Goal: Task Accomplishment & Management: Manage account settings

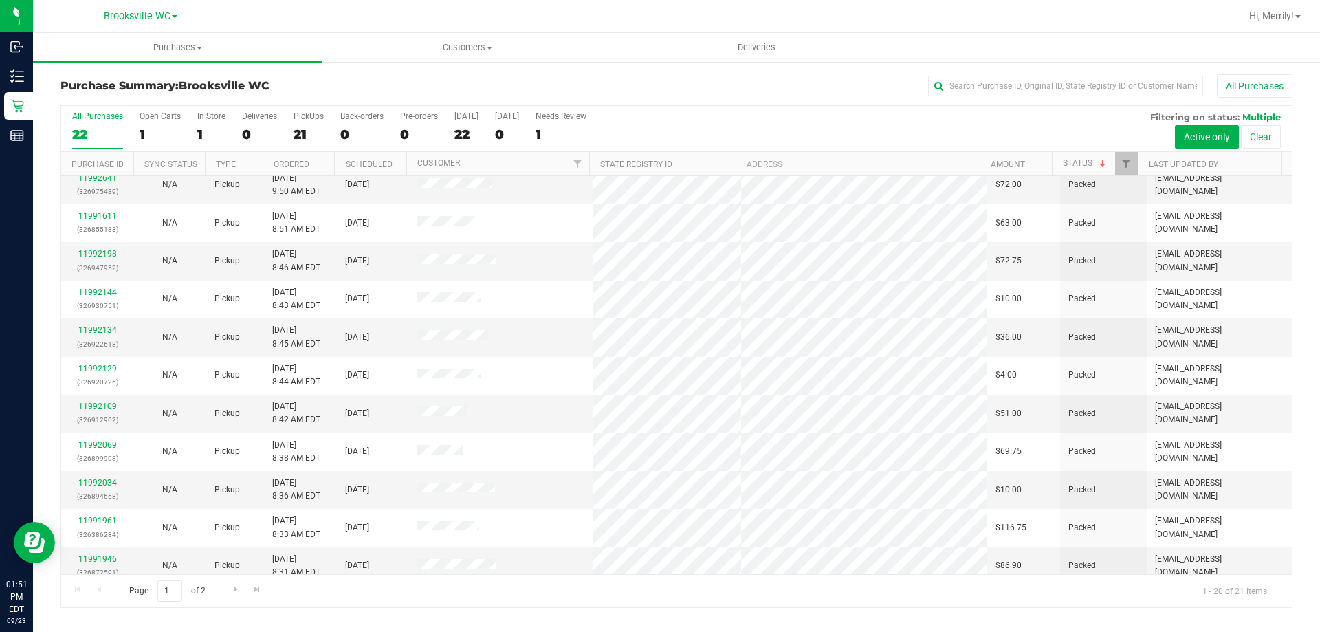
scroll to position [363, 0]
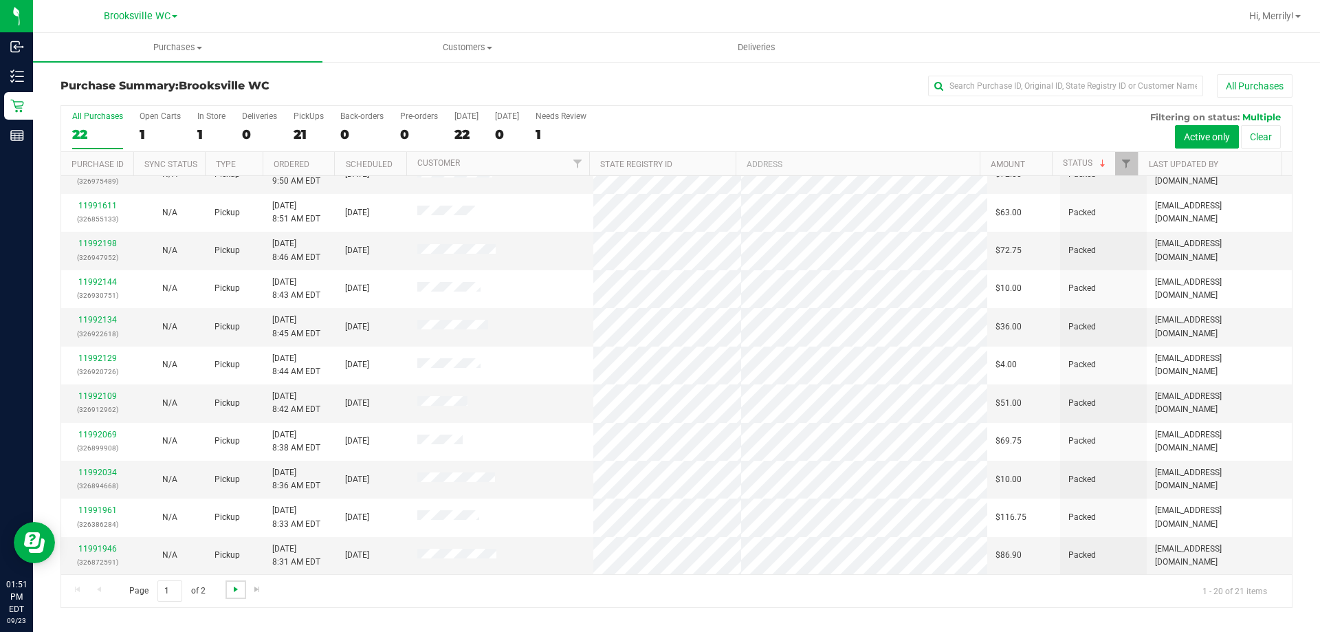
click at [234, 591] on span "Go to the next page" at bounding box center [235, 589] width 11 height 11
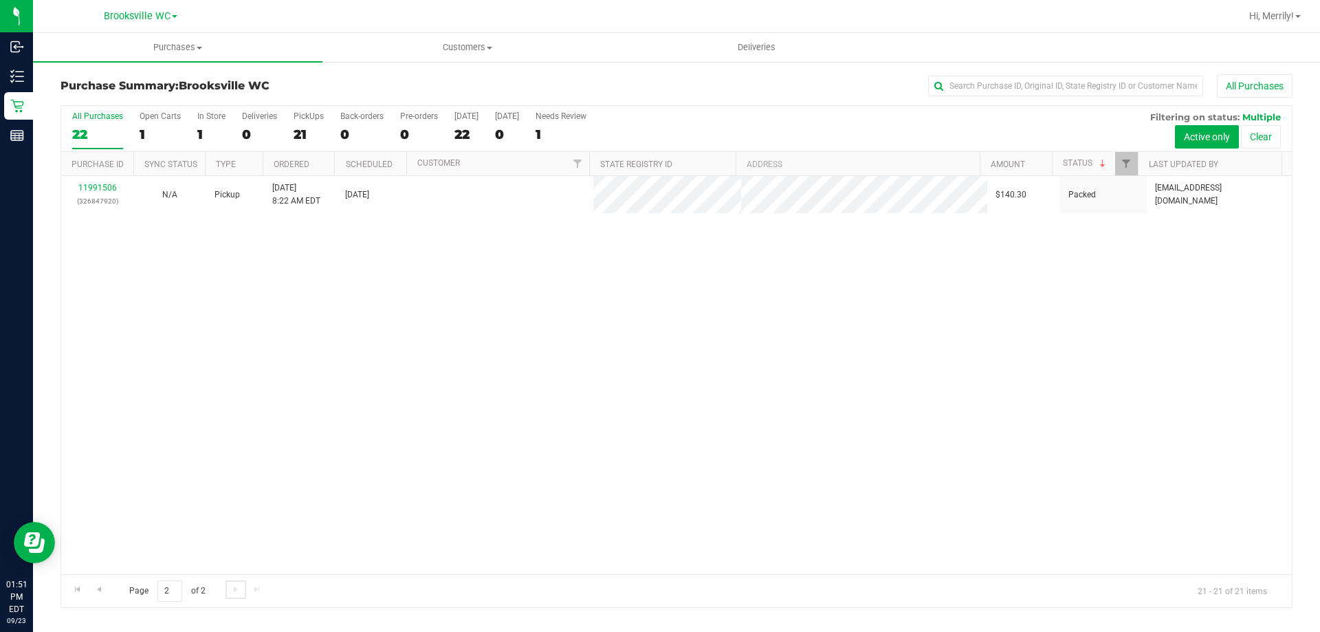
scroll to position [0, 0]
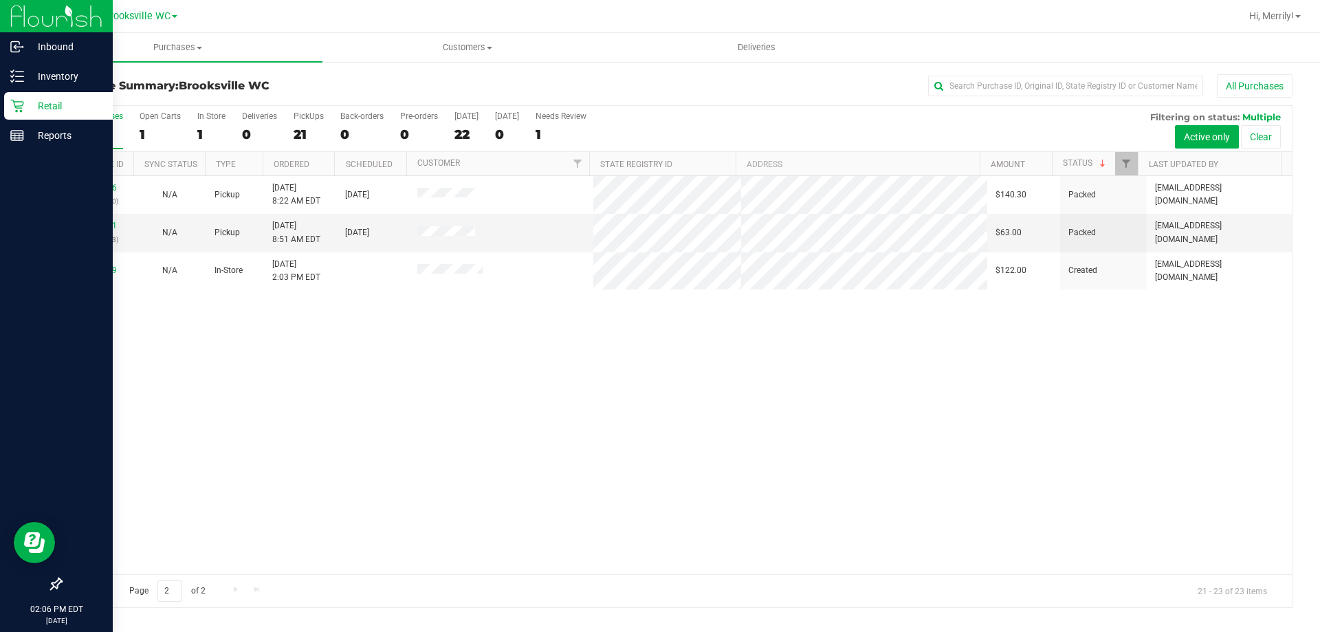
click at [28, 109] on p "Retail" at bounding box center [65, 106] width 83 height 17
click at [14, 108] on icon at bounding box center [17, 106] width 14 height 14
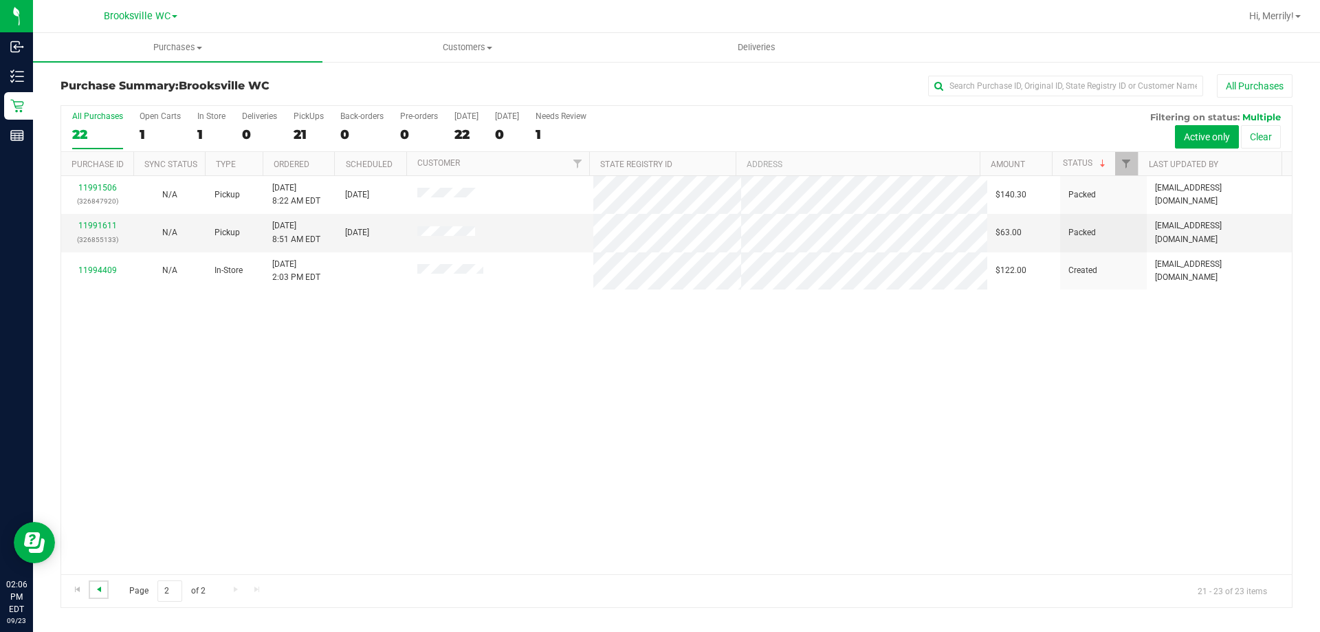
click at [98, 590] on span "Go to the previous page" at bounding box center [99, 589] width 11 height 11
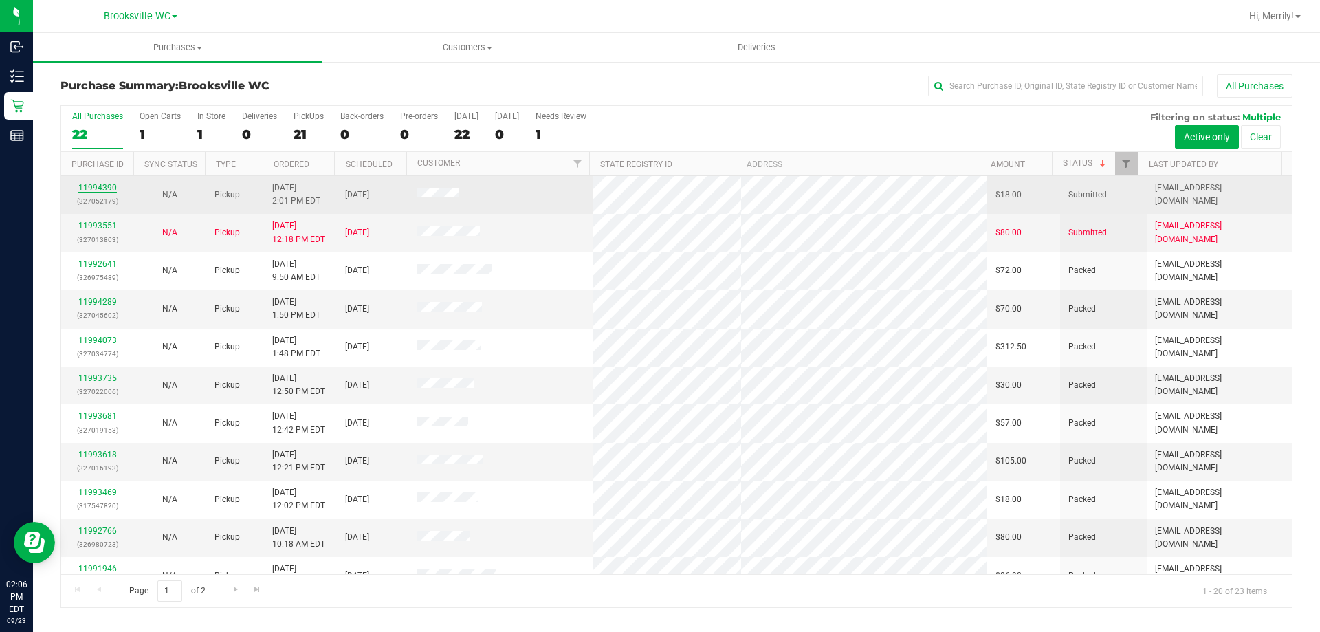
click at [87, 188] on link "11994390" at bounding box center [97, 188] width 39 height 10
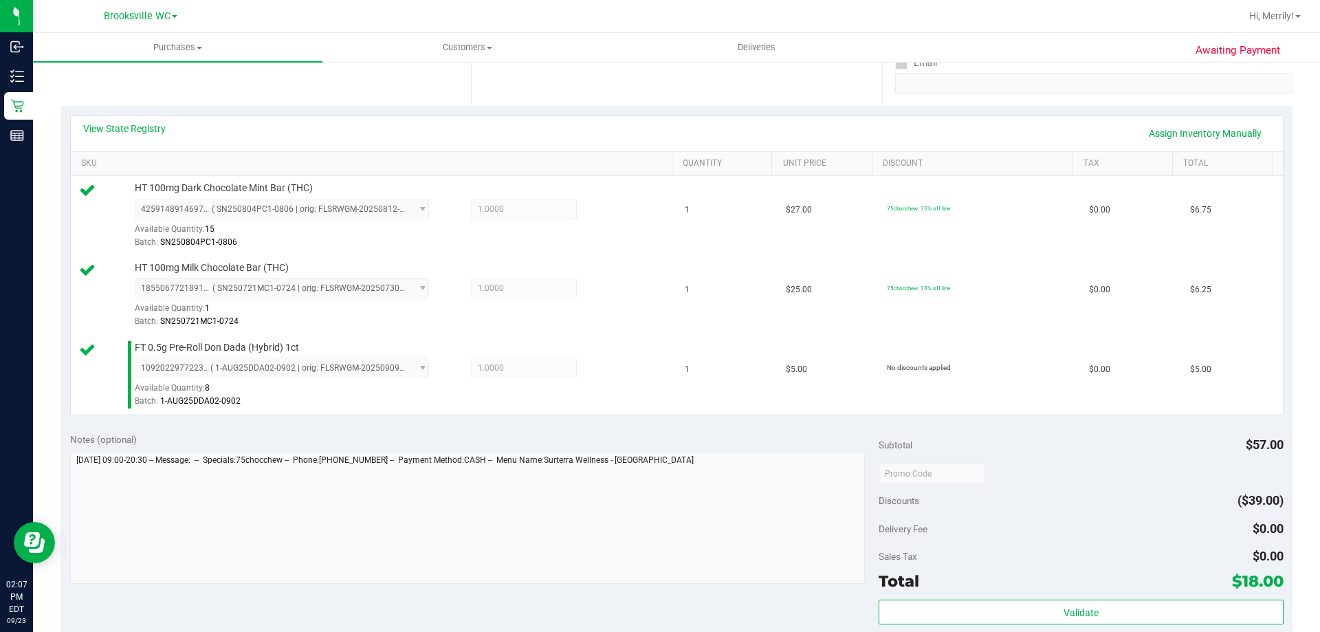
scroll to position [275, 0]
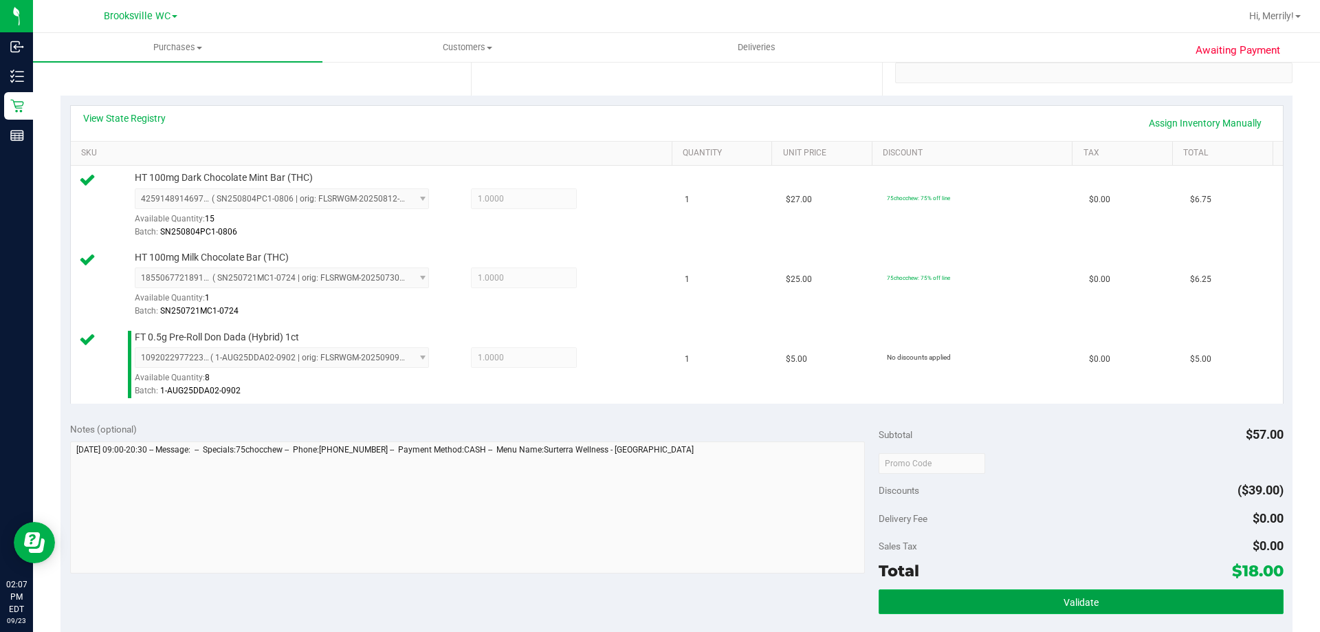
click at [1084, 601] on span "Validate" at bounding box center [1081, 602] width 35 height 11
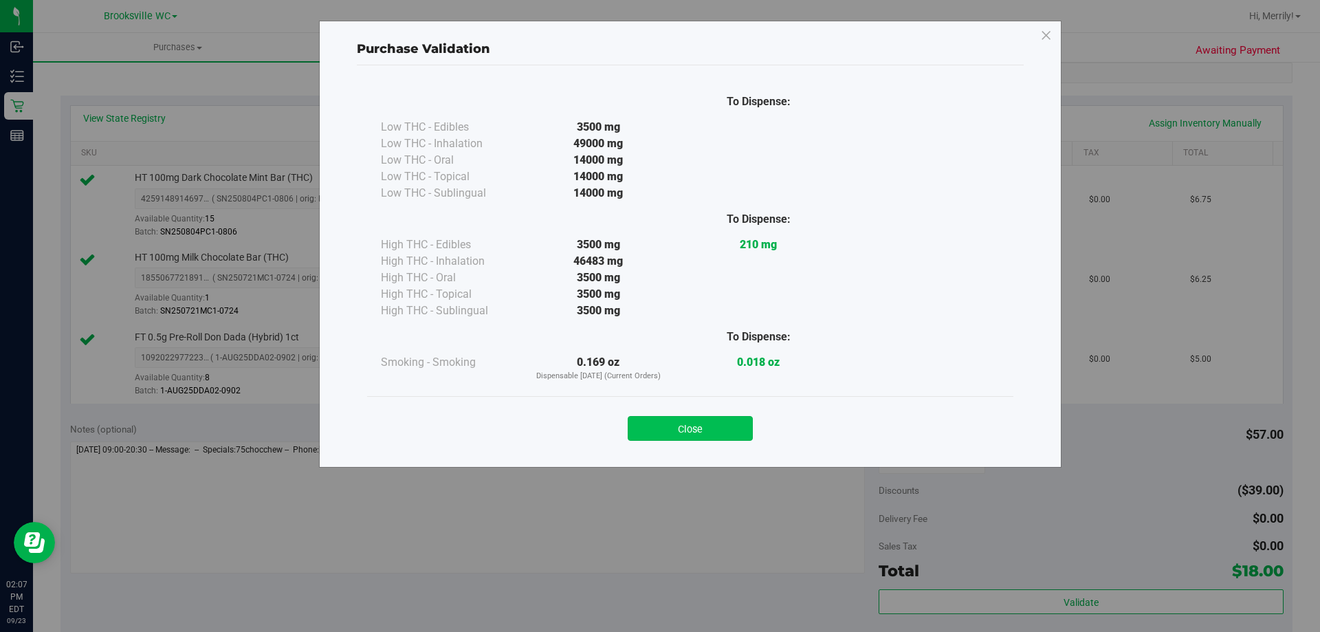
click at [706, 428] on button "Close" at bounding box center [690, 428] width 125 height 25
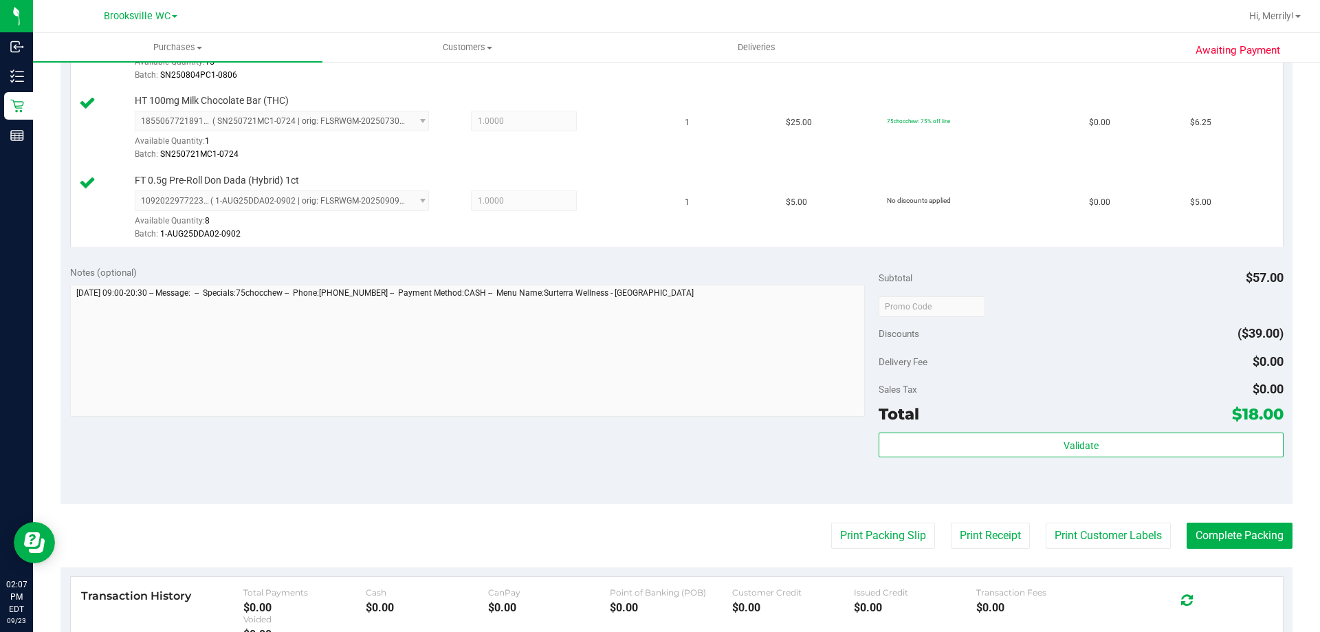
scroll to position [481, 0]
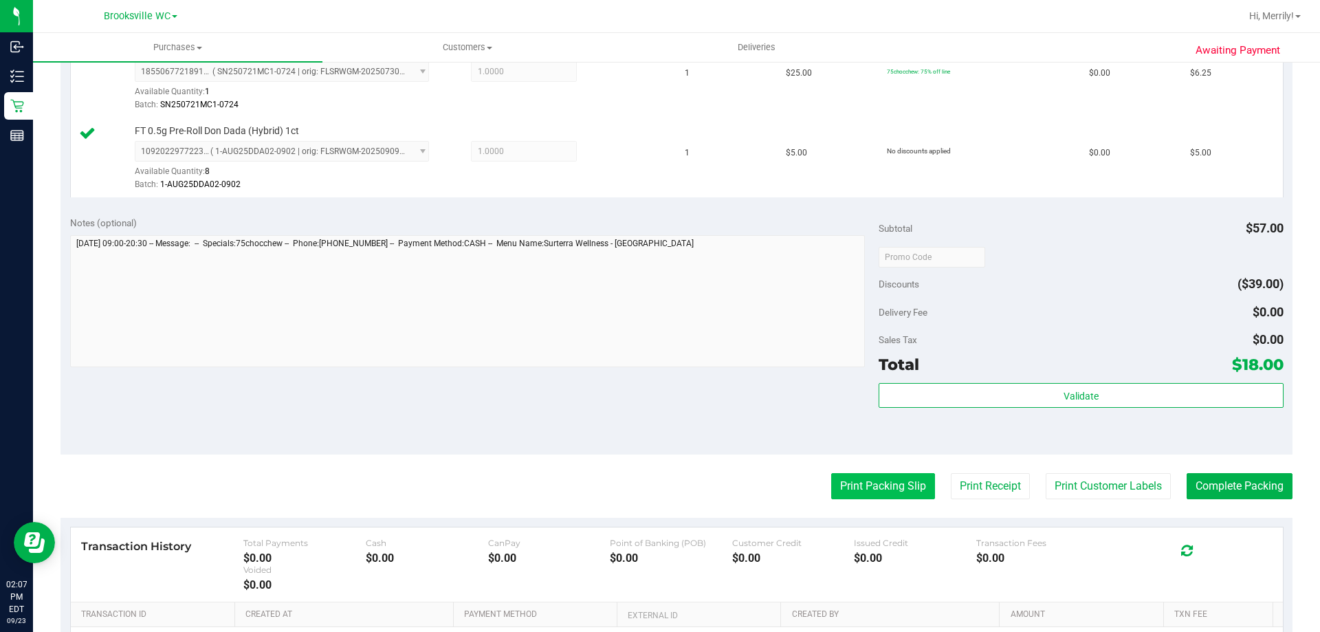
click at [851, 492] on button "Print Packing Slip" at bounding box center [883, 486] width 104 height 26
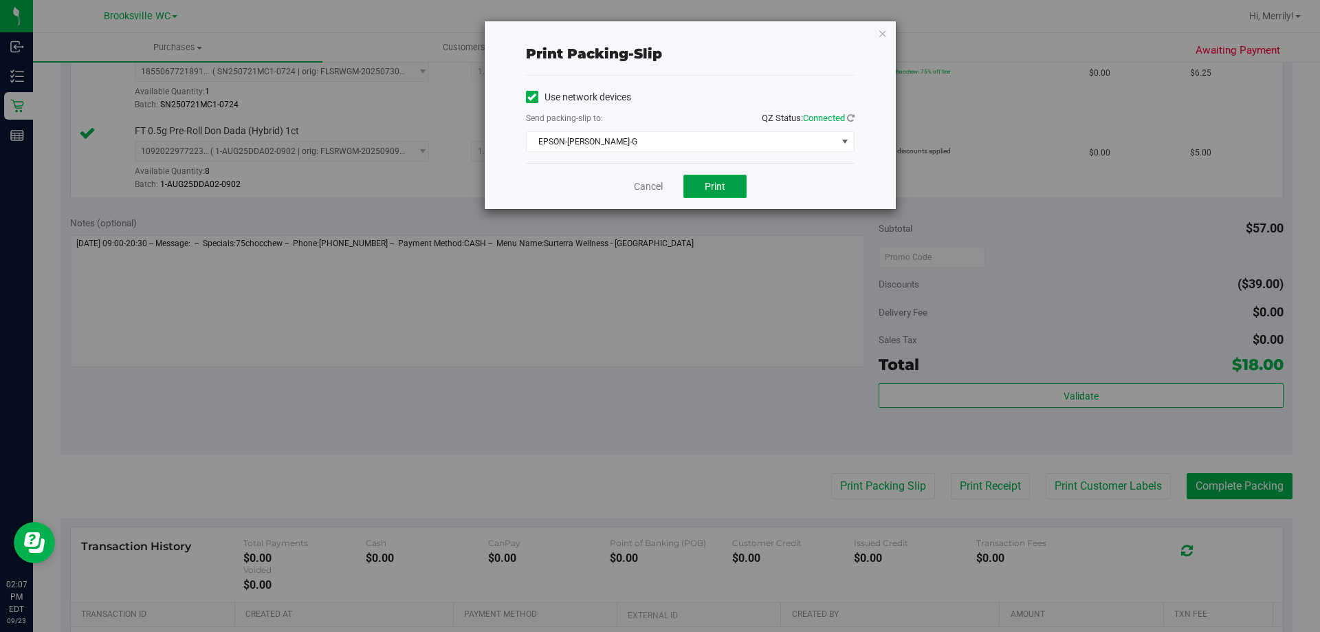
click at [723, 186] on span "Print" at bounding box center [715, 186] width 21 height 11
click at [649, 183] on link "Cancel" at bounding box center [648, 186] width 29 height 14
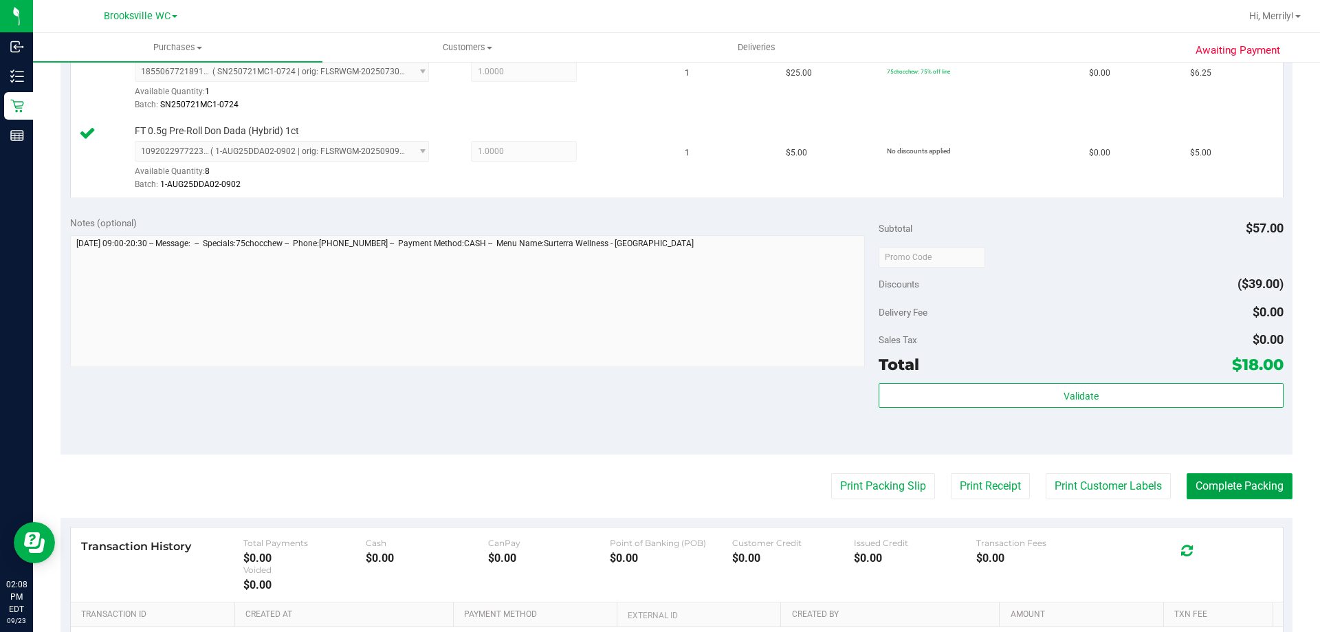
click at [1227, 484] on button "Complete Packing" at bounding box center [1240, 486] width 106 height 26
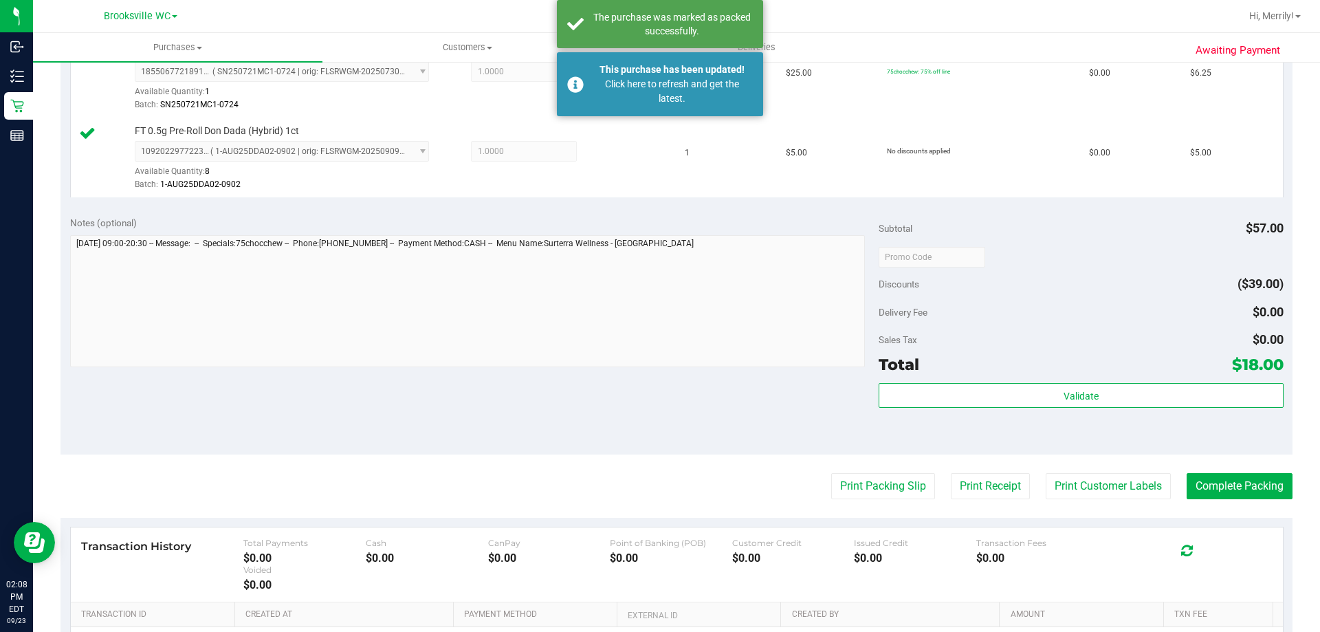
click at [248, 414] on div "Notes (optional) Subtotal $57.00 Discounts ($39.00) Delivery Fee $0.00 Sales Ta…" at bounding box center [677, 331] width 1232 height 248
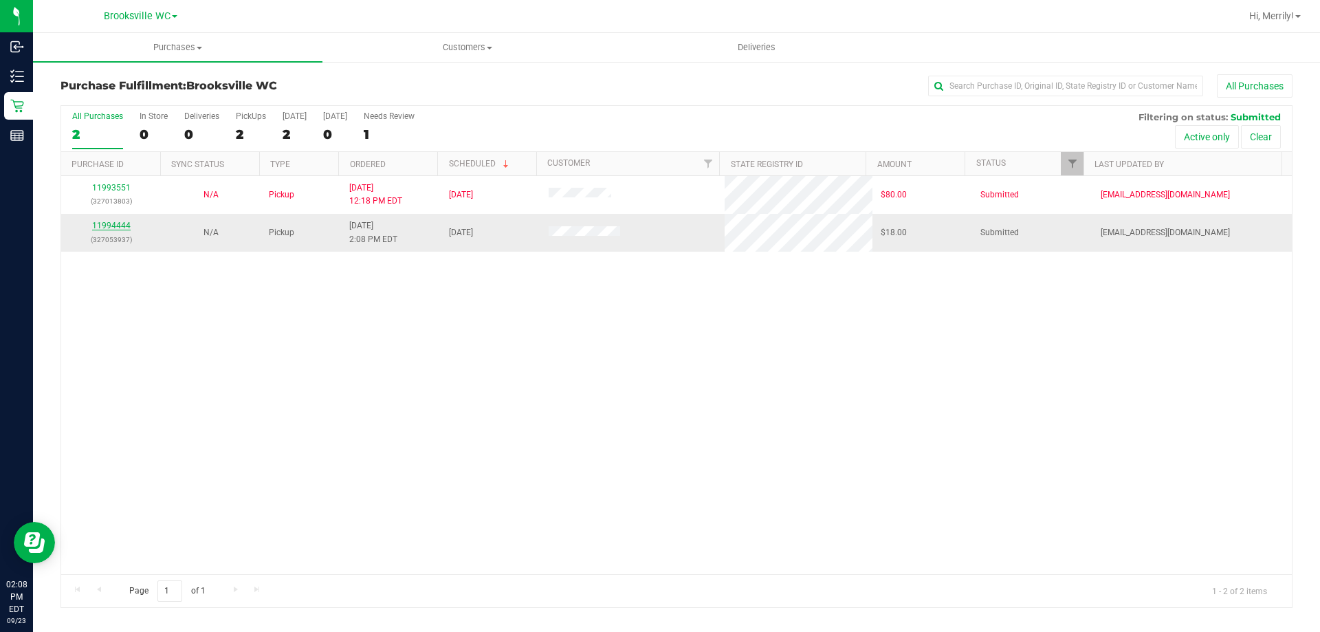
click at [110, 223] on link "11994444" at bounding box center [111, 226] width 39 height 10
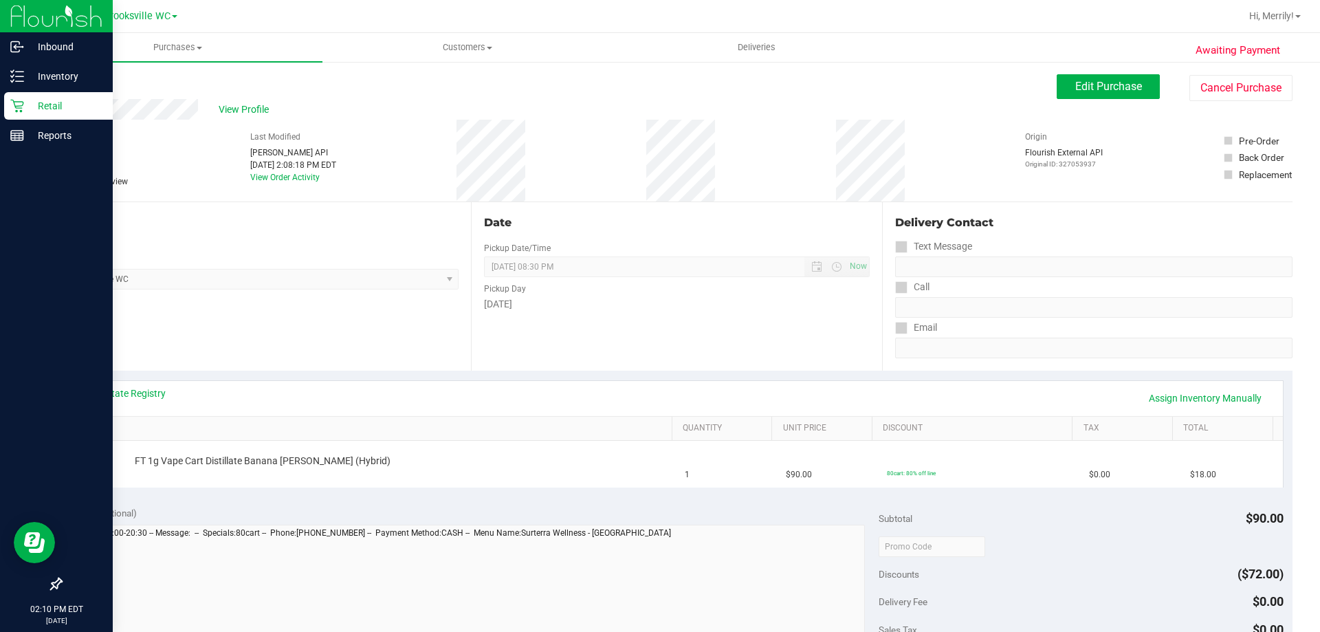
click at [17, 108] on icon at bounding box center [16, 106] width 13 height 13
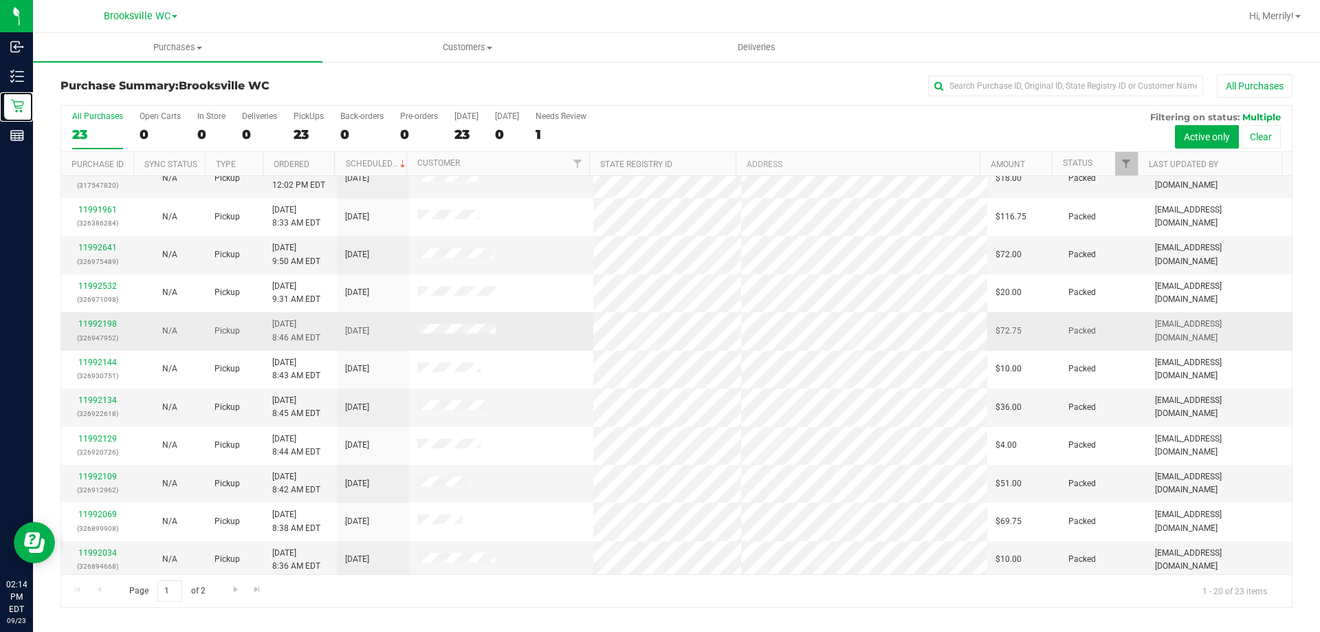
scroll to position [363, 0]
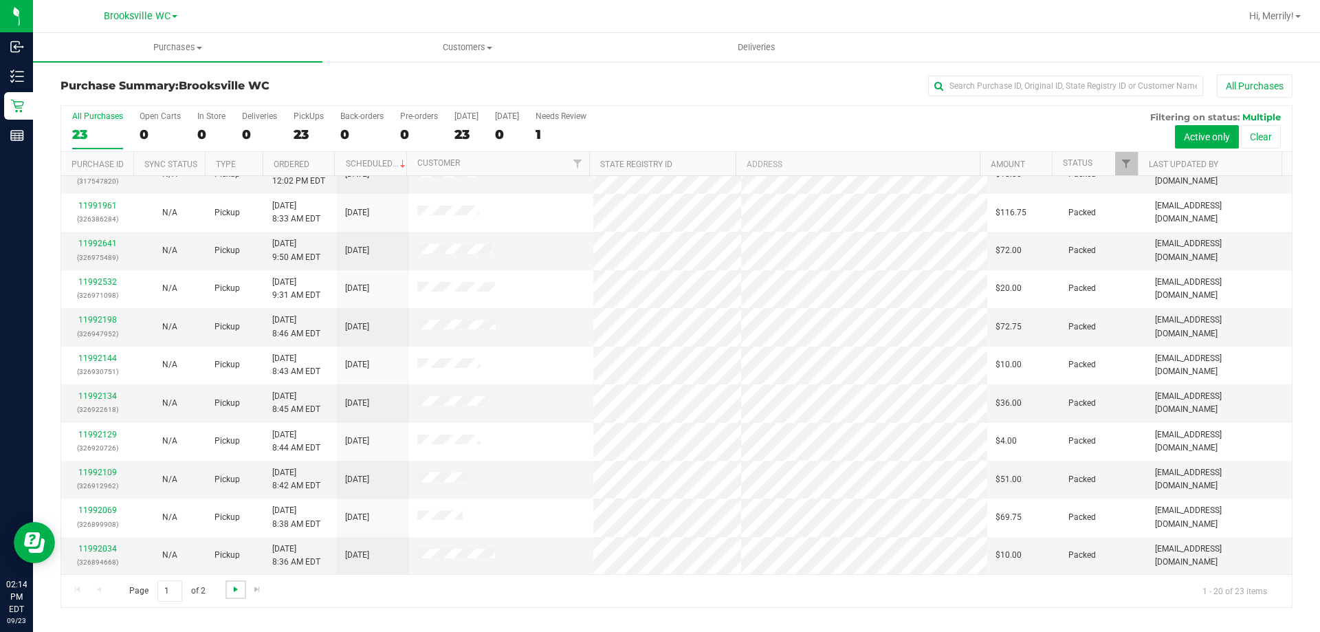
click at [231, 587] on span "Go to the next page" at bounding box center [235, 589] width 11 height 11
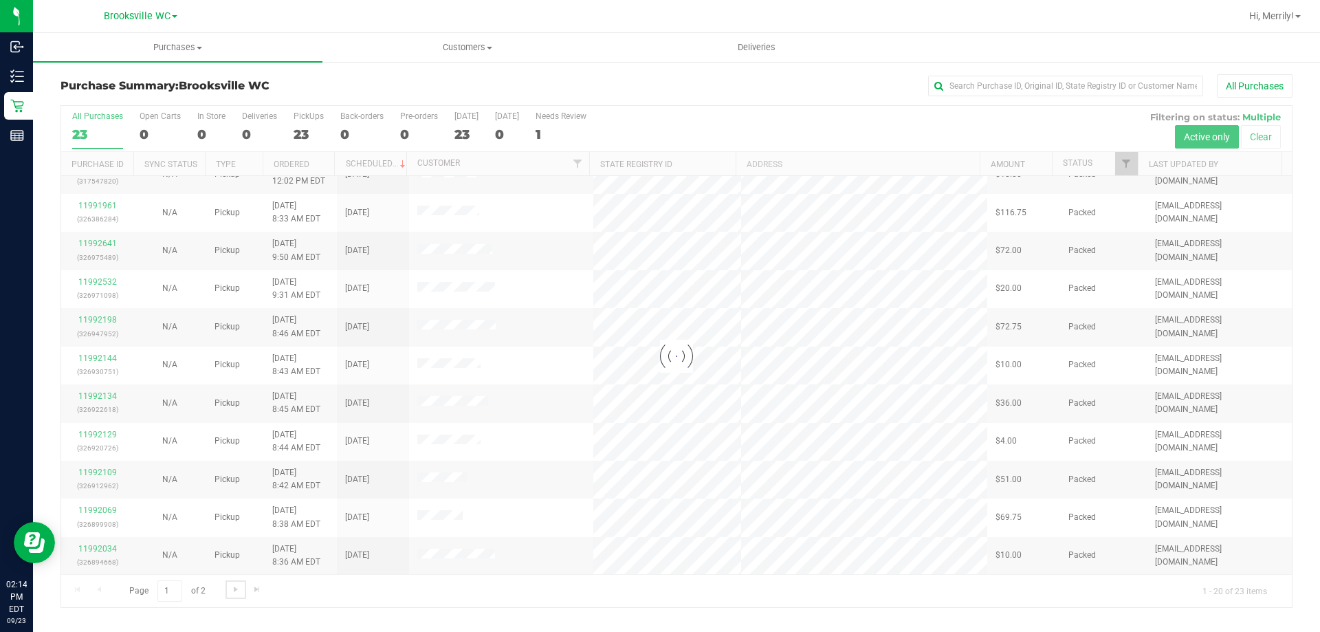
scroll to position [0, 0]
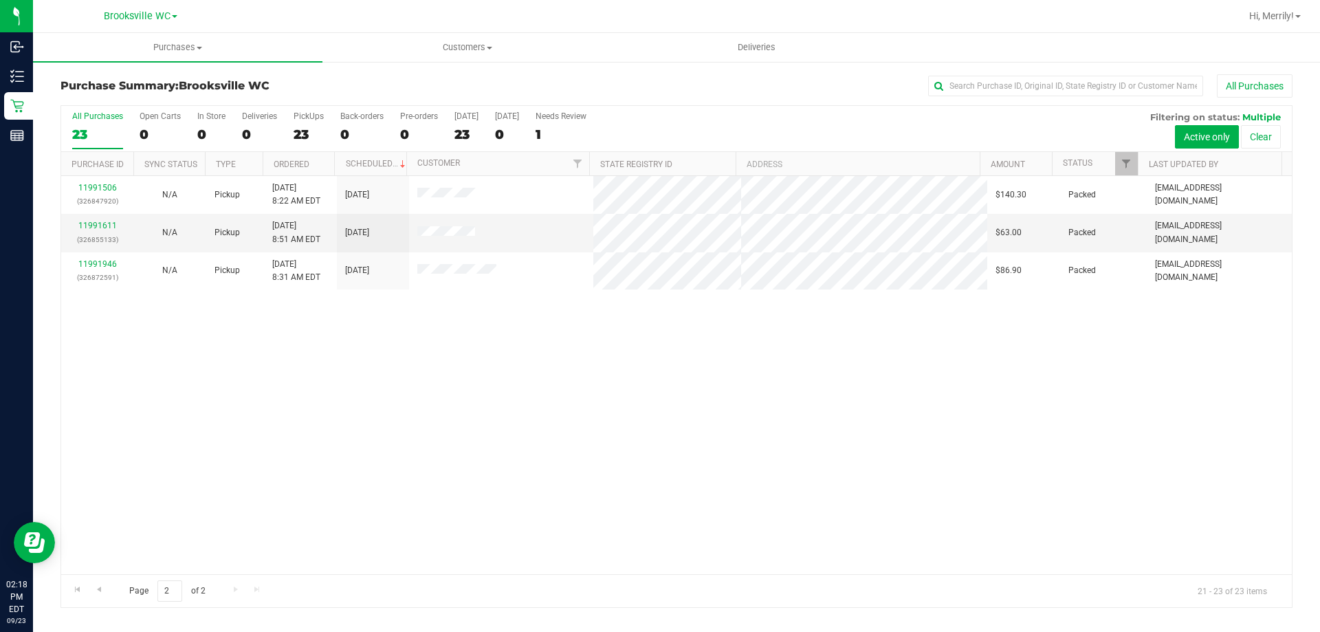
click at [459, 440] on div "11991506 (326847920) N/A Pickup 9/23/2025 8:22 AM EDT 9/23/2025 $140.30 Packed …" at bounding box center [676, 375] width 1231 height 398
click at [1075, 162] on link "Status" at bounding box center [1078, 163] width 30 height 10
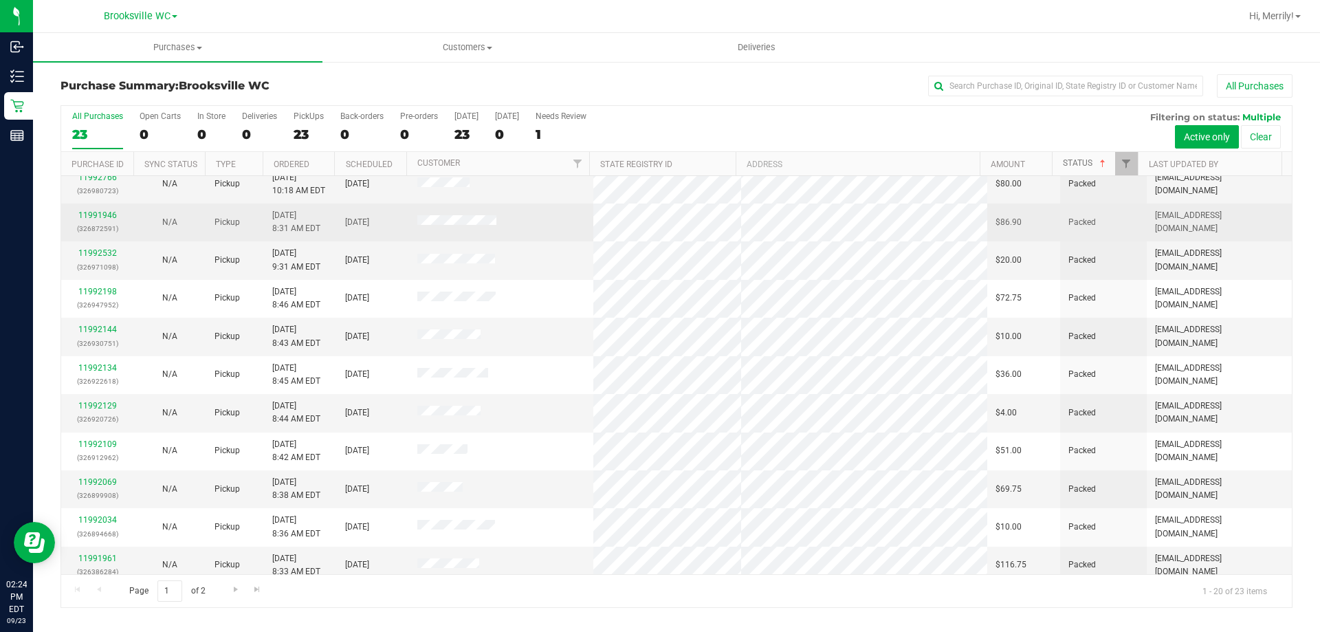
scroll to position [363, 0]
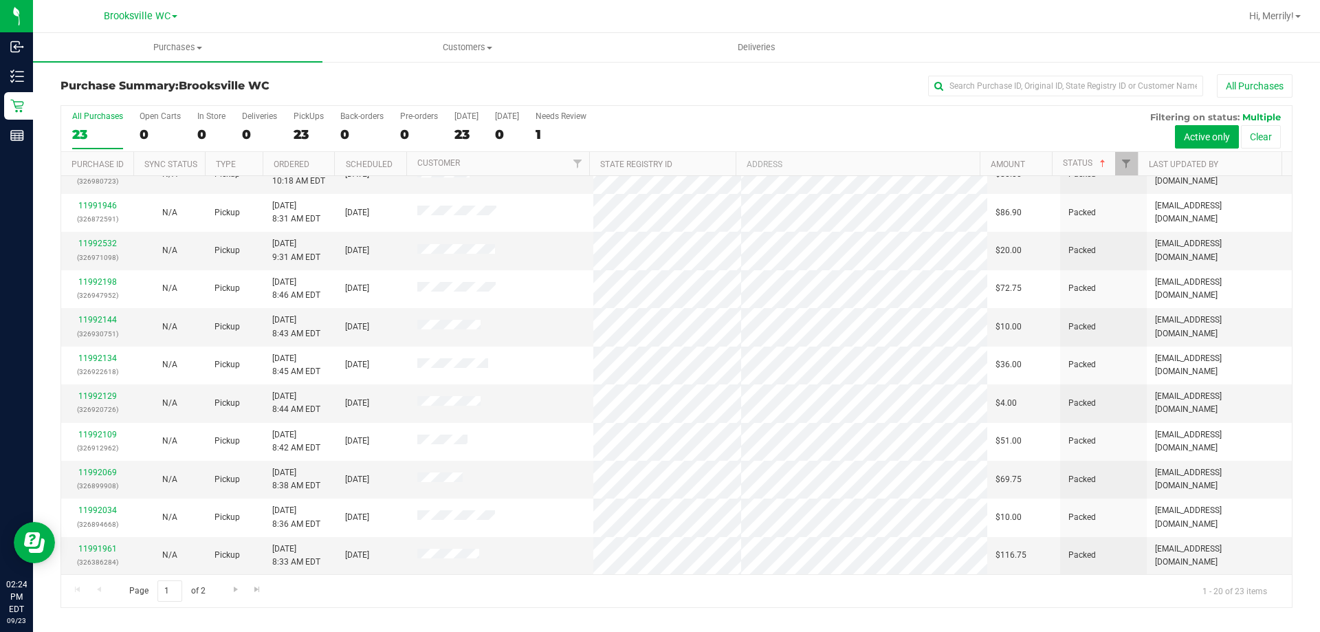
click at [279, 24] on div at bounding box center [743, 16] width 994 height 27
click at [235, 592] on span "Go to the next page" at bounding box center [235, 589] width 11 height 11
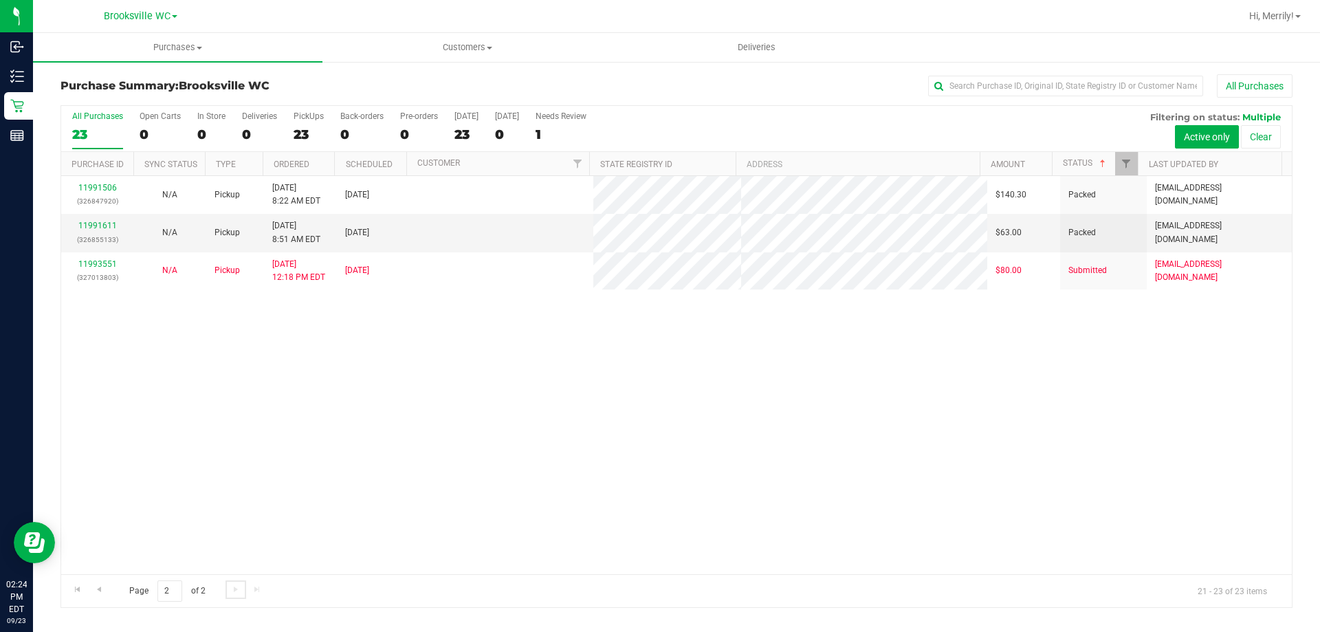
scroll to position [0, 0]
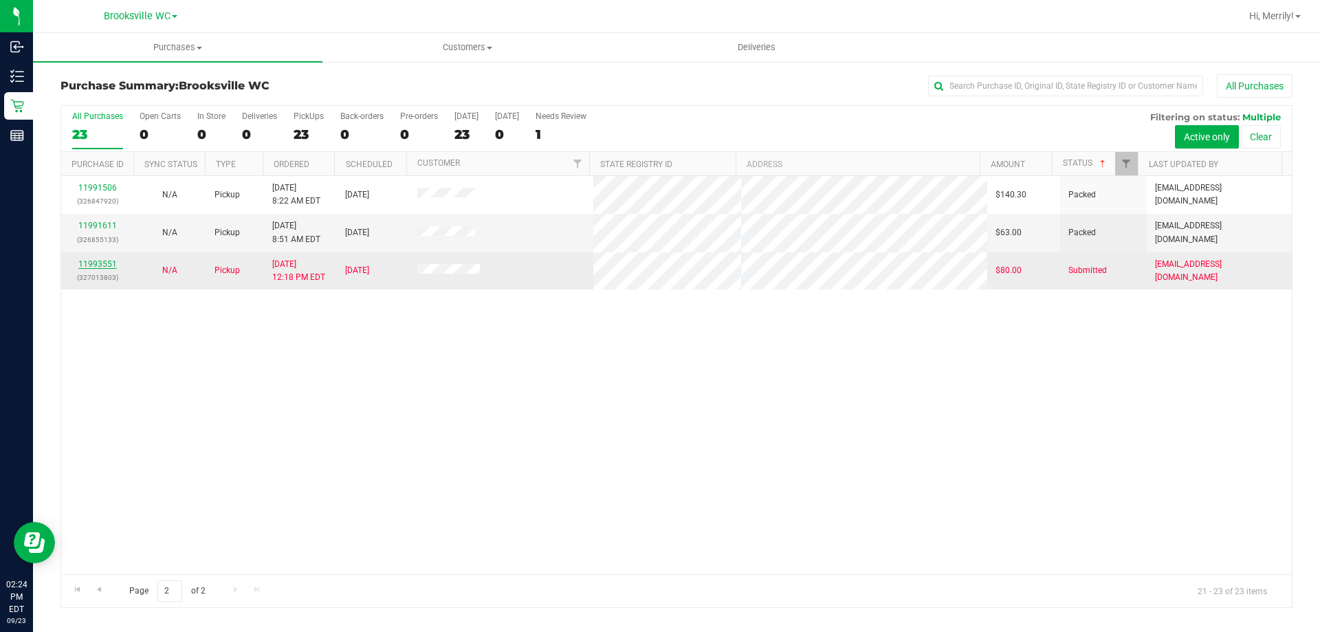
click at [89, 265] on link "11993551" at bounding box center [97, 264] width 39 height 10
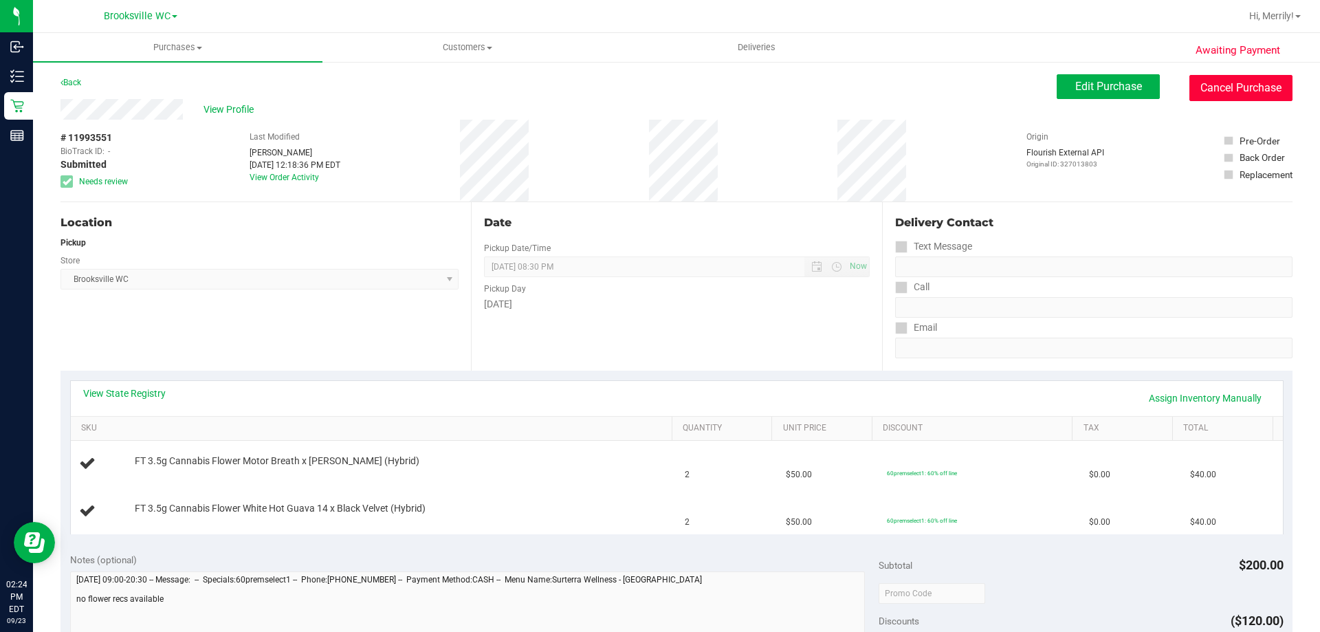
click at [1207, 87] on button "Cancel Purchase" at bounding box center [1241, 88] width 103 height 26
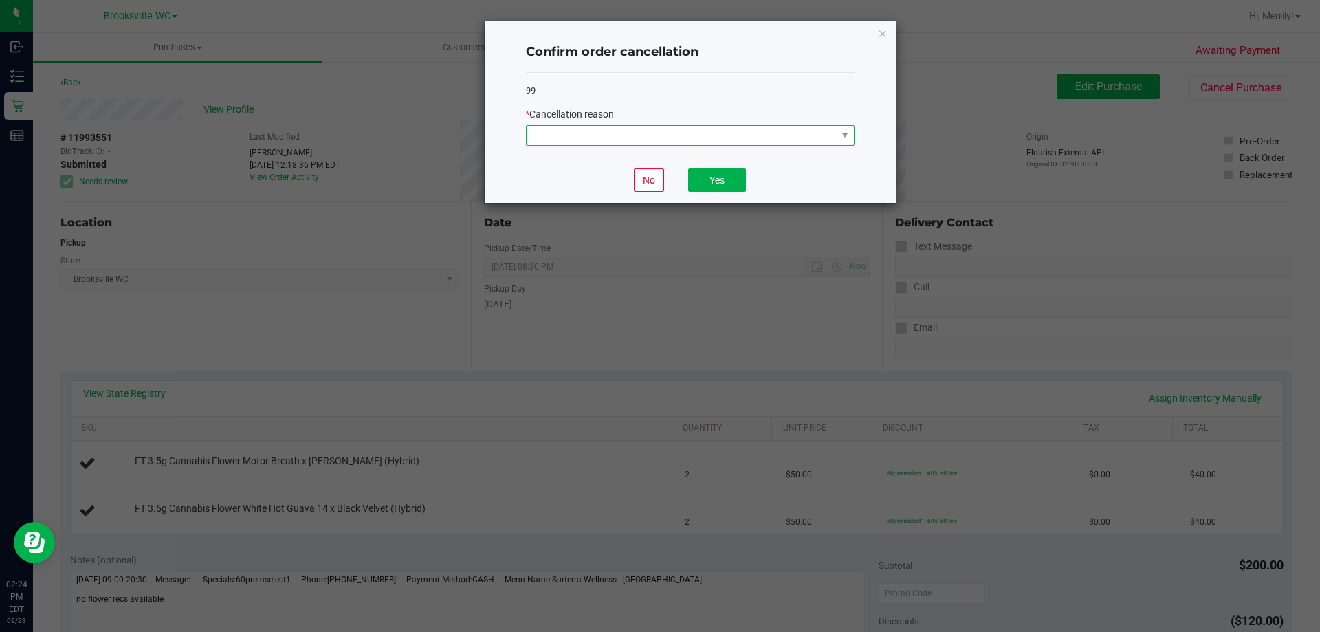
click at [821, 136] on span at bounding box center [682, 135] width 310 height 19
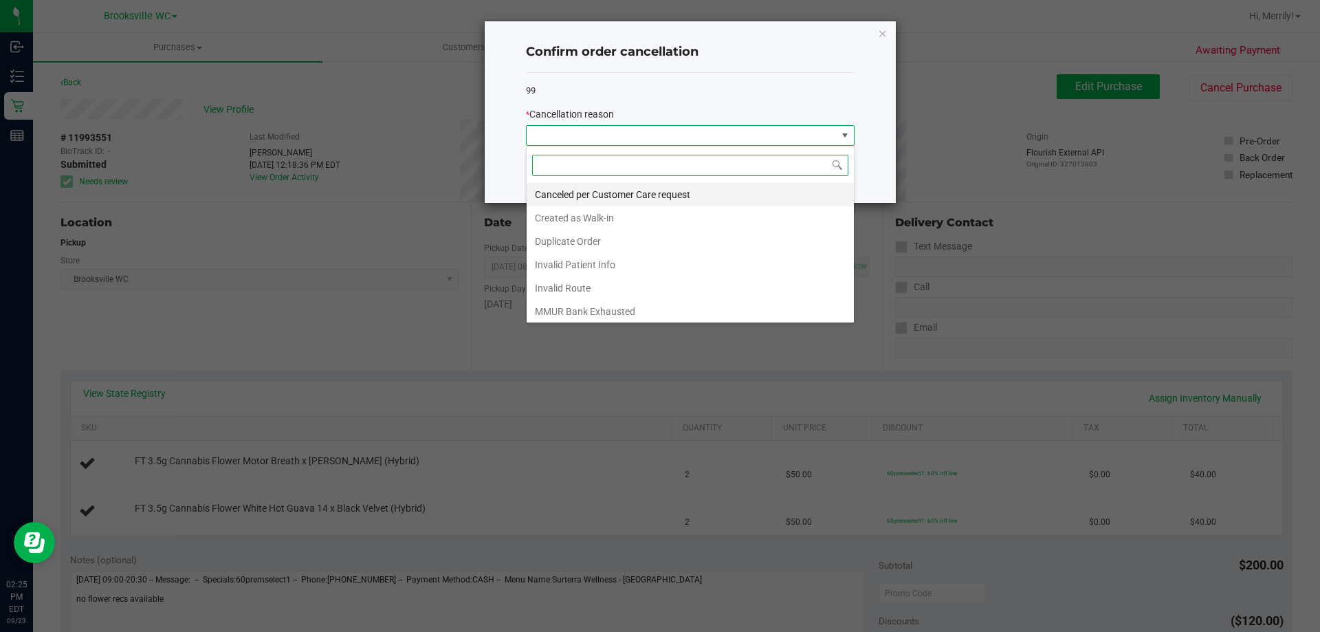
click at [586, 197] on li "Canceled per Customer Care request" at bounding box center [690, 194] width 327 height 23
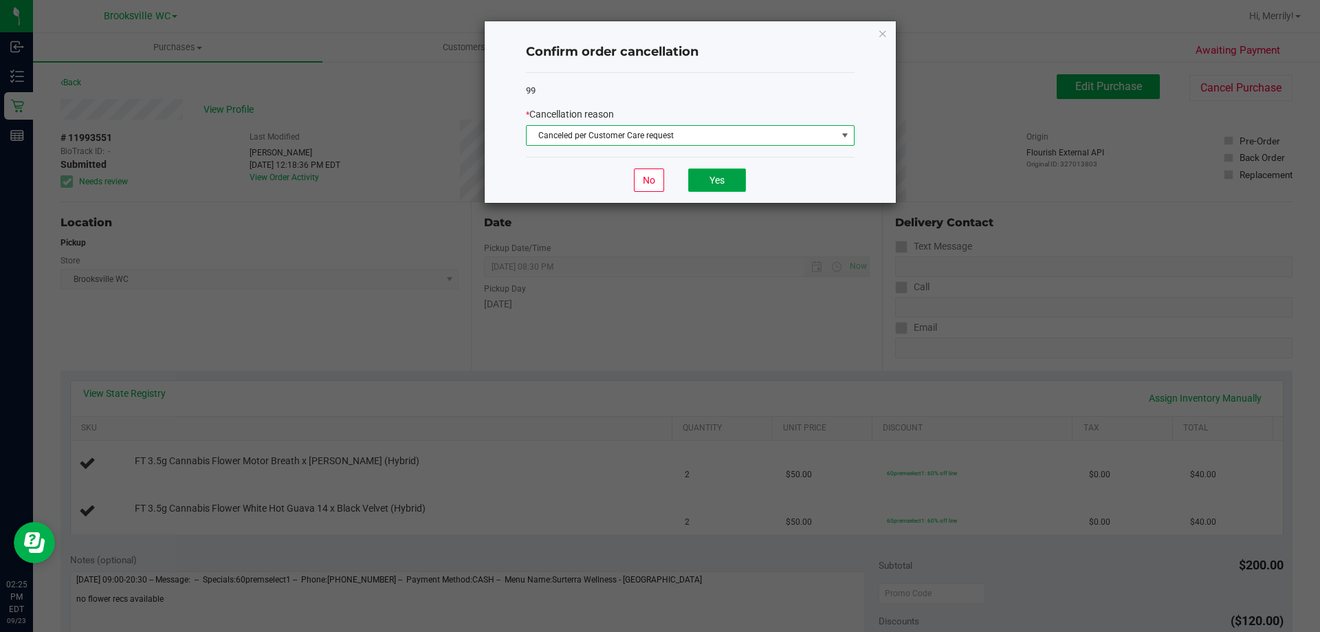
click at [710, 182] on button "Yes" at bounding box center [717, 179] width 58 height 23
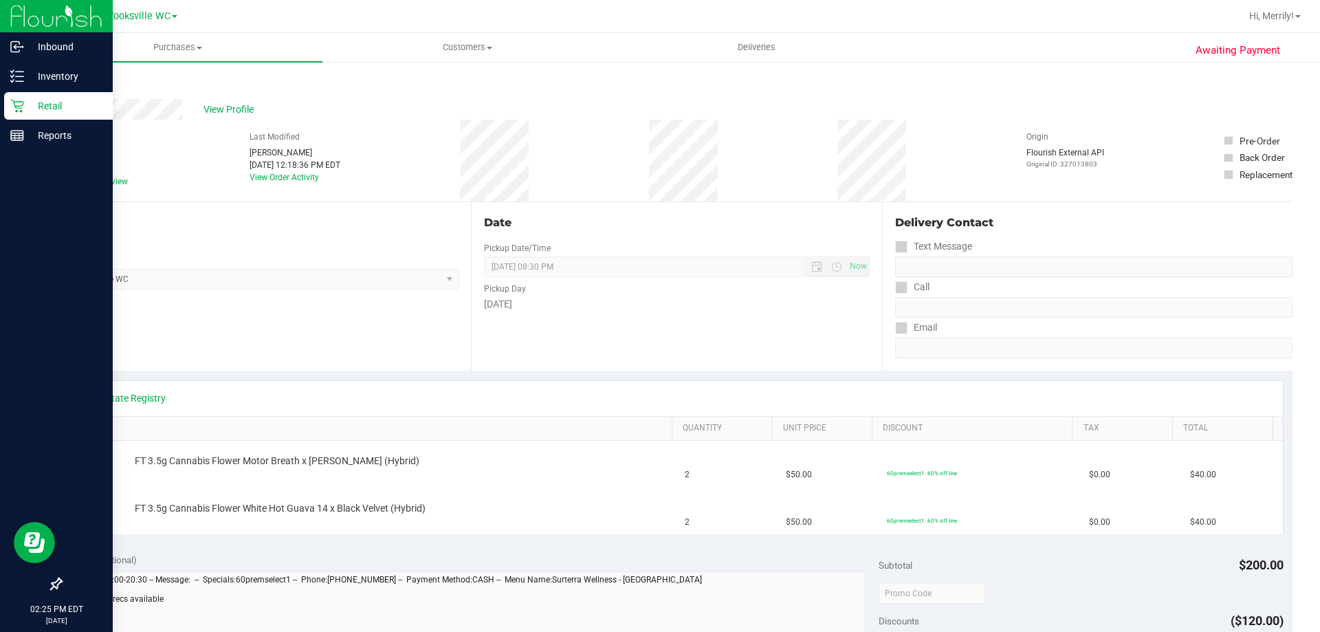
click at [23, 107] on icon at bounding box center [17, 106] width 14 height 14
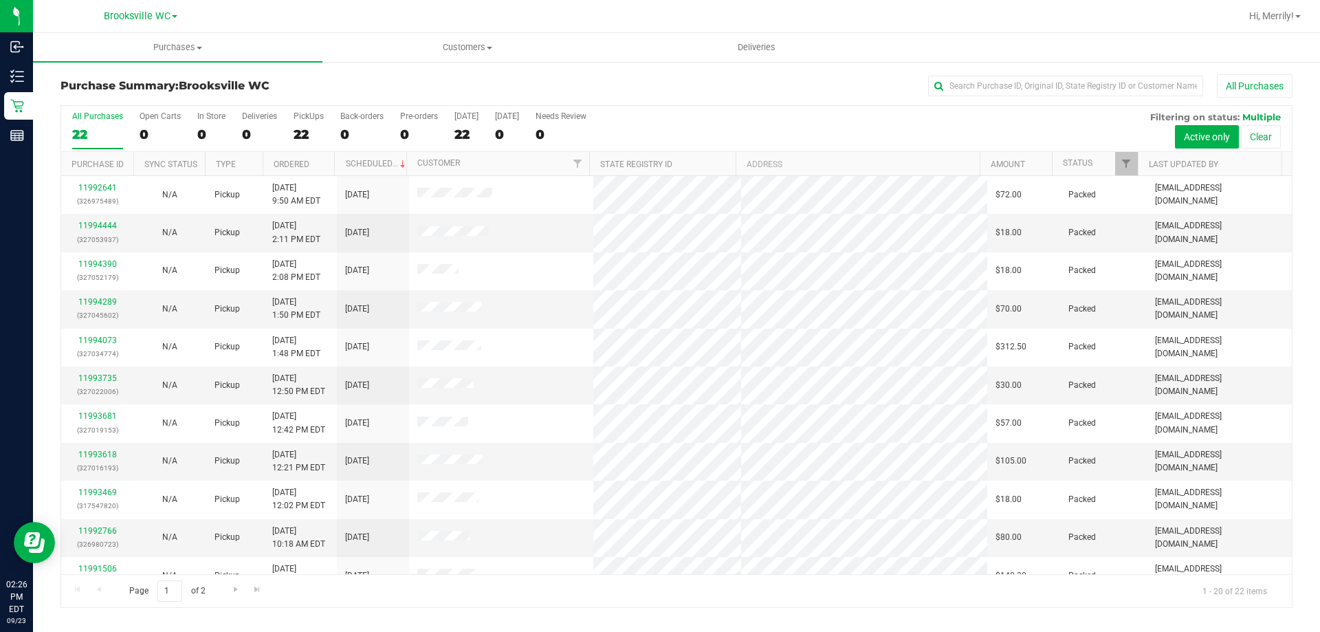
click at [1009, 156] on th "Amount" at bounding box center [1016, 164] width 72 height 24
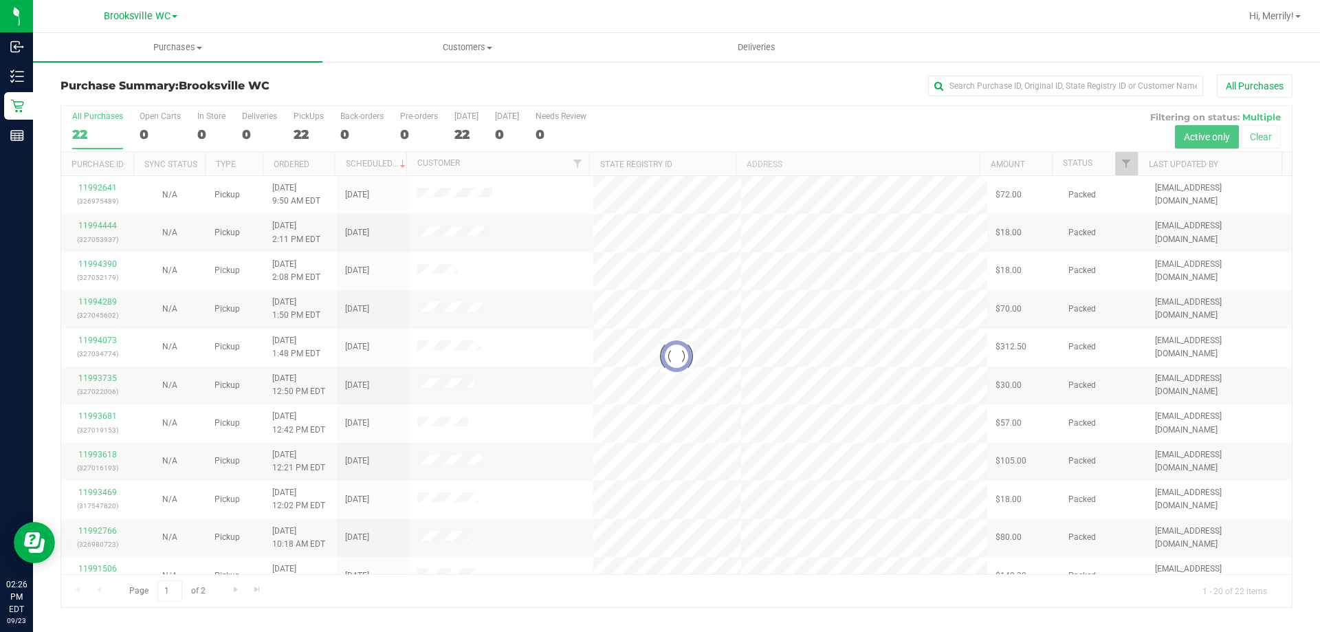
click at [1005, 163] on div at bounding box center [676, 356] width 1231 height 501
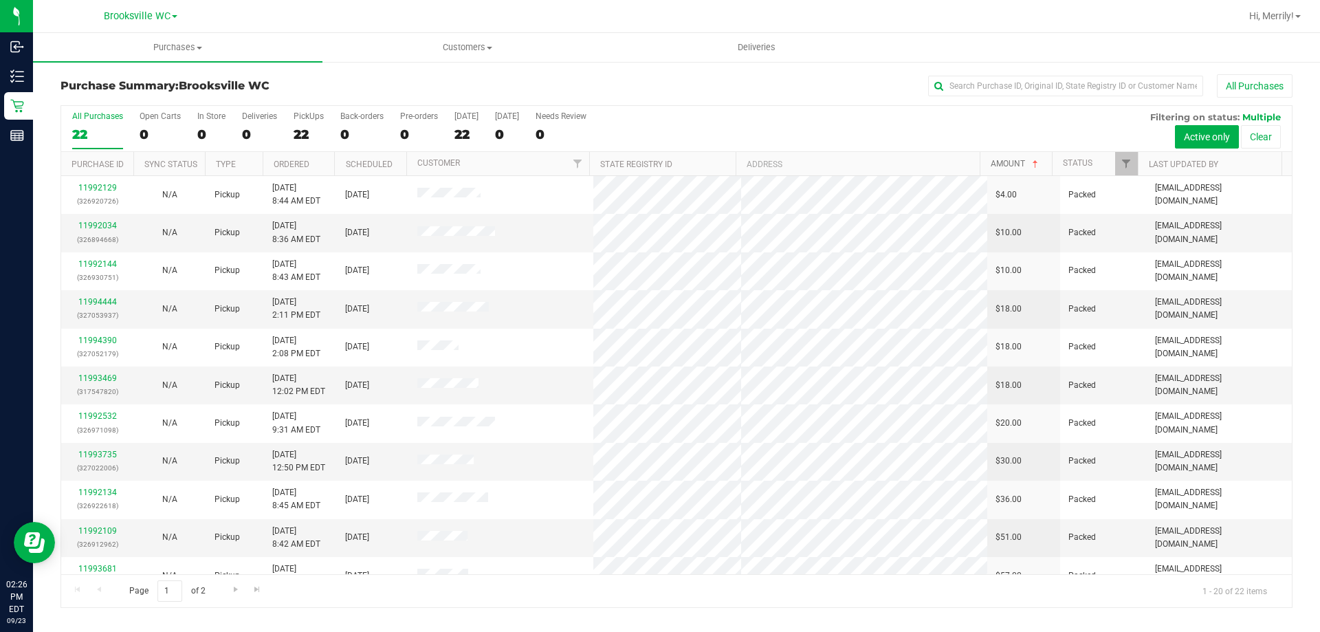
click at [1005, 163] on link "Amount" at bounding box center [1016, 164] width 50 height 10
click at [1078, 160] on link "Status" at bounding box center [1078, 163] width 30 height 10
click at [1078, 160] on link "Status" at bounding box center [1085, 163] width 45 height 10
click at [812, 97] on div "All Purchases" at bounding box center [882, 85] width 822 height 23
click at [774, 80] on div "All Purchases" at bounding box center [882, 85] width 822 height 23
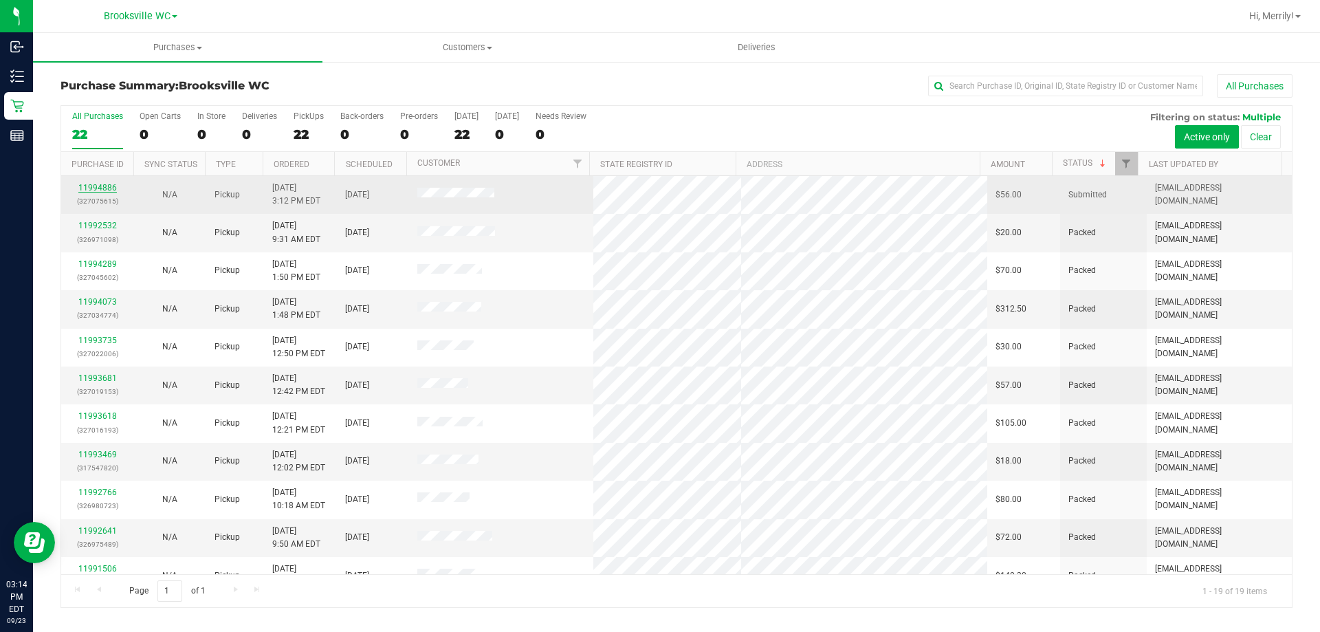
click at [90, 190] on link "11994886" at bounding box center [97, 188] width 39 height 10
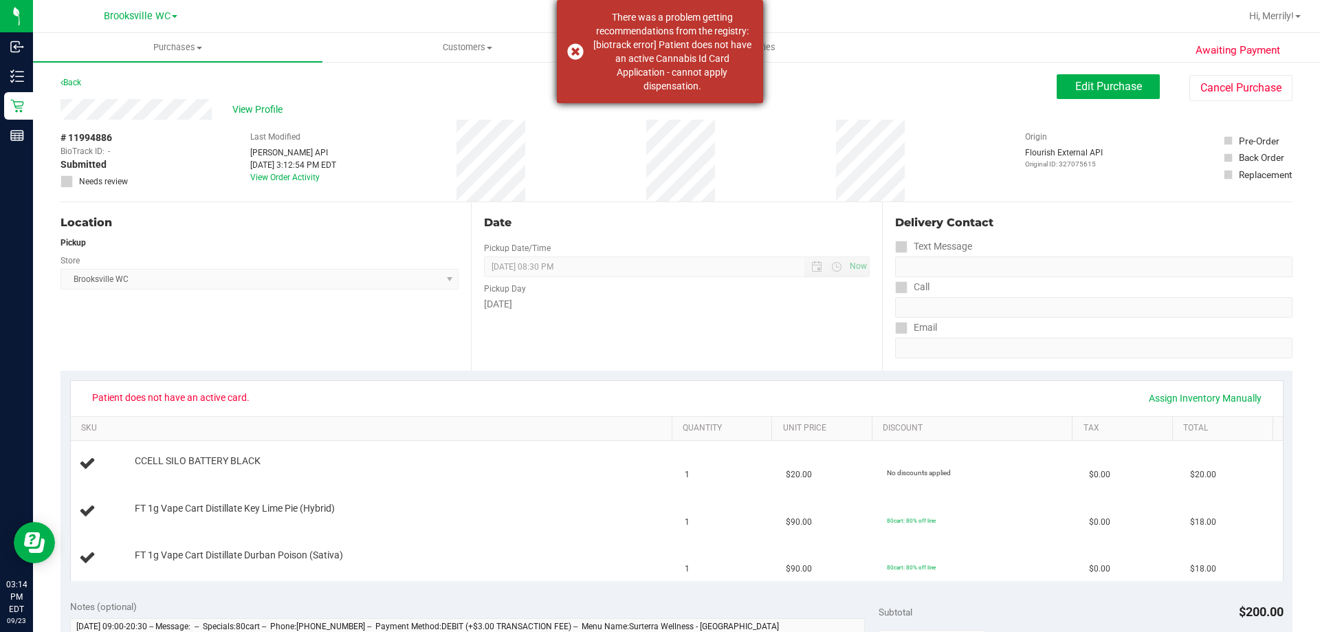
click at [573, 51] on div "There was a problem getting recommendations from the registry: [biotrack error]…" at bounding box center [660, 51] width 206 height 103
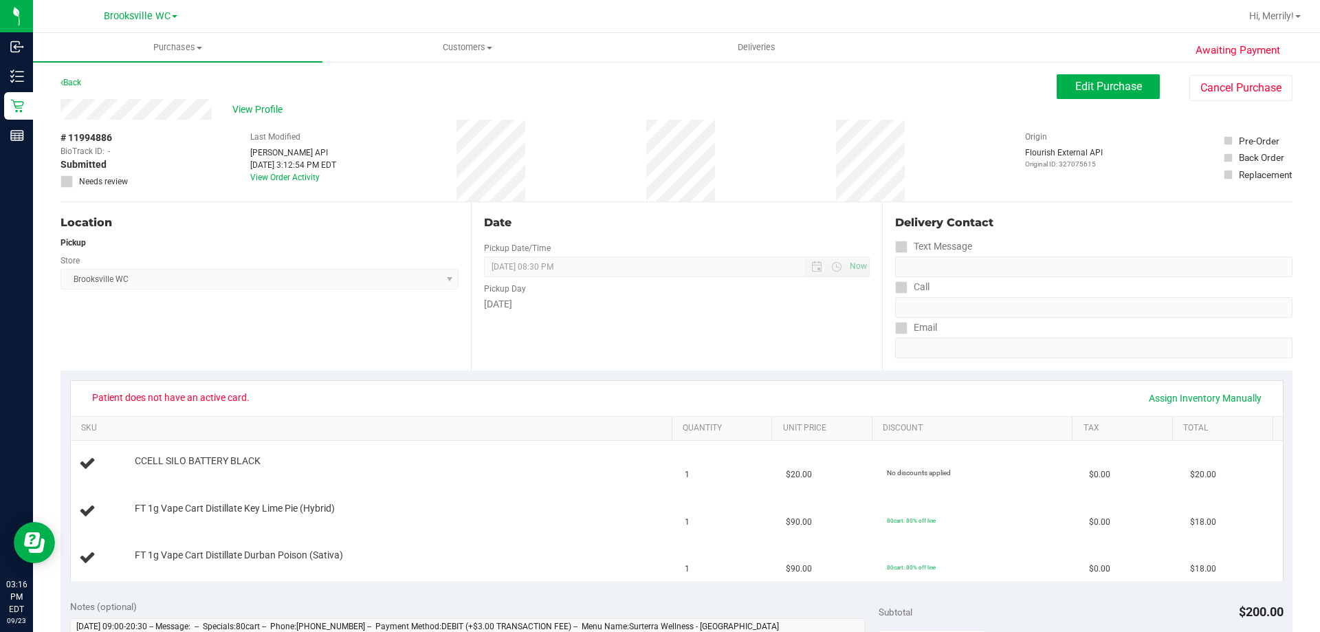
click at [747, 152] on div "# 11994886 BioTrack ID: - Submitted Needs review Last Modified Jane API Sep 23,…" at bounding box center [677, 161] width 1232 height 82
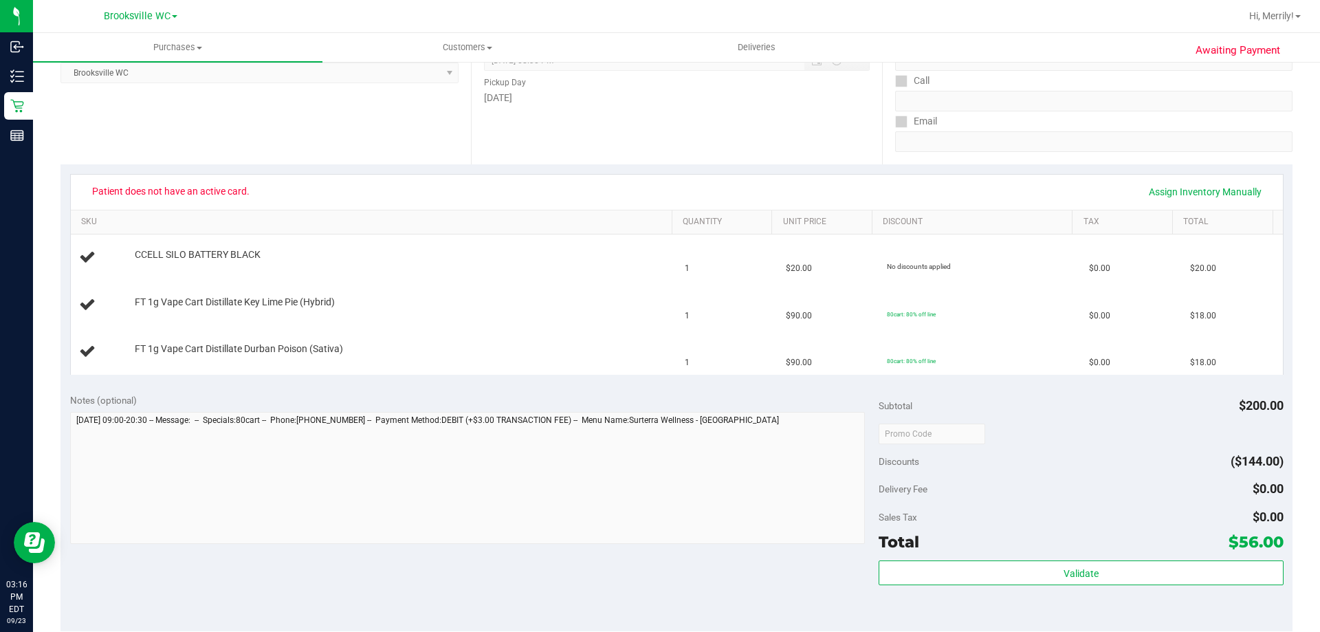
scroll to position [69, 0]
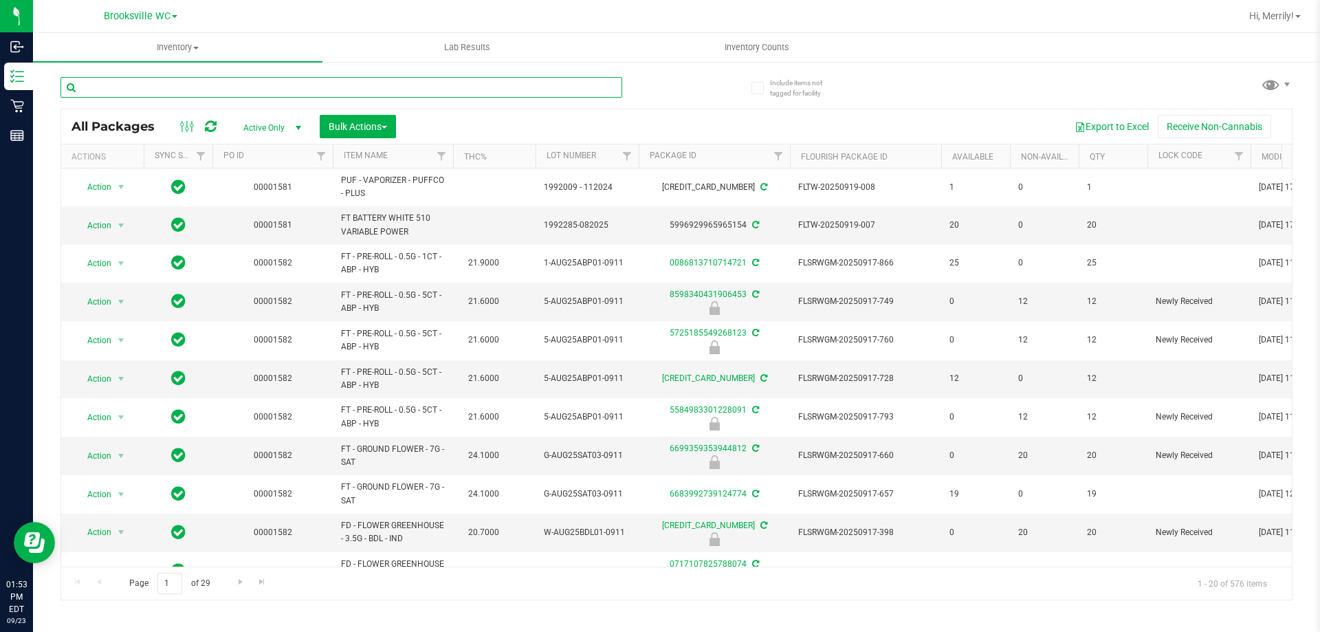
click at [136, 87] on input "text" at bounding box center [342, 87] width 562 height 21
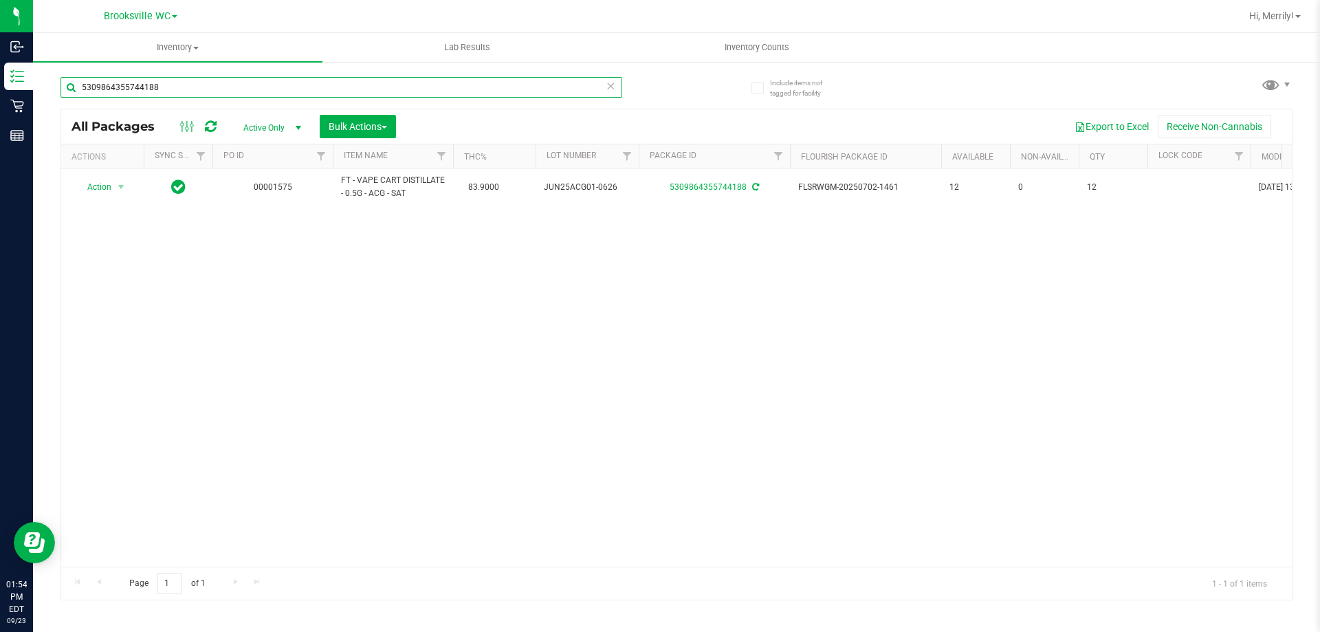
type input "5309864355744188"
click at [367, 367] on div "Action Action Create package Edit attributes Global inventory Locate package Lo…" at bounding box center [676, 367] width 1231 height 398
click at [472, 382] on div "Action Action Create package Edit attributes Global inventory Locate package Lo…" at bounding box center [676, 367] width 1231 height 398
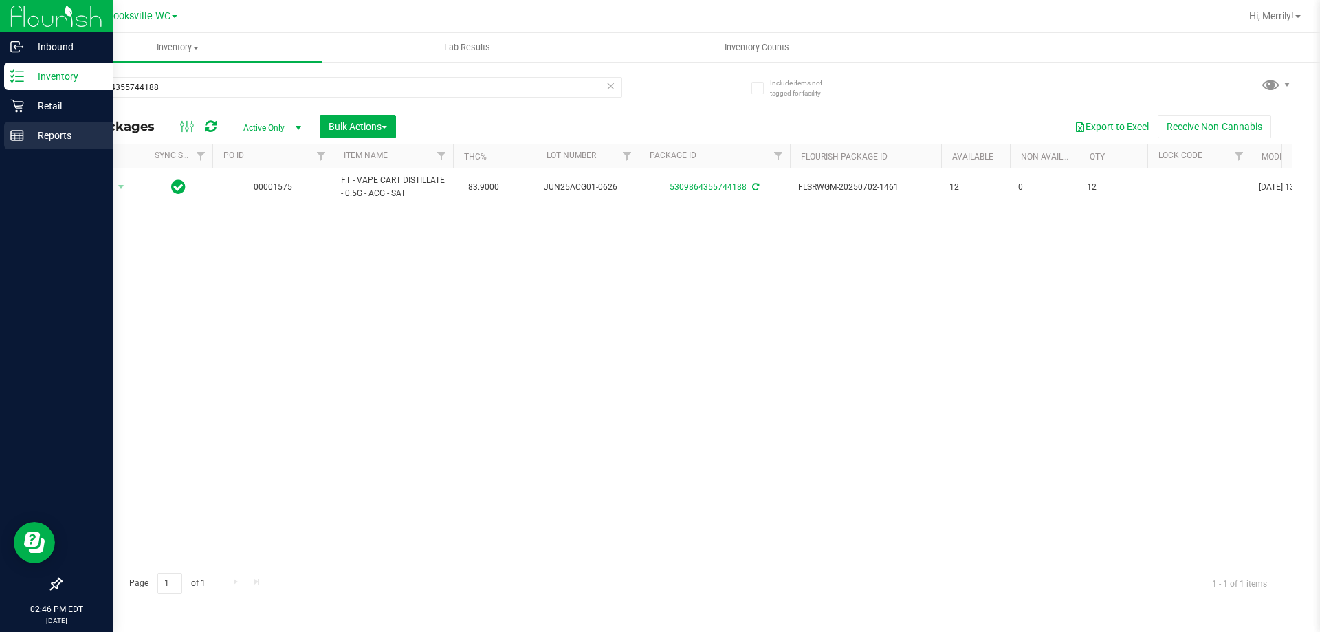
click at [12, 135] on line at bounding box center [17, 135] width 12 height 0
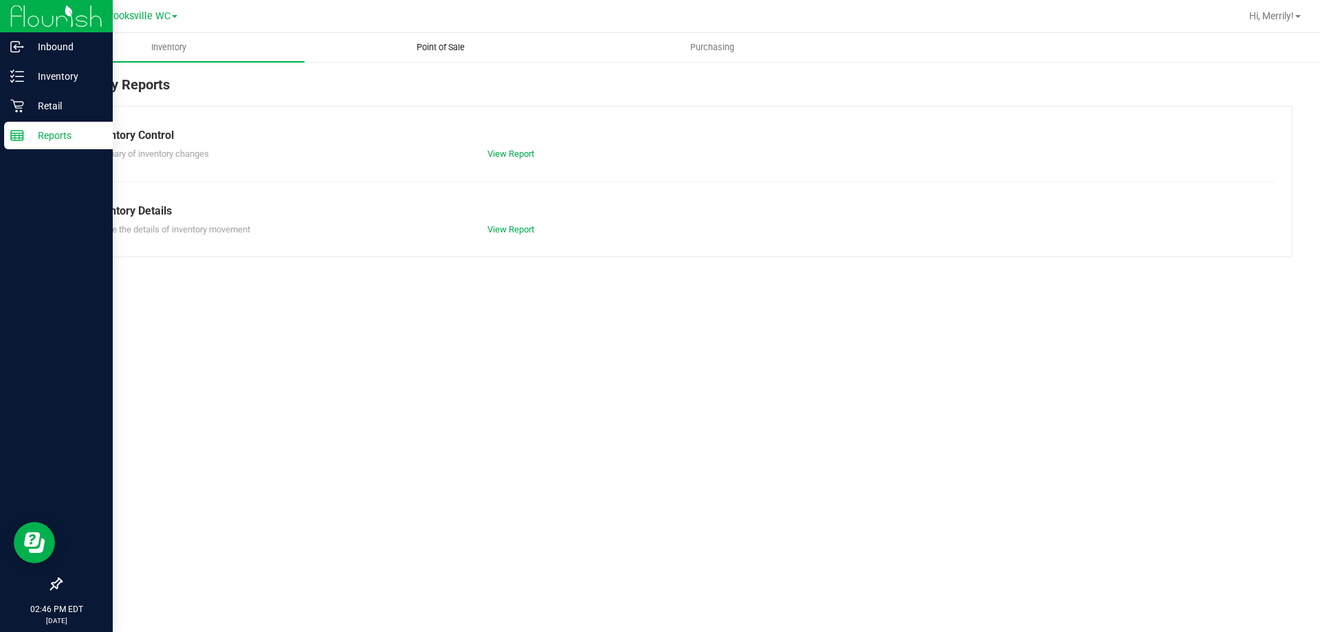
click at [433, 47] on span "Point of Sale" at bounding box center [440, 47] width 85 height 12
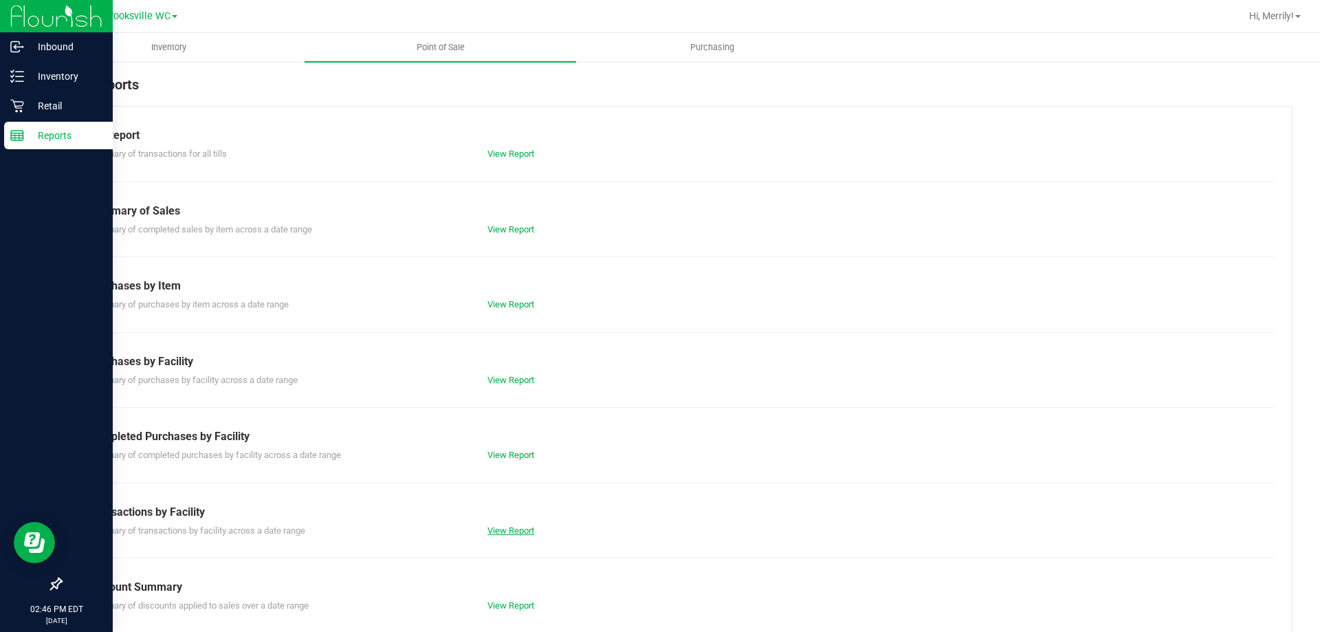
click at [517, 525] on link "View Report" at bounding box center [511, 530] width 47 height 10
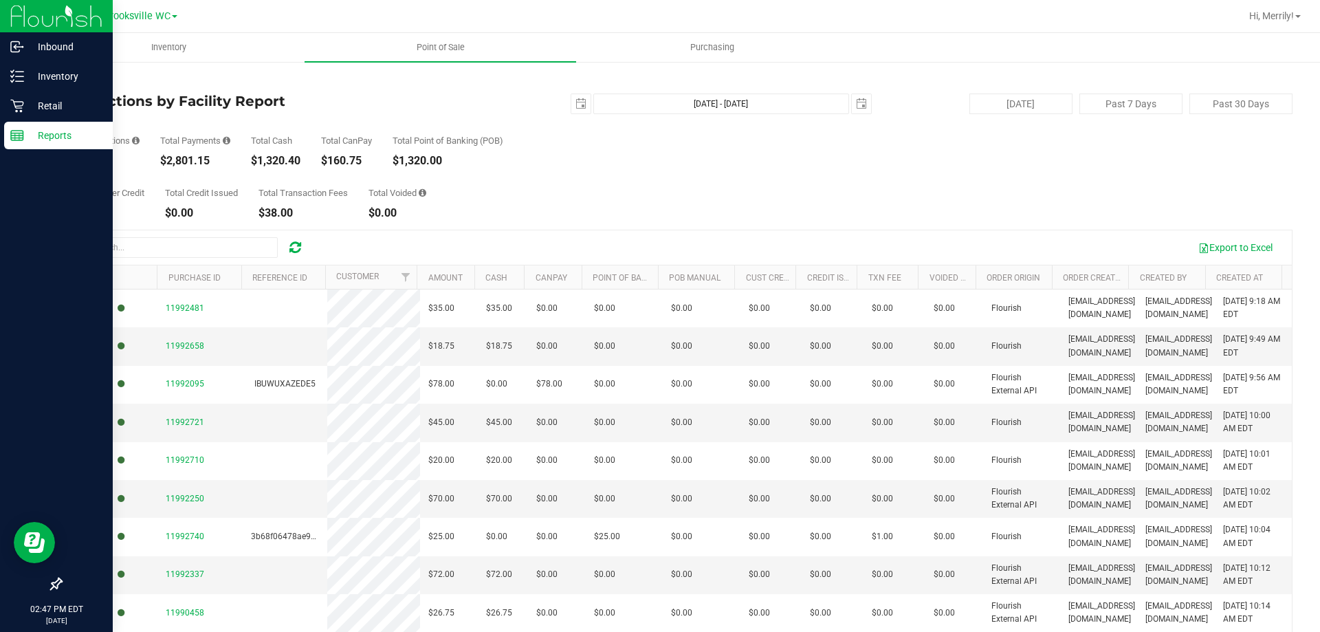
click at [24, 141] on p "Reports" at bounding box center [65, 135] width 83 height 17
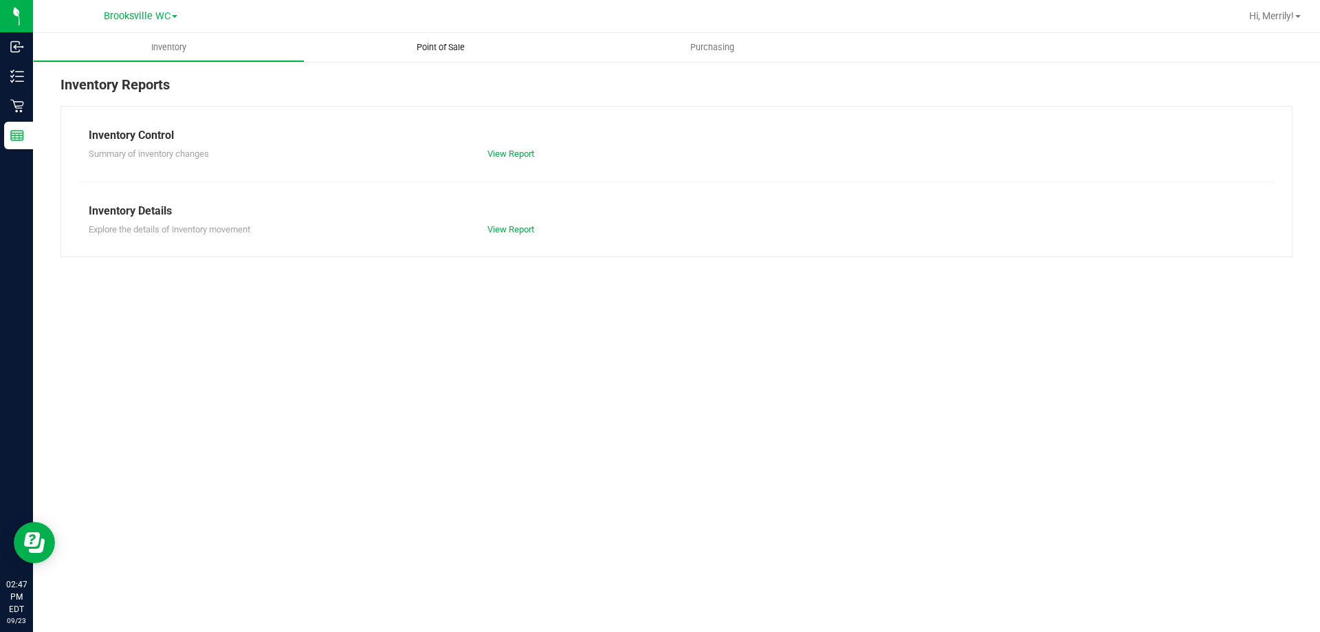
click at [451, 50] on span "Point of Sale" at bounding box center [440, 47] width 85 height 12
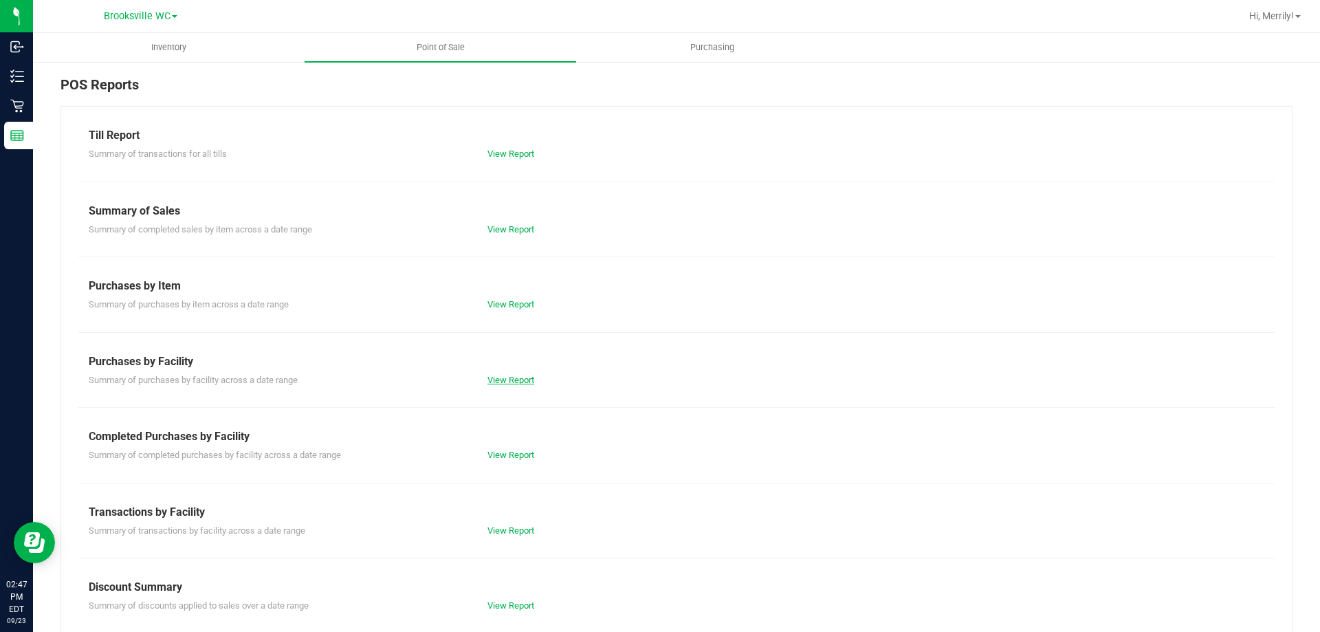
click at [523, 381] on link "View Report" at bounding box center [511, 380] width 47 height 10
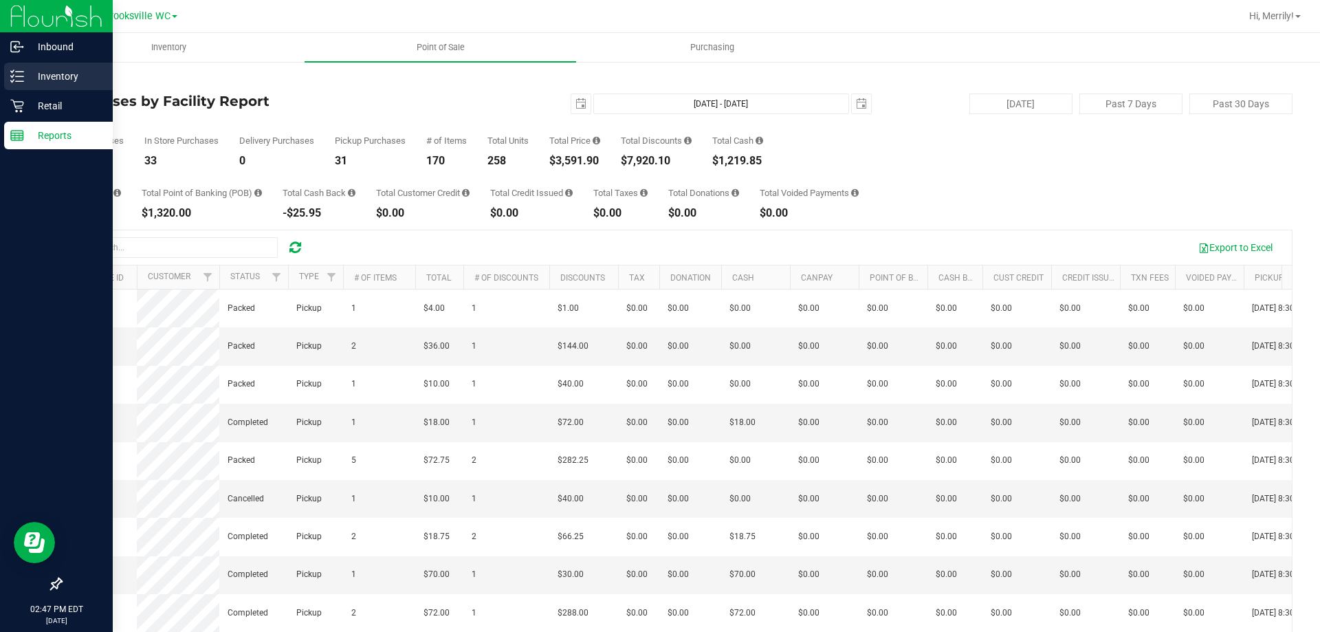
click at [14, 75] on icon at bounding box center [12, 76] width 3 height 2
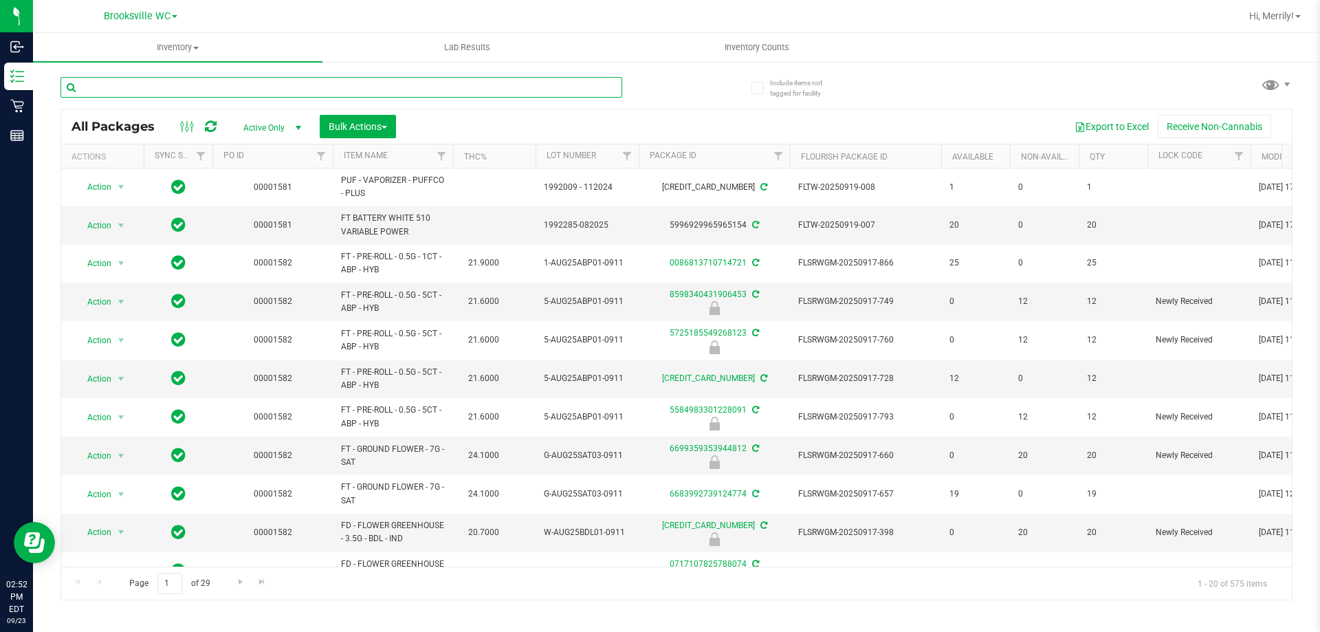
click at [137, 89] on input "text" at bounding box center [342, 87] width 562 height 21
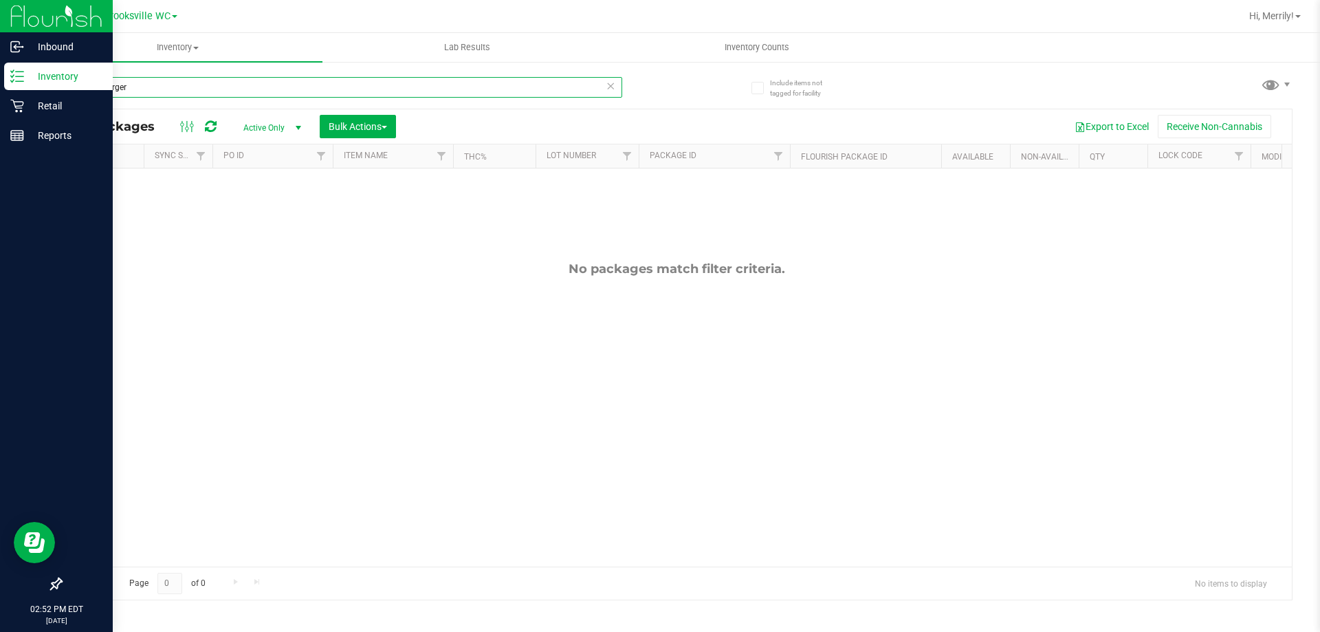
drag, startPoint x: 140, startPoint y: 87, endPoint x: 0, endPoint y: 65, distance: 142.1
click at [0, 69] on div "Inbound Inventory Retail Reports 02:52 PM EDT [DATE] 09/23 Brooksville WC Hi, M…" at bounding box center [660, 316] width 1320 height 632
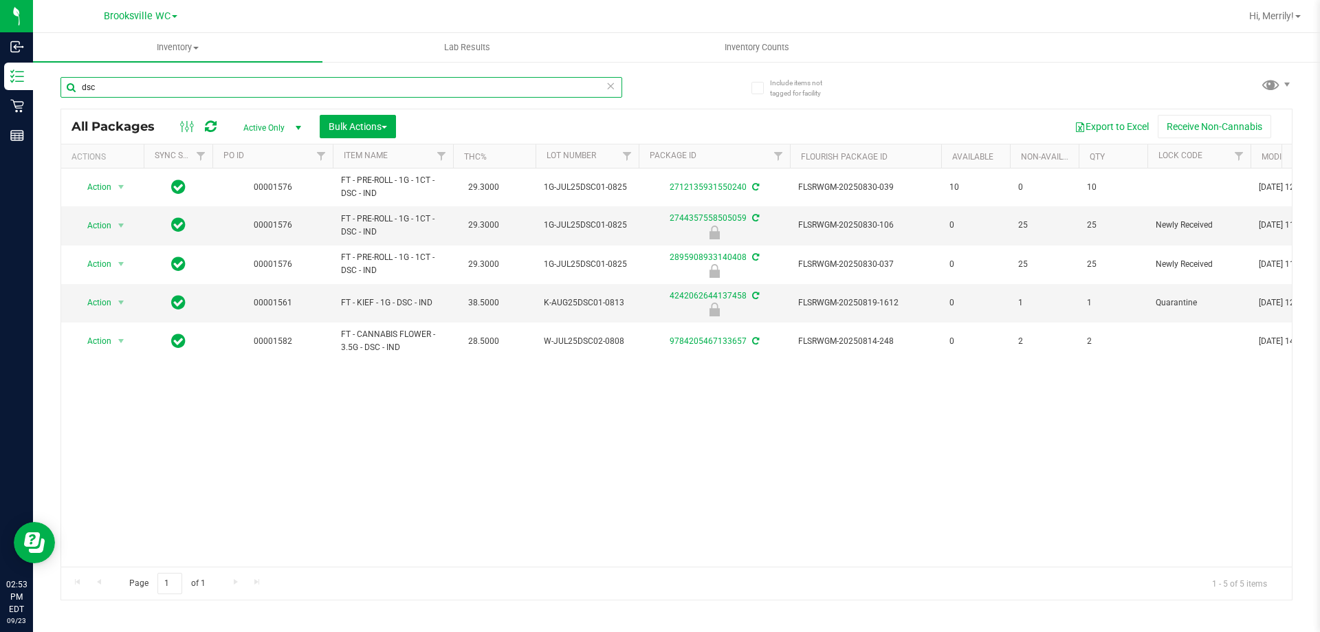
type input "dsc"
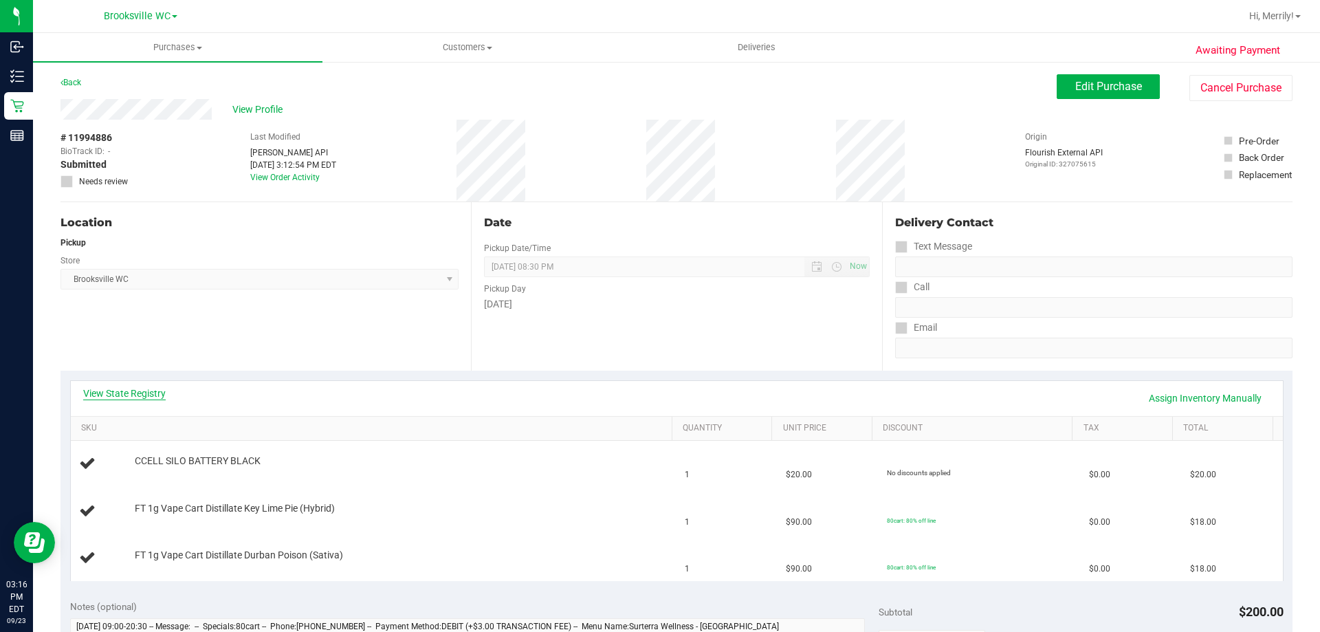
click at [109, 392] on link "View State Registry" at bounding box center [124, 393] width 83 height 14
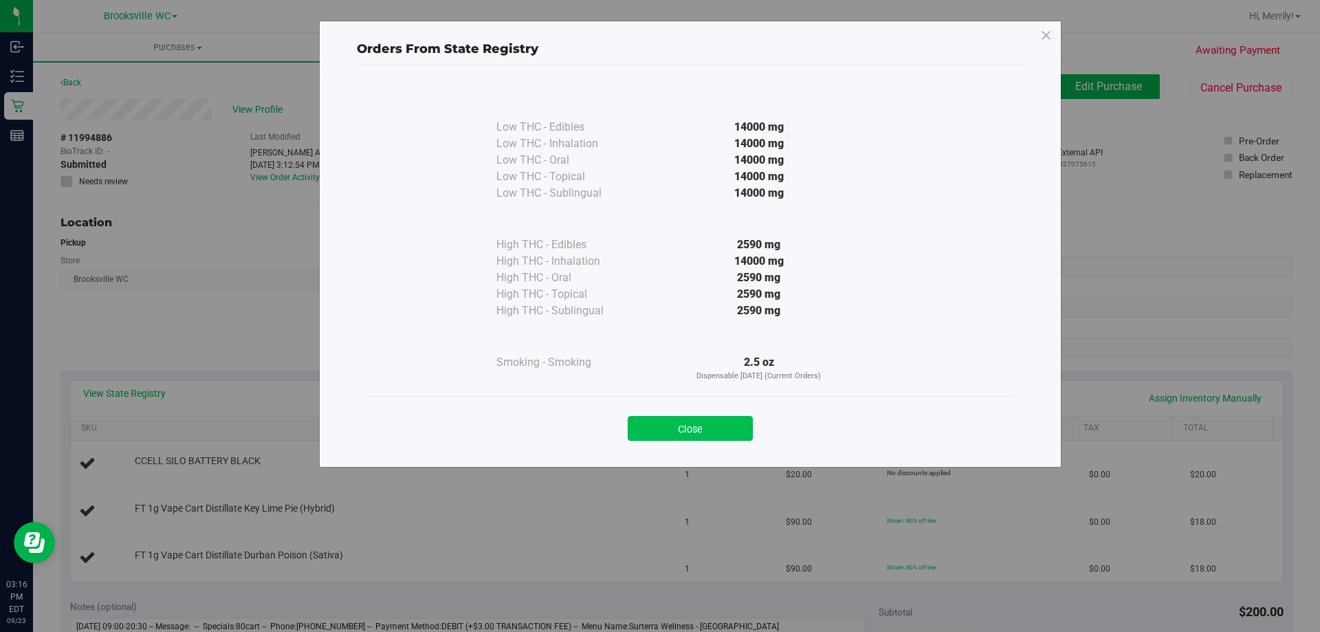
click at [679, 432] on button "Close" at bounding box center [690, 428] width 125 height 25
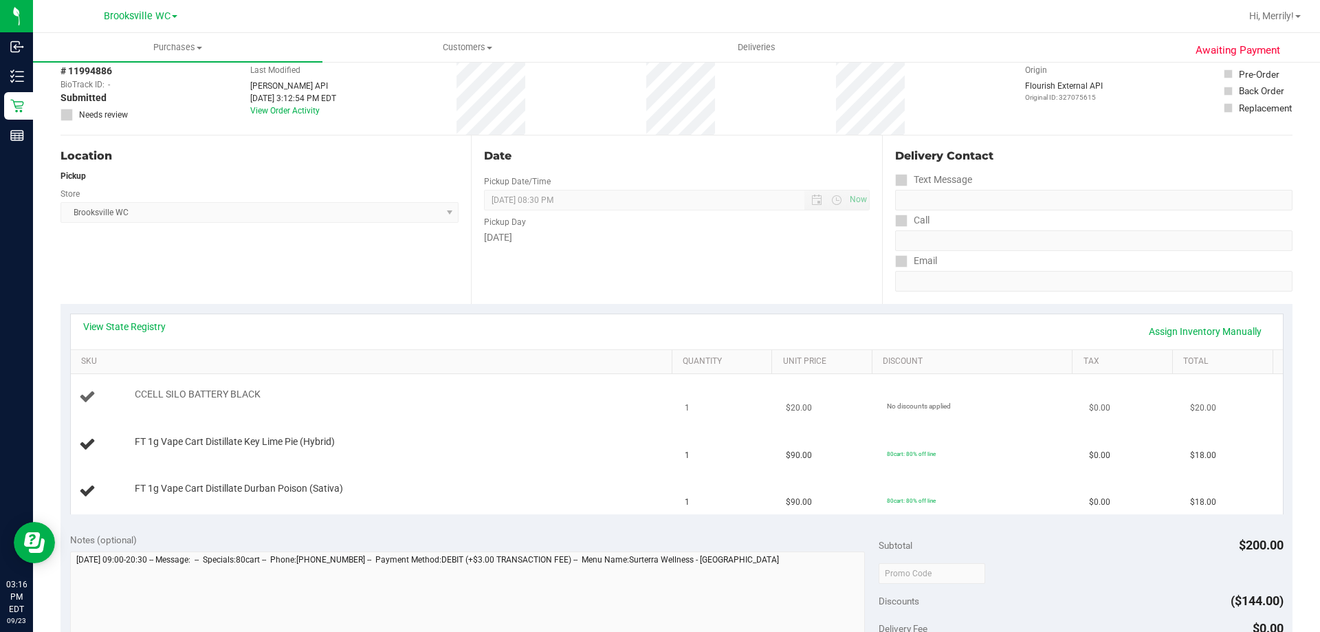
scroll to position [69, 0]
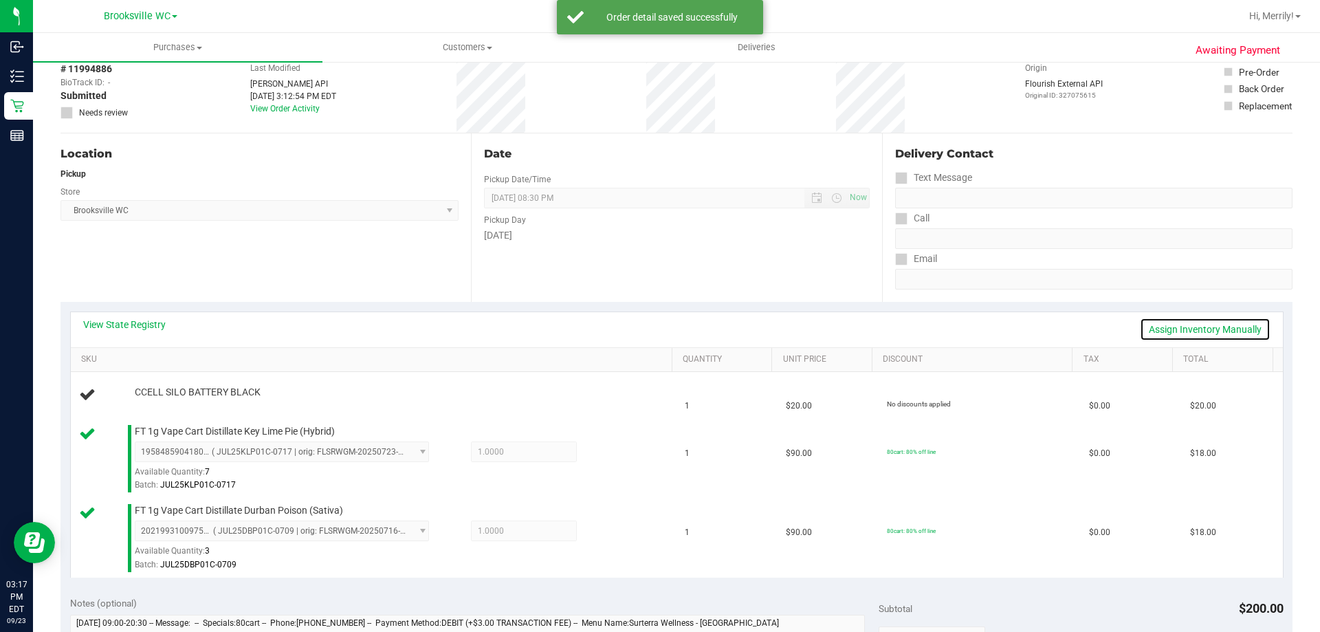
click at [1216, 327] on link "Assign Inventory Manually" at bounding box center [1205, 329] width 131 height 23
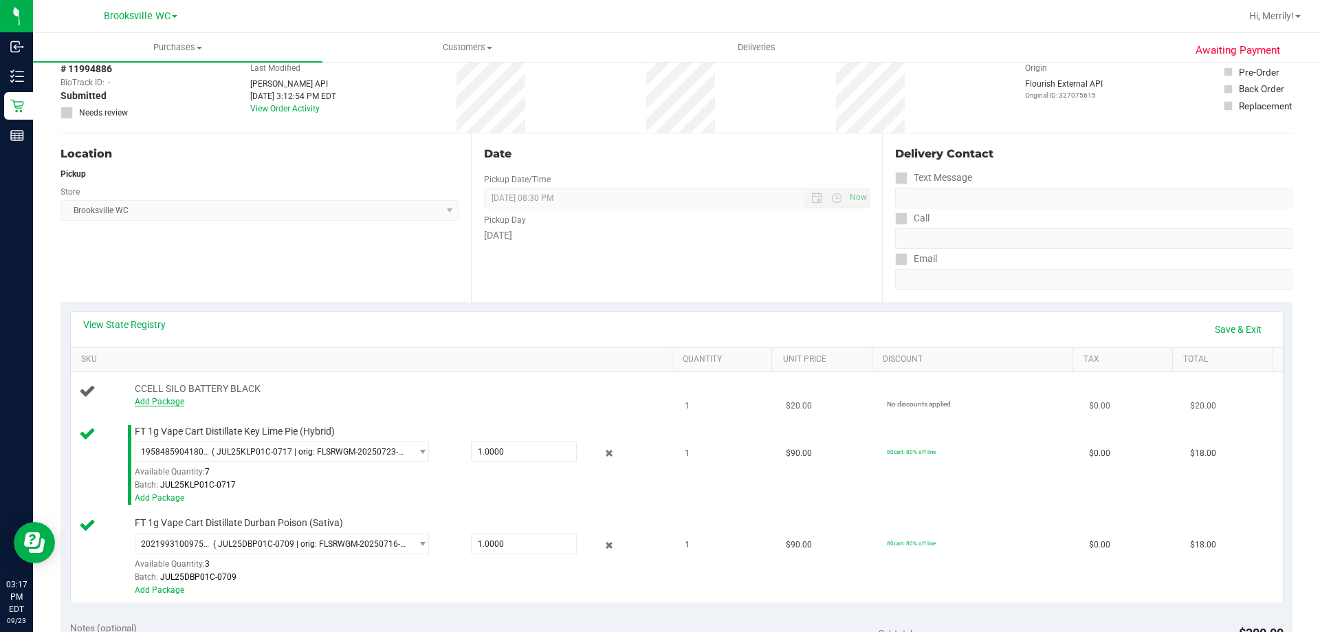
click at [160, 401] on link "Add Package" at bounding box center [160, 402] width 50 height 10
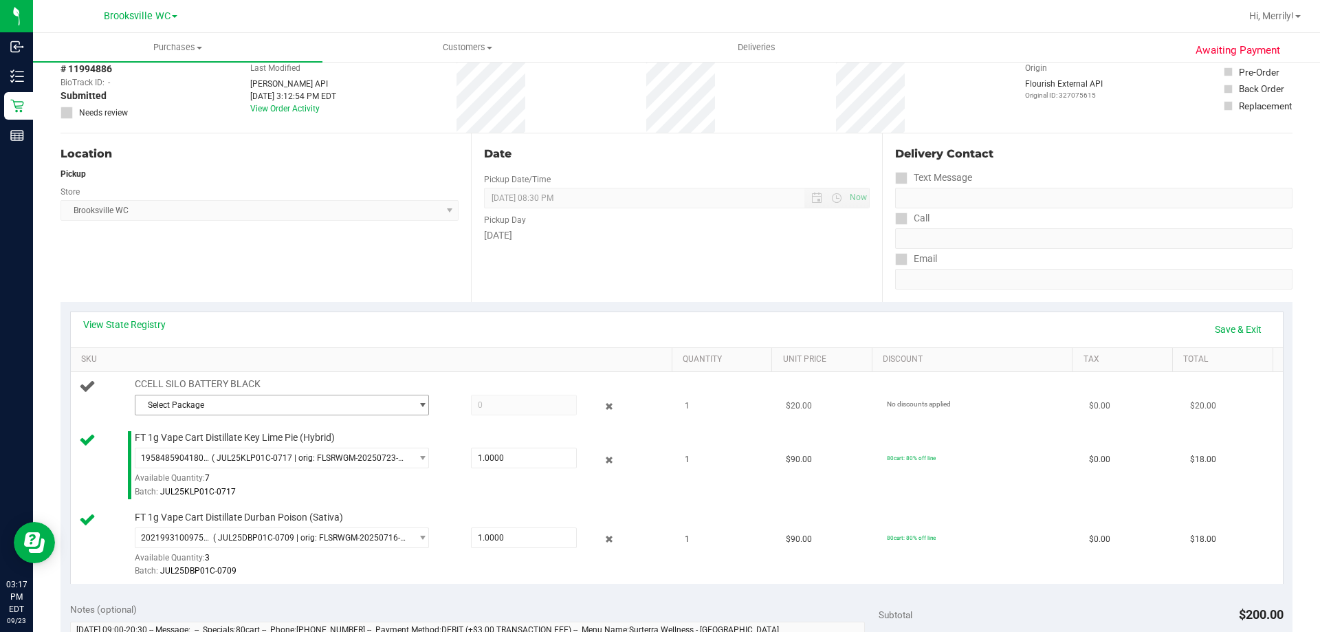
click at [257, 402] on span "Select Package" at bounding box center [273, 404] width 276 height 19
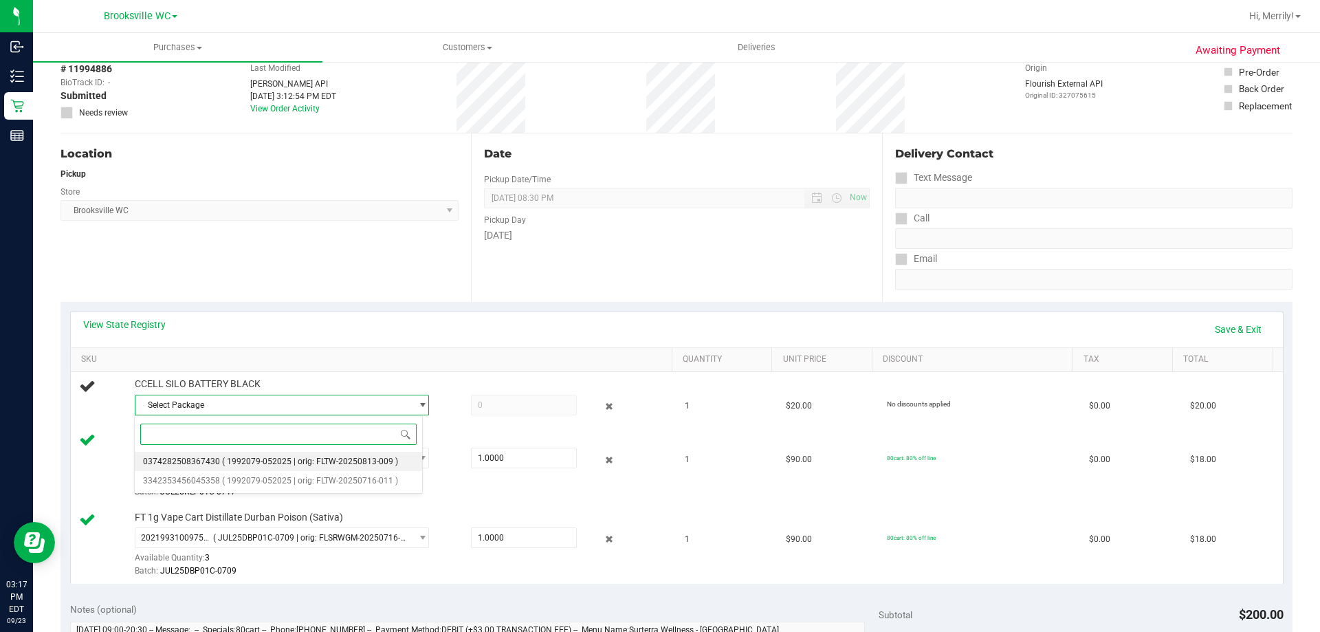
click at [255, 463] on span "( 1992079-052025 | orig: FLTW-20250813-009 )" at bounding box center [310, 462] width 176 height 10
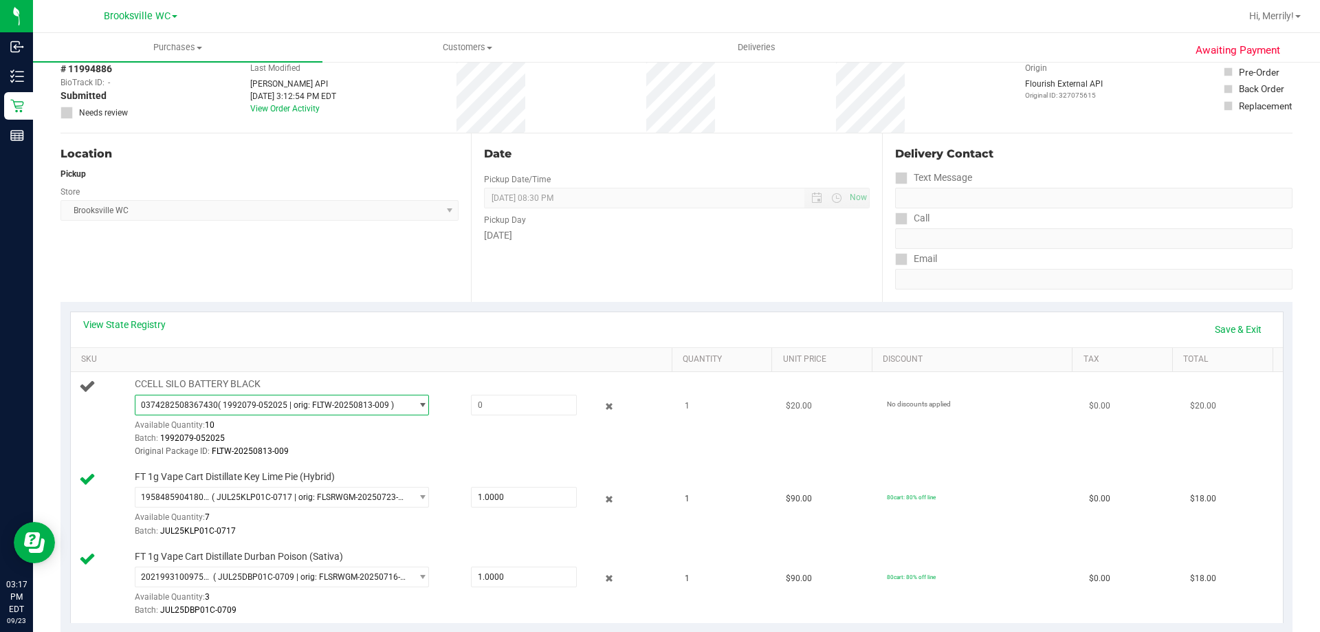
click at [397, 402] on span "0374282508367430 ( 1992079-052025 | orig: FLTW-20250813-009 )" at bounding box center [273, 404] width 276 height 19
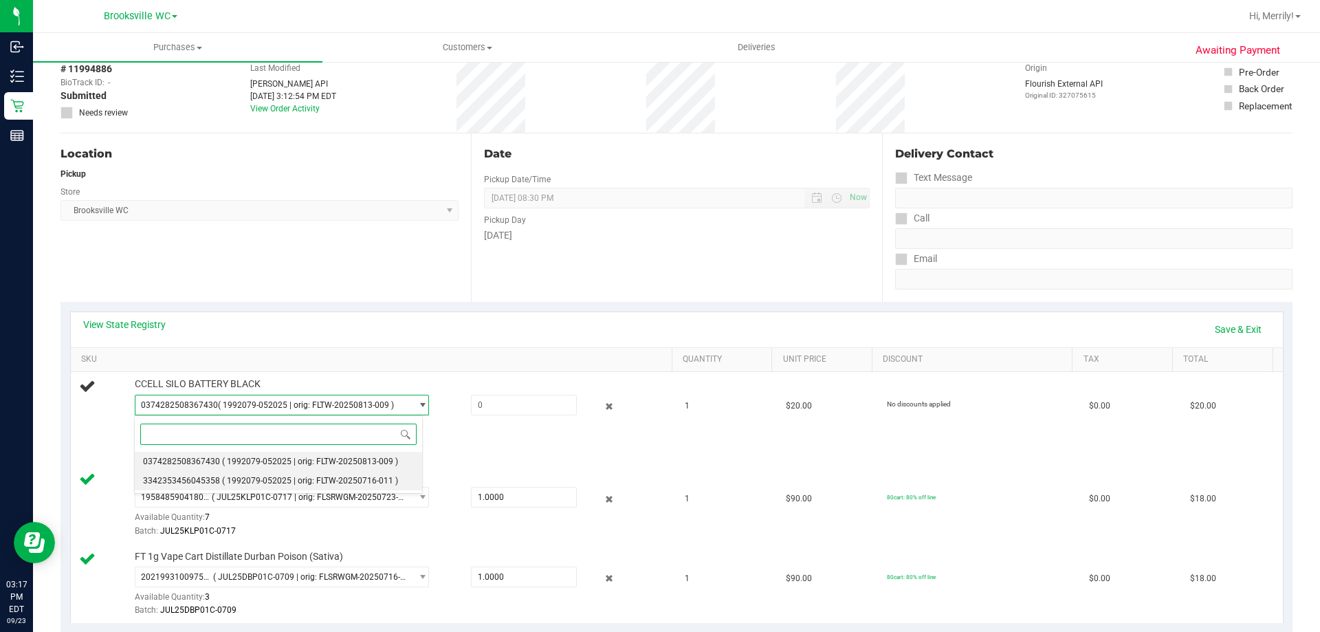
click at [305, 482] on span "( 1992079-052025 | orig: FLTW-20250716-011 )" at bounding box center [310, 481] width 176 height 10
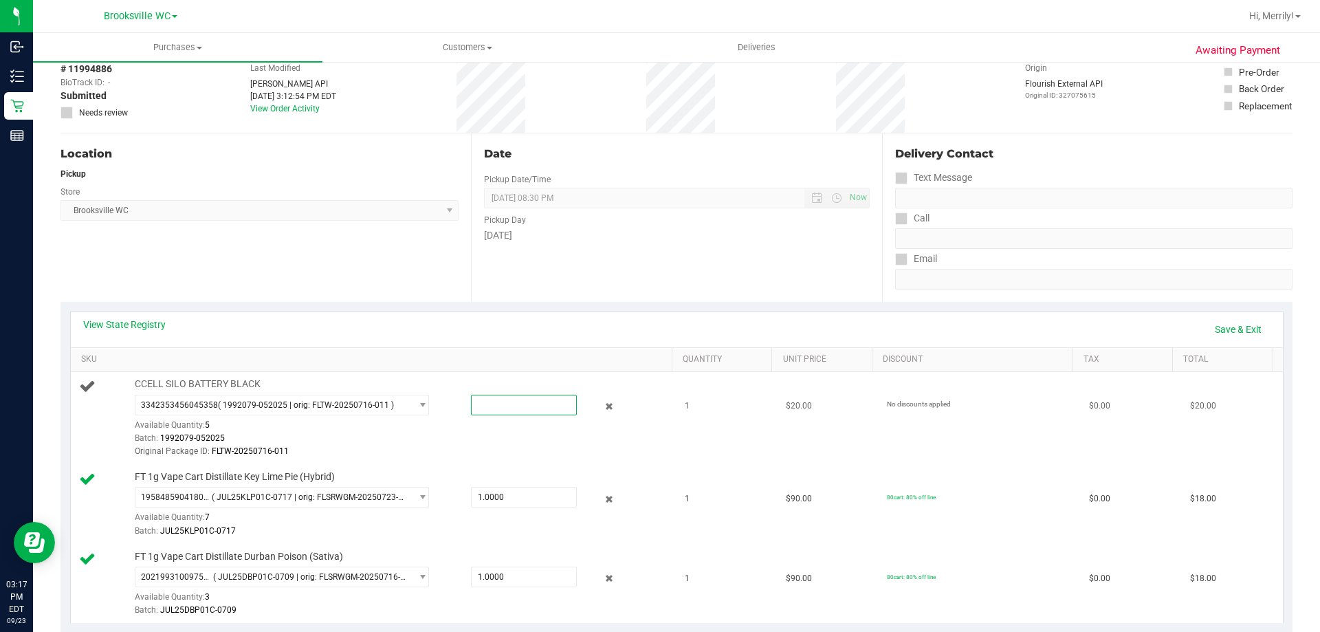
click at [504, 400] on span at bounding box center [524, 405] width 106 height 21
type input "1"
type input "1.0000"
drag, startPoint x: 408, startPoint y: 331, endPoint x: 399, endPoint y: 334, distance: 9.6
click at [406, 332] on div "View State Registry Save & Exit" at bounding box center [677, 329] width 1188 height 23
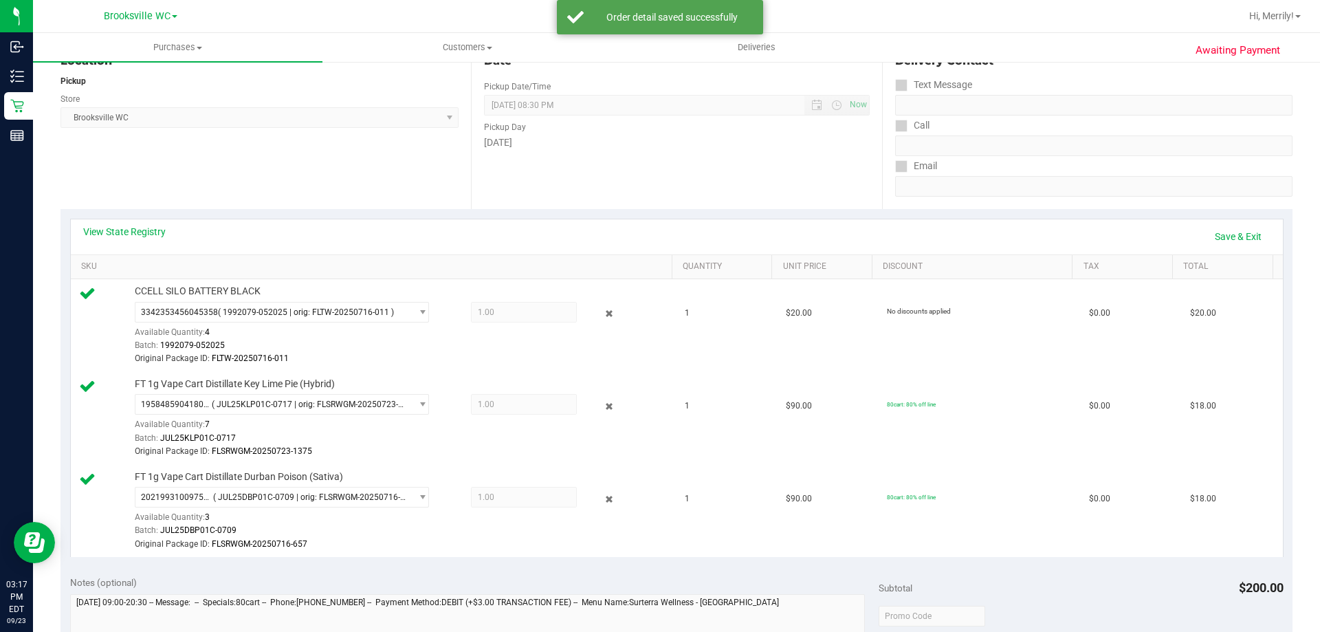
scroll to position [344, 0]
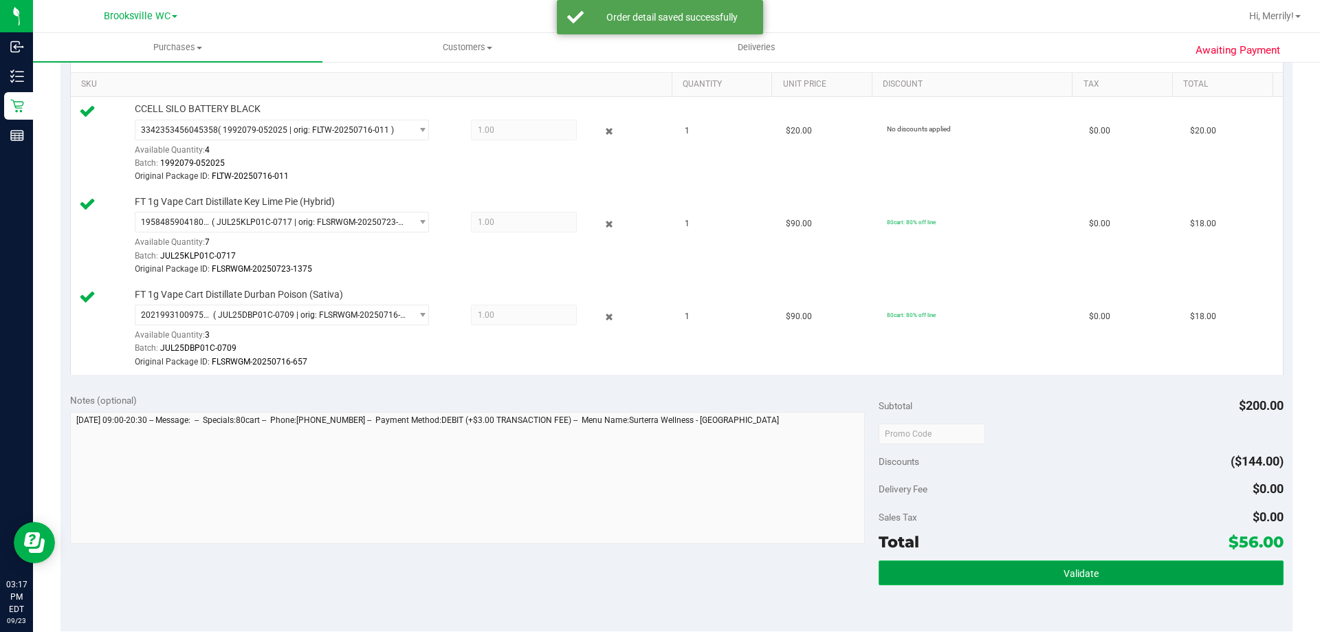
click at [1064, 575] on span "Validate" at bounding box center [1081, 573] width 35 height 11
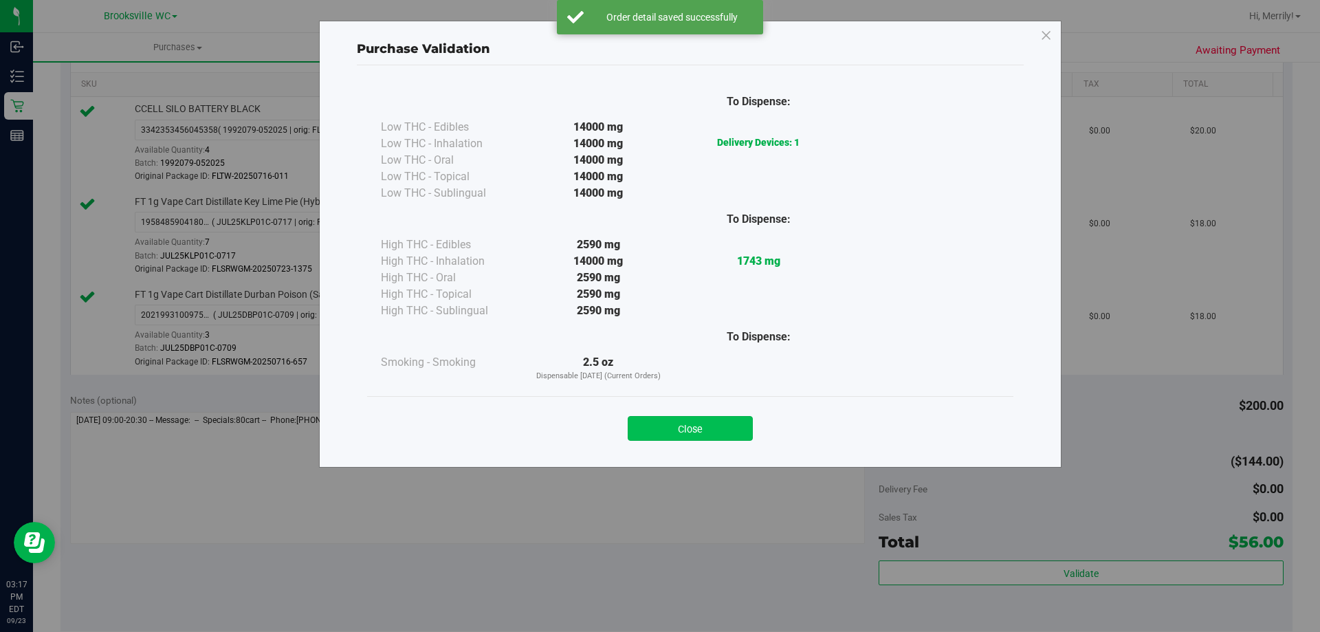
click at [687, 426] on button "Close" at bounding box center [690, 428] width 125 height 25
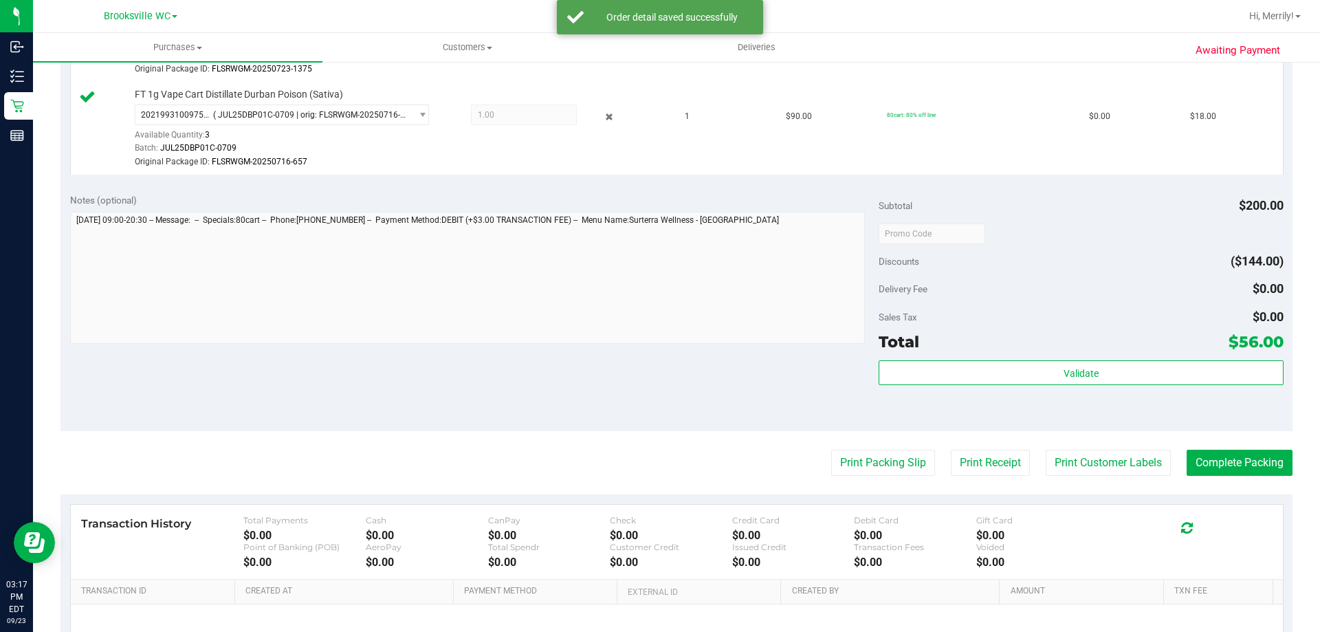
scroll to position [550, 0]
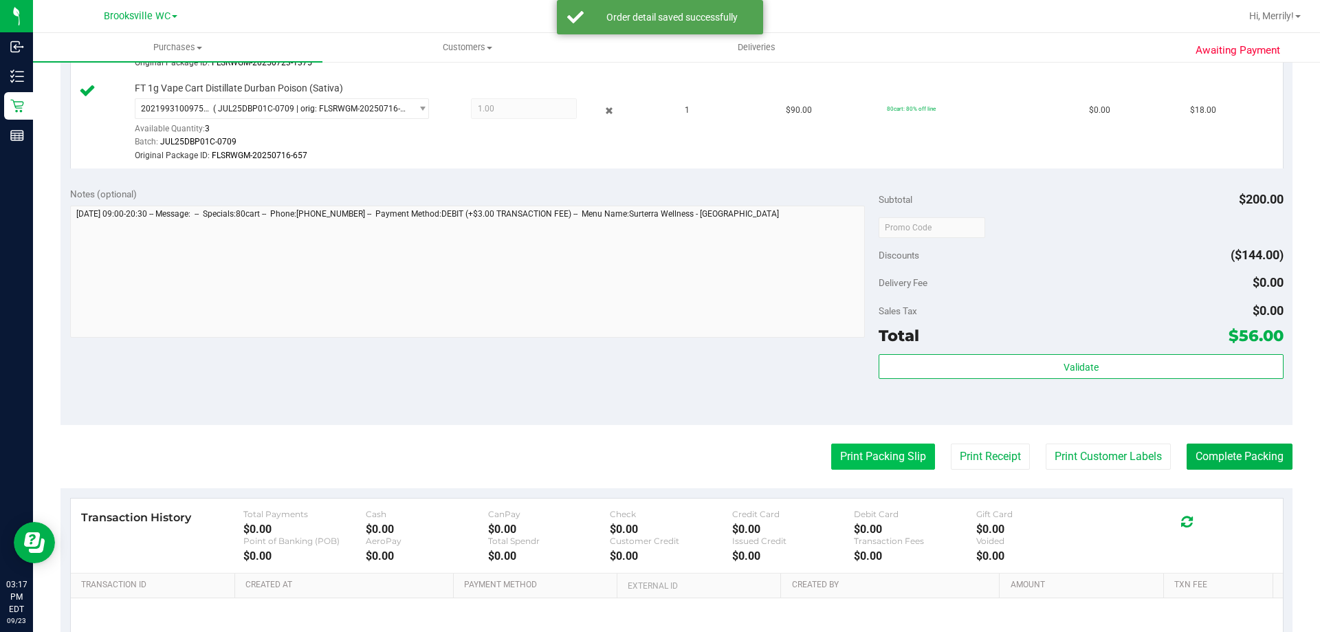
click at [889, 465] on button "Print Packing Slip" at bounding box center [883, 457] width 104 height 26
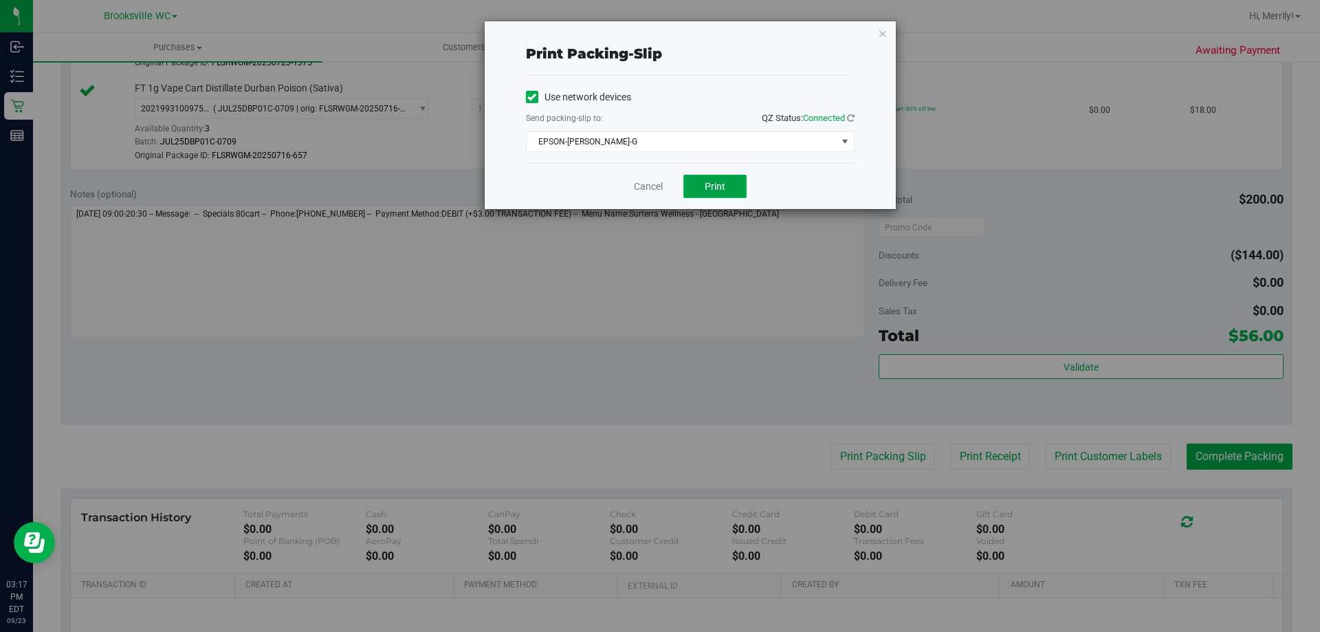
click at [708, 183] on span "Print" at bounding box center [715, 186] width 21 height 11
click at [654, 189] on link "Cancel" at bounding box center [648, 186] width 29 height 14
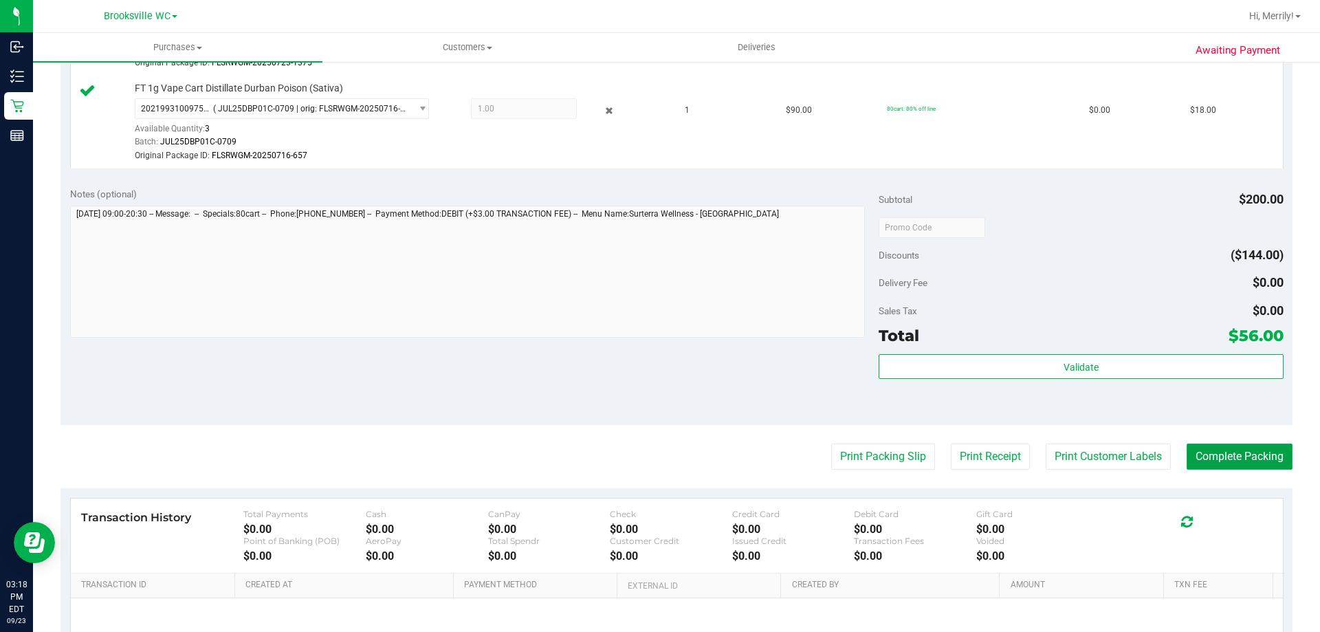
click at [1243, 455] on button "Complete Packing" at bounding box center [1240, 457] width 106 height 26
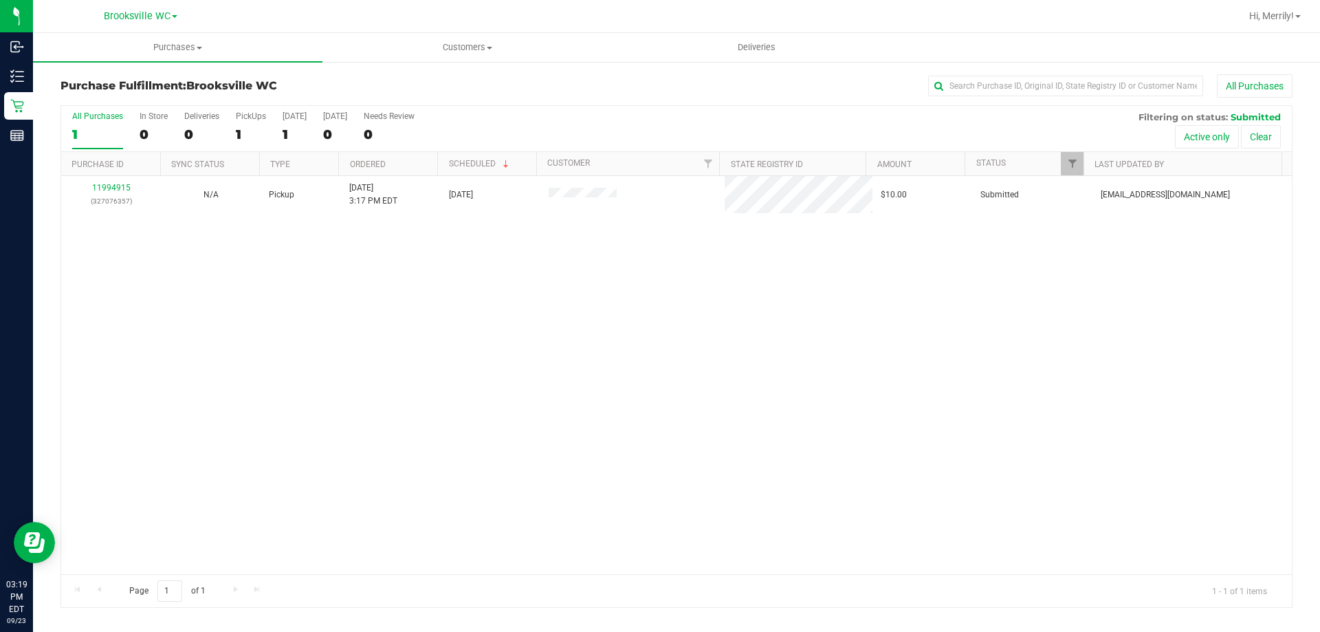
click at [249, 351] on div "11994915 (327076357) N/A Pickup 9/23/2025 3:17 PM EDT 9/23/2025 $10.00 Submitte…" at bounding box center [676, 375] width 1231 height 398
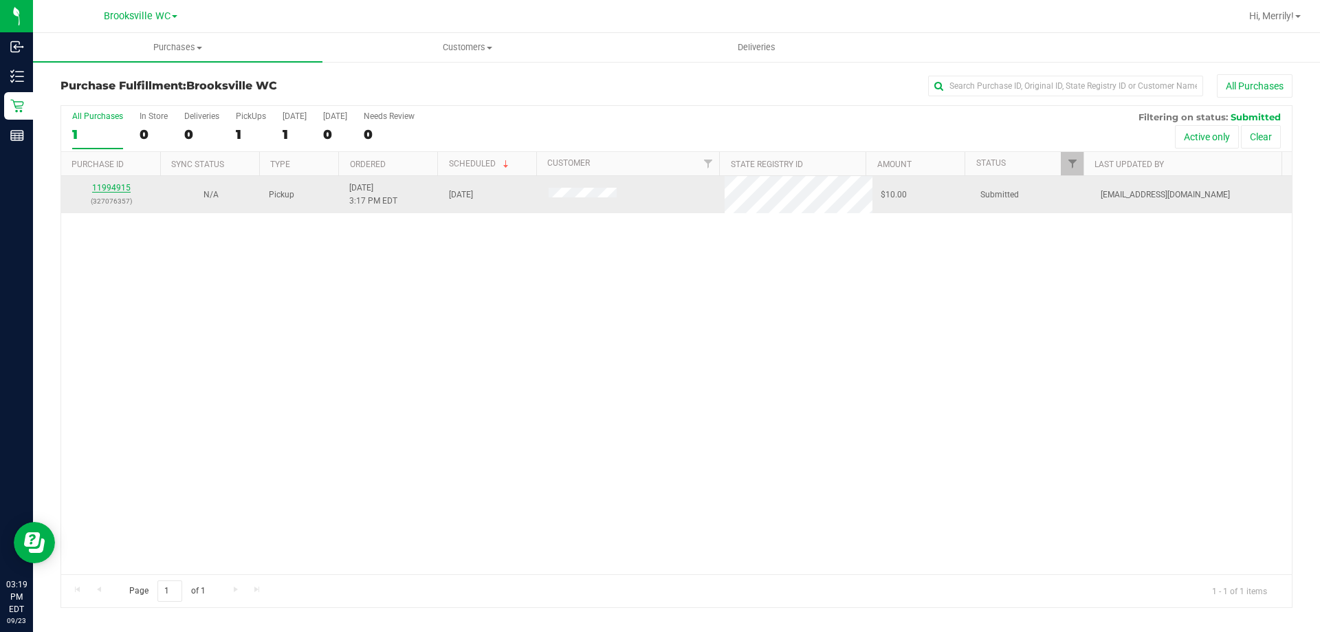
click at [111, 190] on link "11994915" at bounding box center [111, 188] width 39 height 10
click at [109, 185] on link "11994915" at bounding box center [111, 188] width 39 height 10
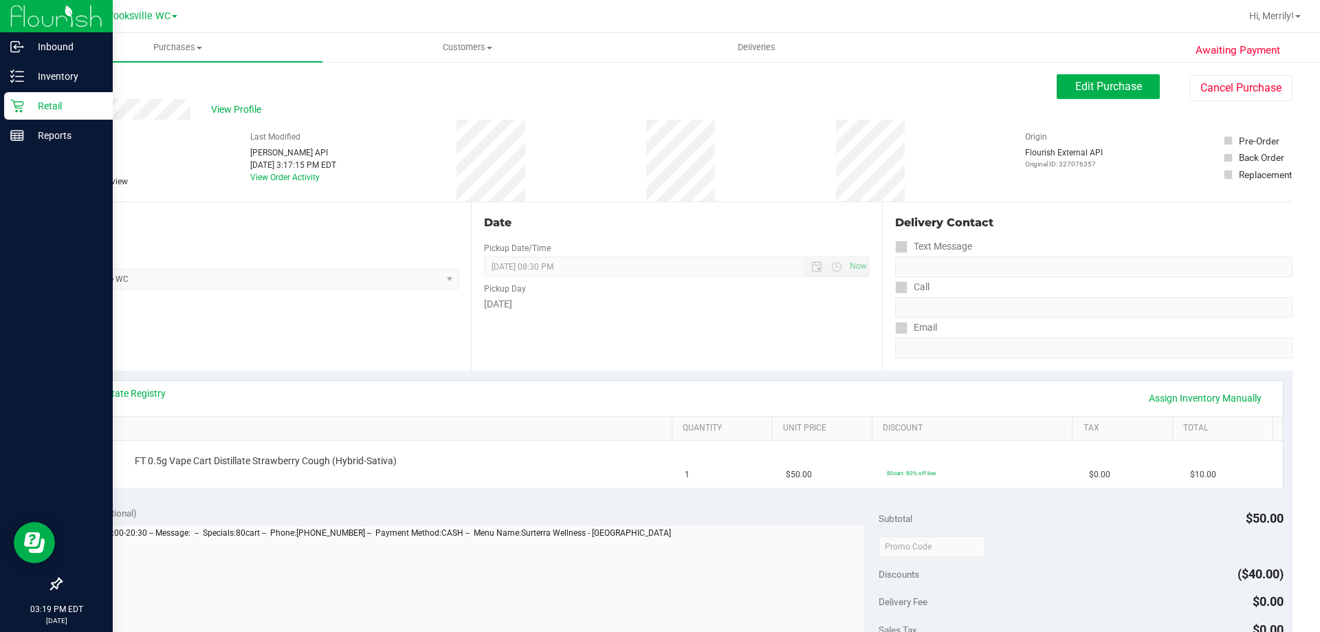
click at [17, 105] on icon at bounding box center [17, 106] width 14 height 14
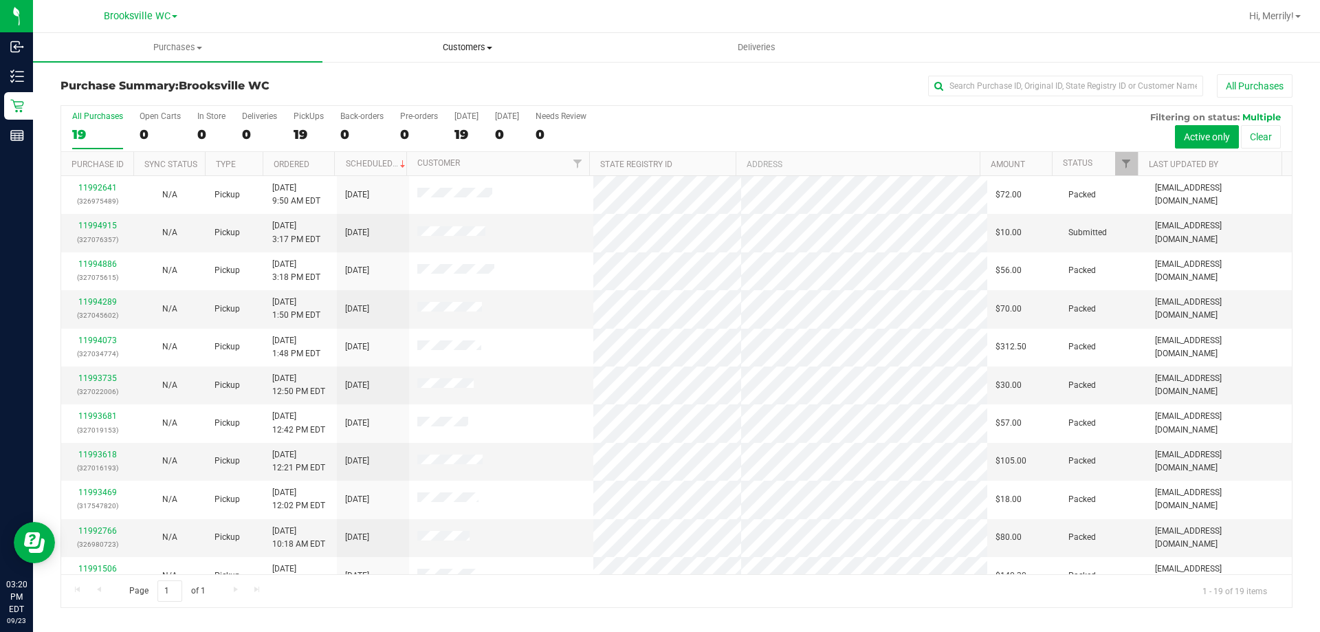
click at [611, 50] on span "Customers" at bounding box center [467, 47] width 288 height 12
click at [653, 21] on div at bounding box center [743, 16] width 994 height 27
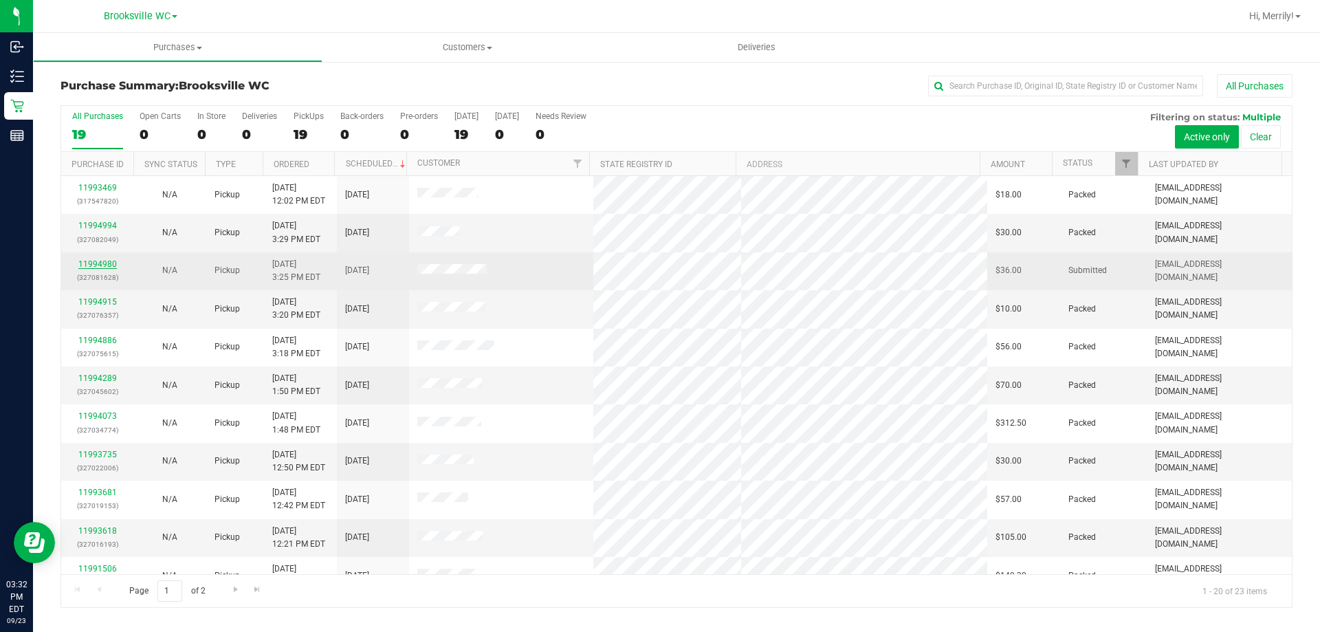
click at [96, 264] on link "11994980" at bounding box center [97, 264] width 39 height 10
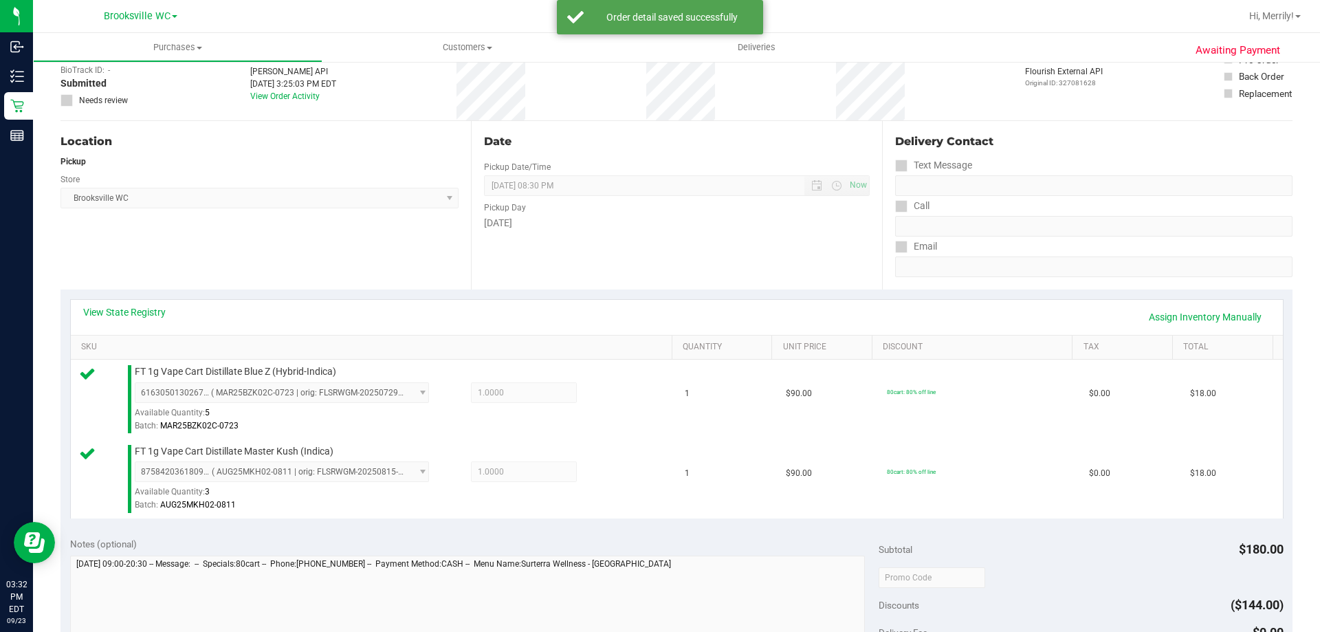
scroll to position [275, 0]
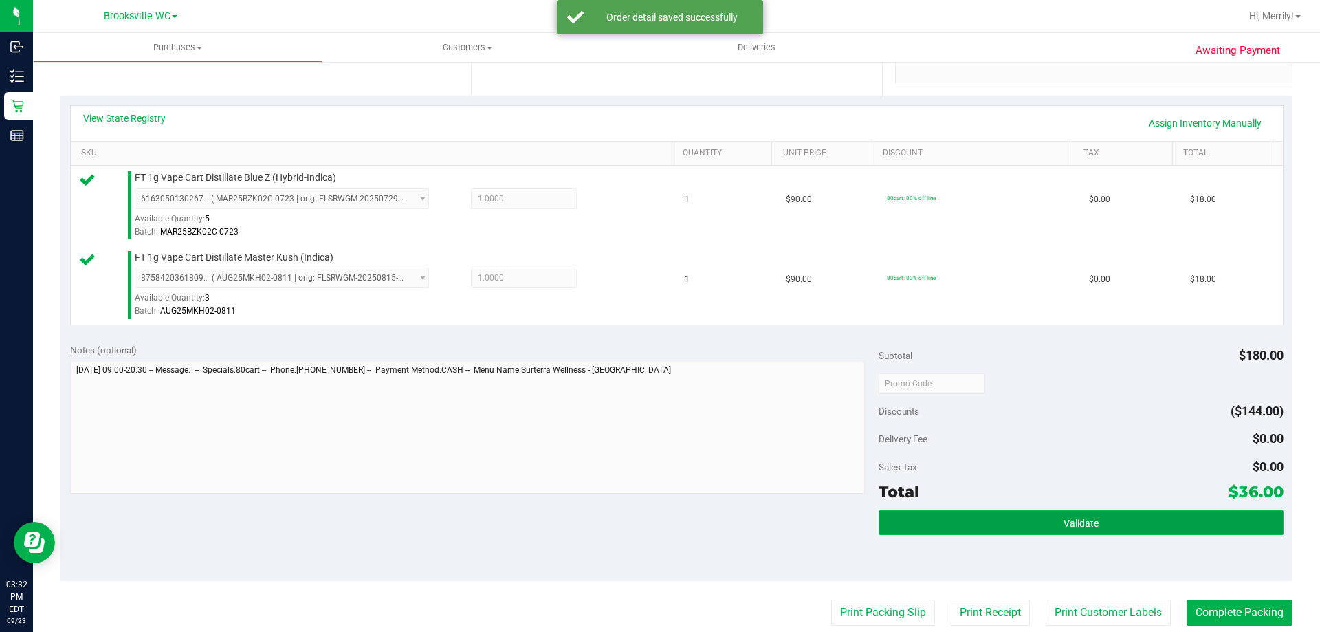
click at [1089, 520] on span "Validate" at bounding box center [1081, 523] width 35 height 11
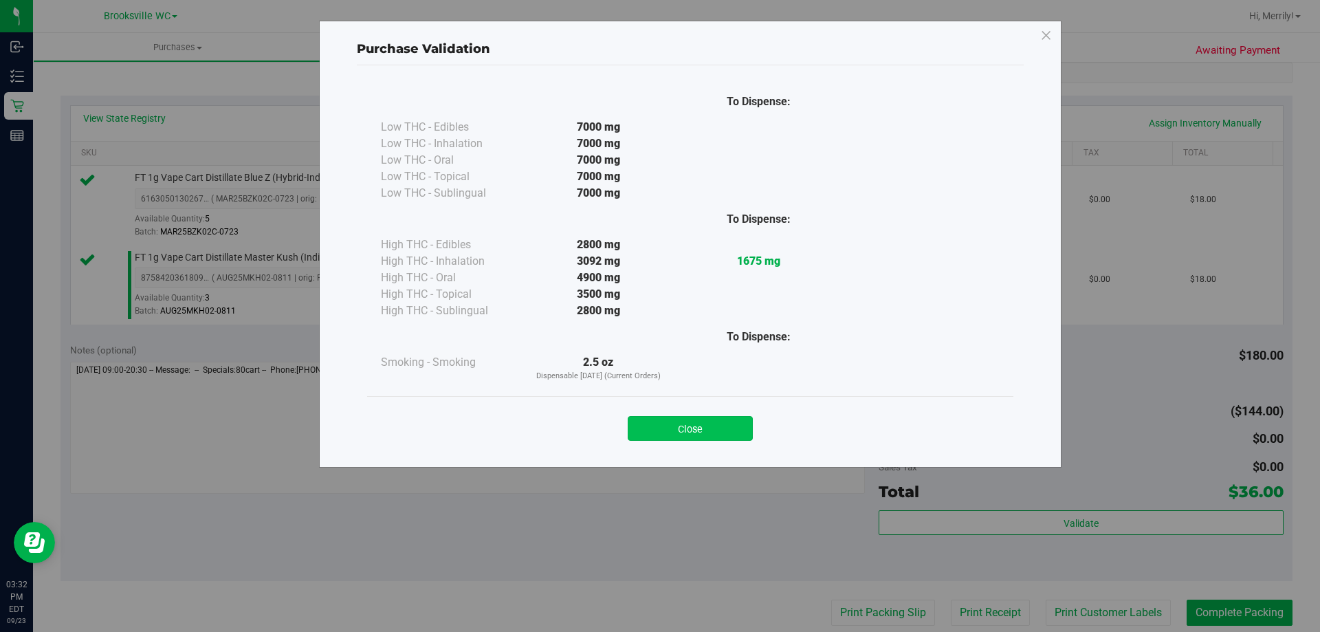
click at [684, 428] on button "Close" at bounding box center [690, 428] width 125 height 25
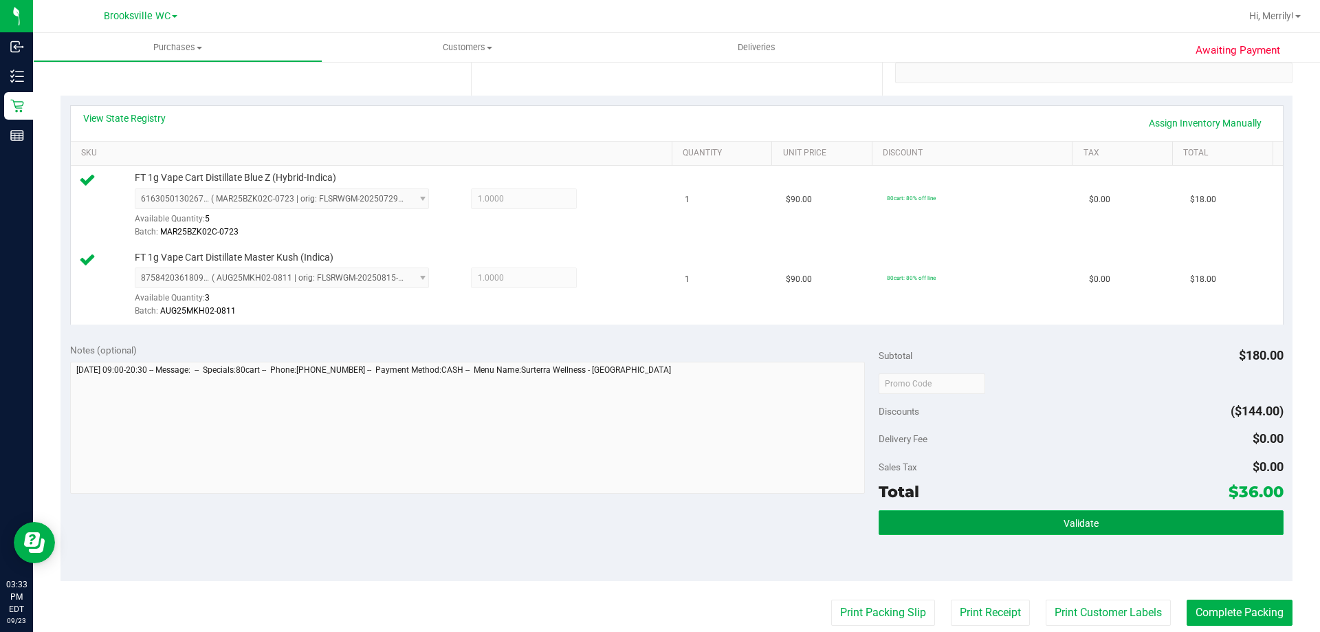
click at [1073, 522] on span "Validate" at bounding box center [1081, 523] width 35 height 11
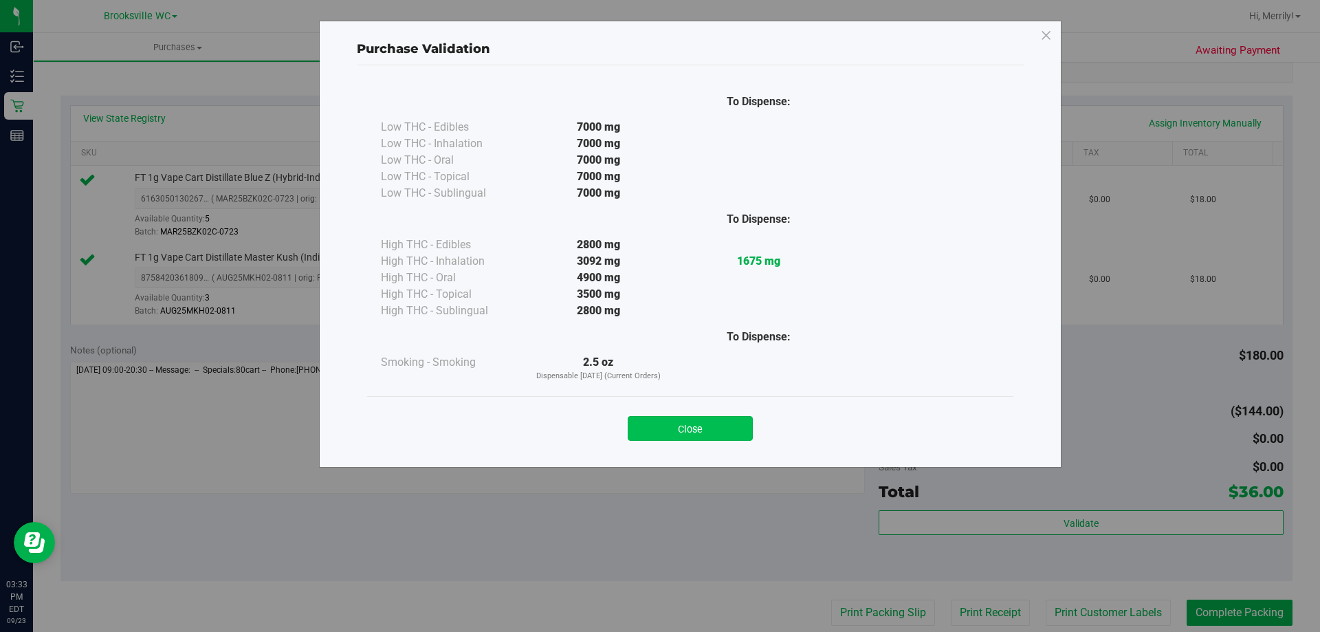
click at [692, 424] on button "Close" at bounding box center [690, 428] width 125 height 25
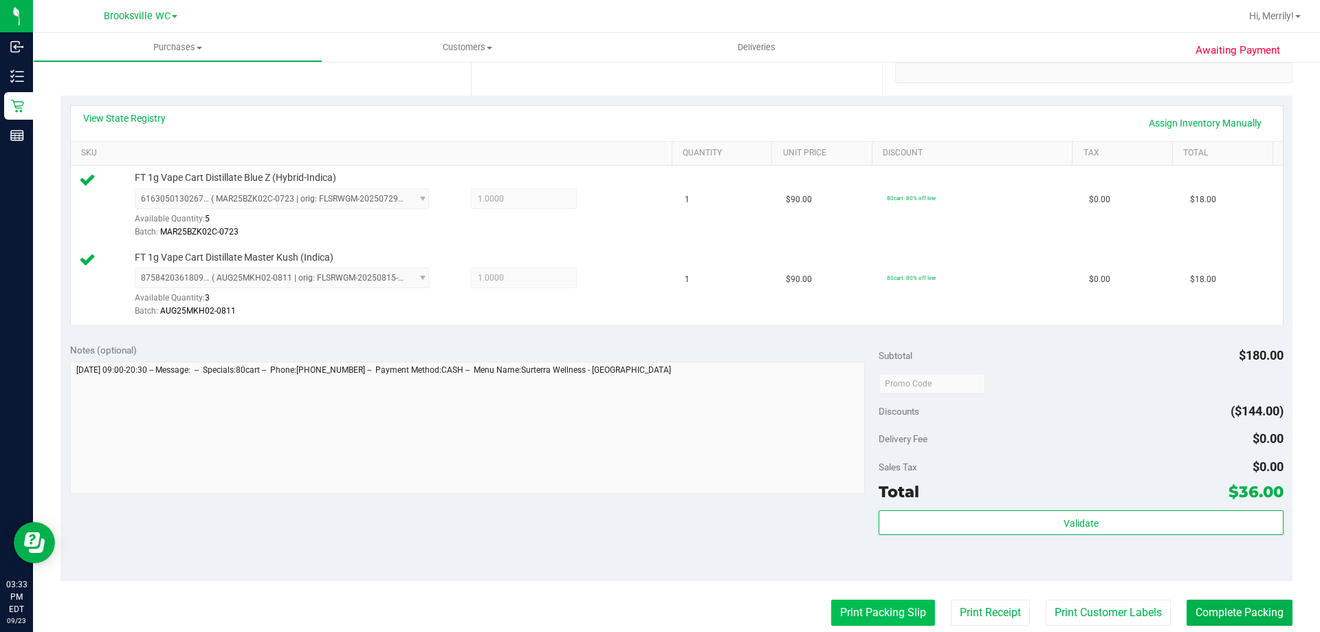
click at [857, 609] on button "Print Packing Slip" at bounding box center [883, 613] width 104 height 26
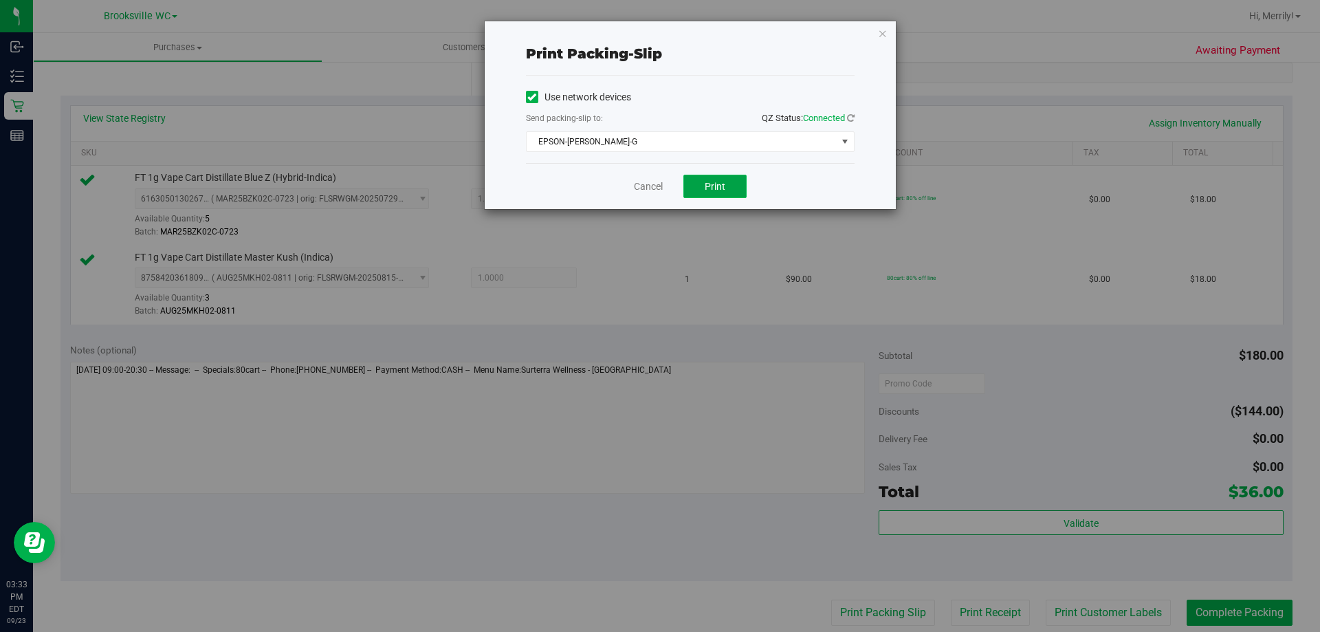
click at [720, 188] on span "Print" at bounding box center [715, 186] width 21 height 11
click at [650, 186] on link "Cancel" at bounding box center [648, 186] width 29 height 14
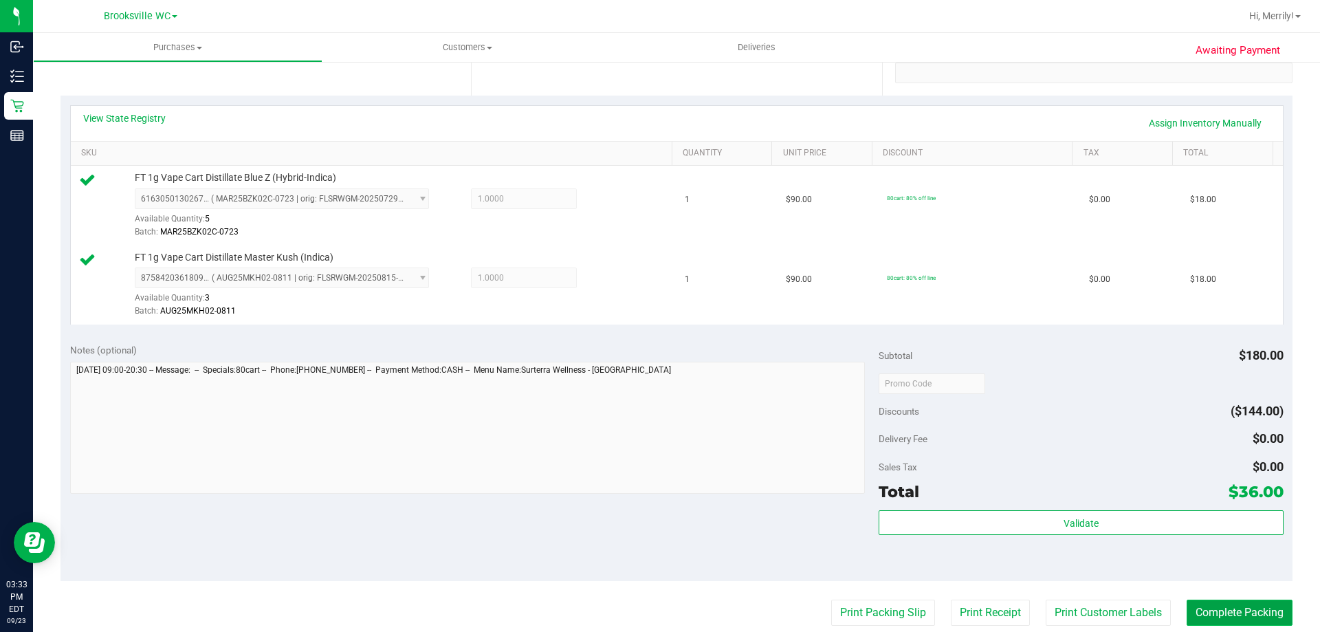
click at [1223, 610] on button "Complete Packing" at bounding box center [1240, 613] width 106 height 26
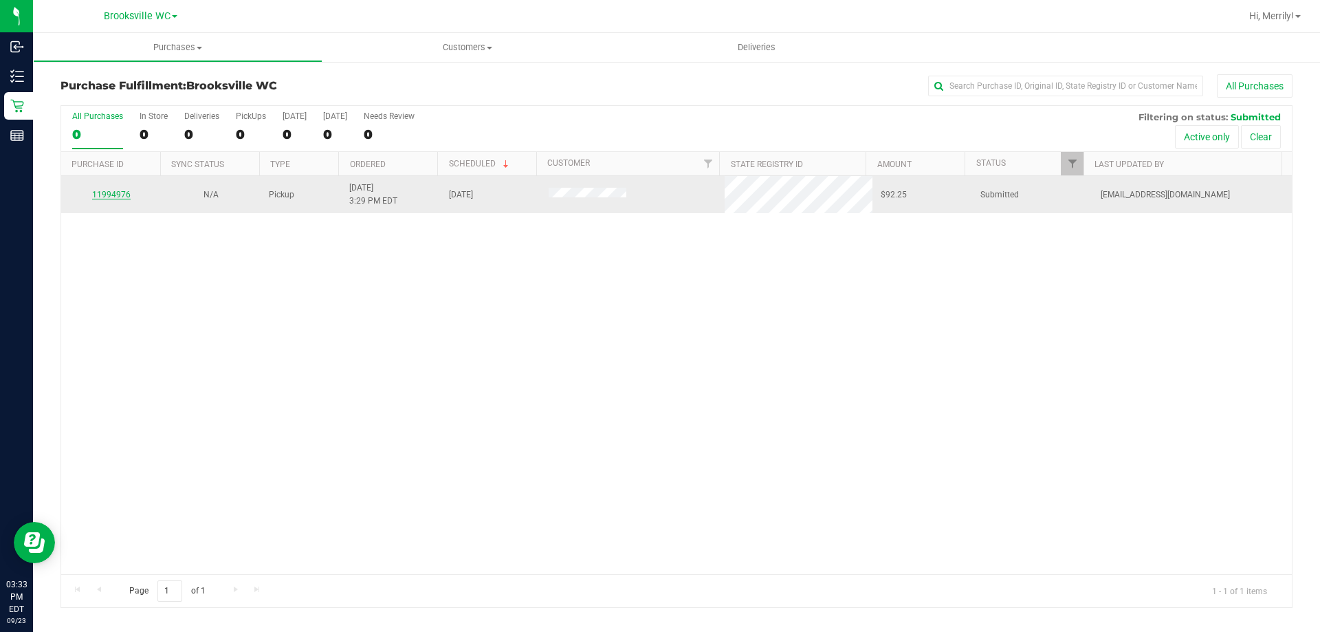
click at [129, 194] on link "11994976" at bounding box center [111, 195] width 39 height 10
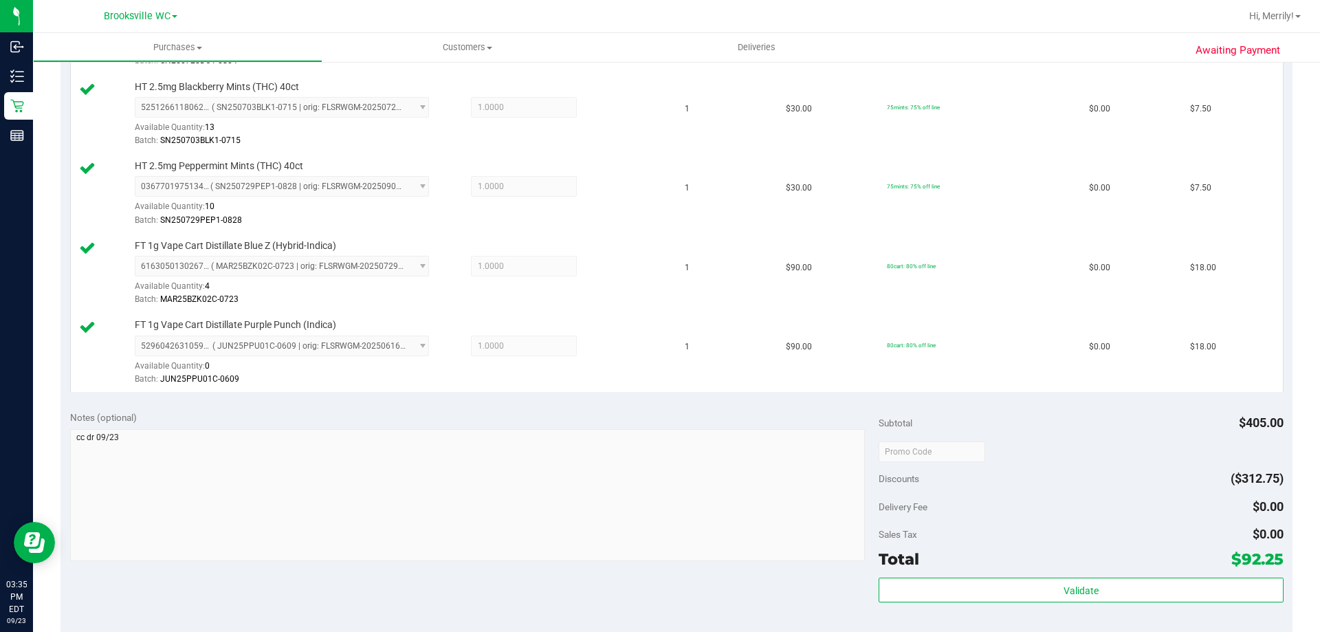
scroll to position [550, 0]
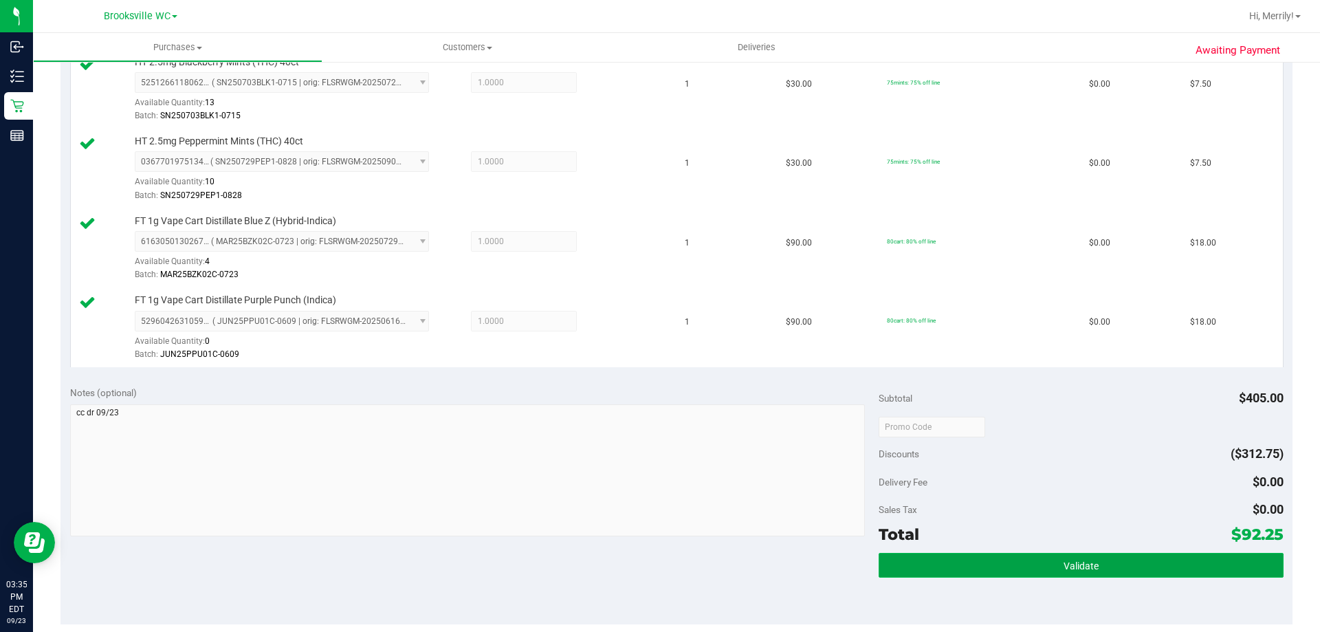
click at [1031, 569] on button "Validate" at bounding box center [1081, 565] width 404 height 25
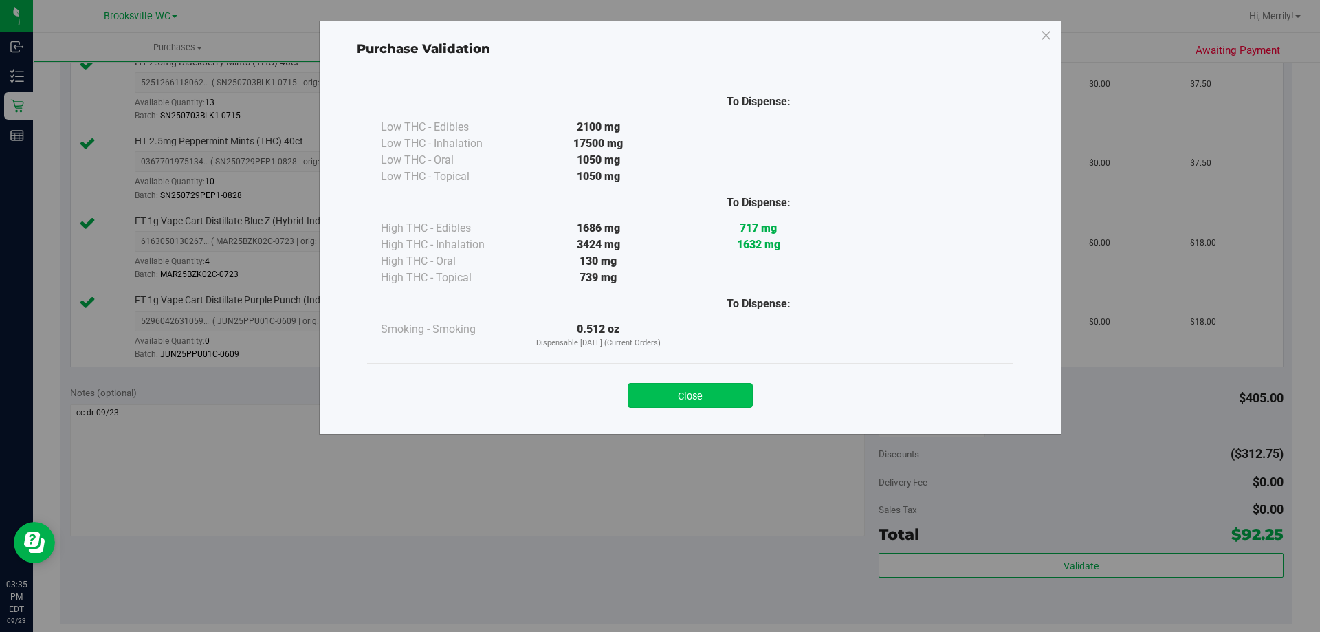
click at [697, 402] on button "Close" at bounding box center [690, 395] width 125 height 25
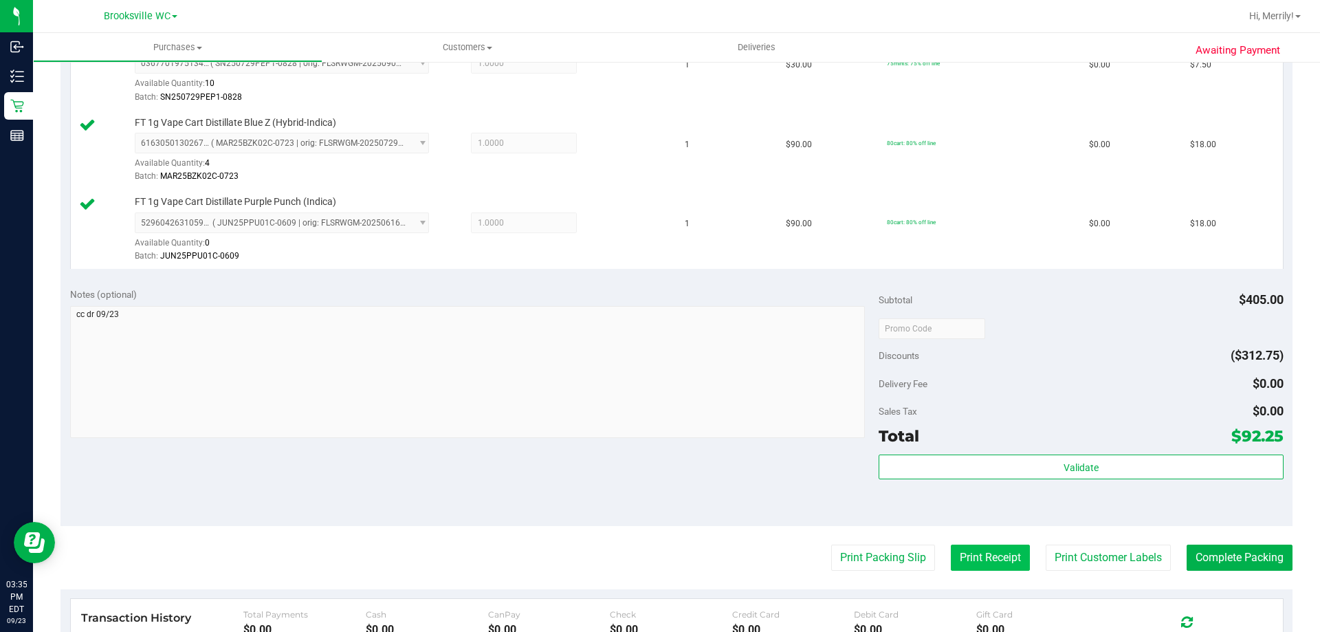
scroll to position [756, 0]
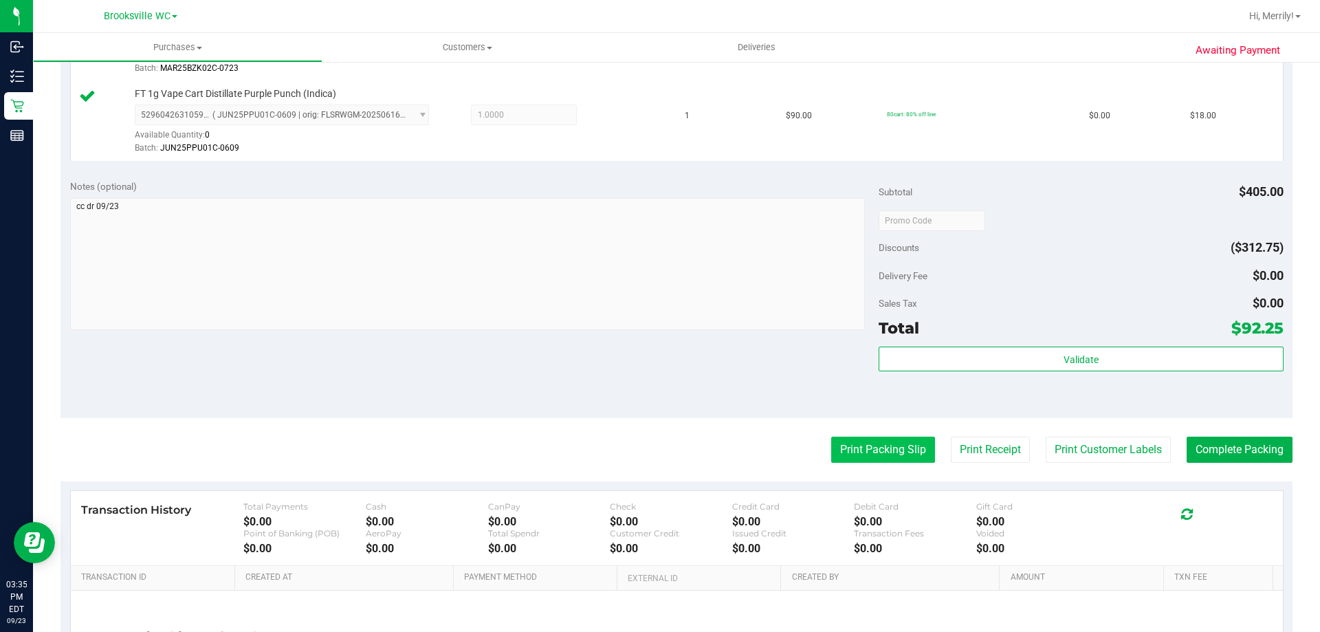
click at [884, 446] on button "Print Packing Slip" at bounding box center [883, 450] width 104 height 26
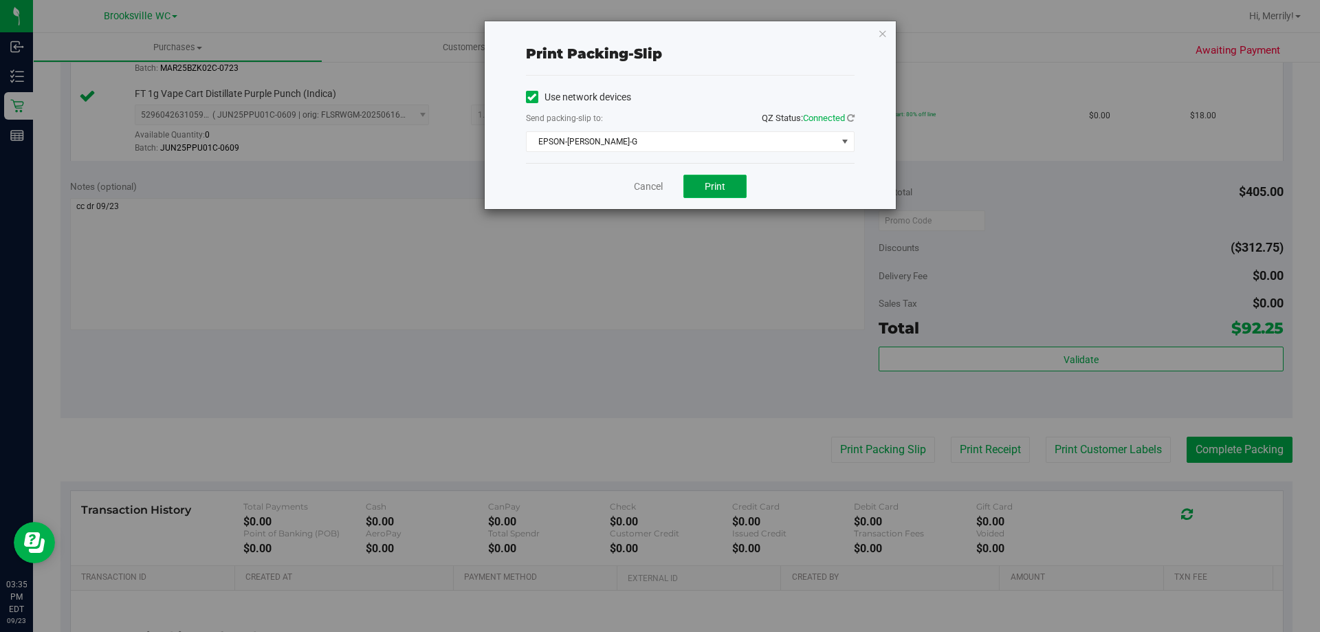
click at [723, 182] on span "Print" at bounding box center [715, 186] width 21 height 11
click at [650, 185] on link "Cancel" at bounding box center [648, 186] width 29 height 14
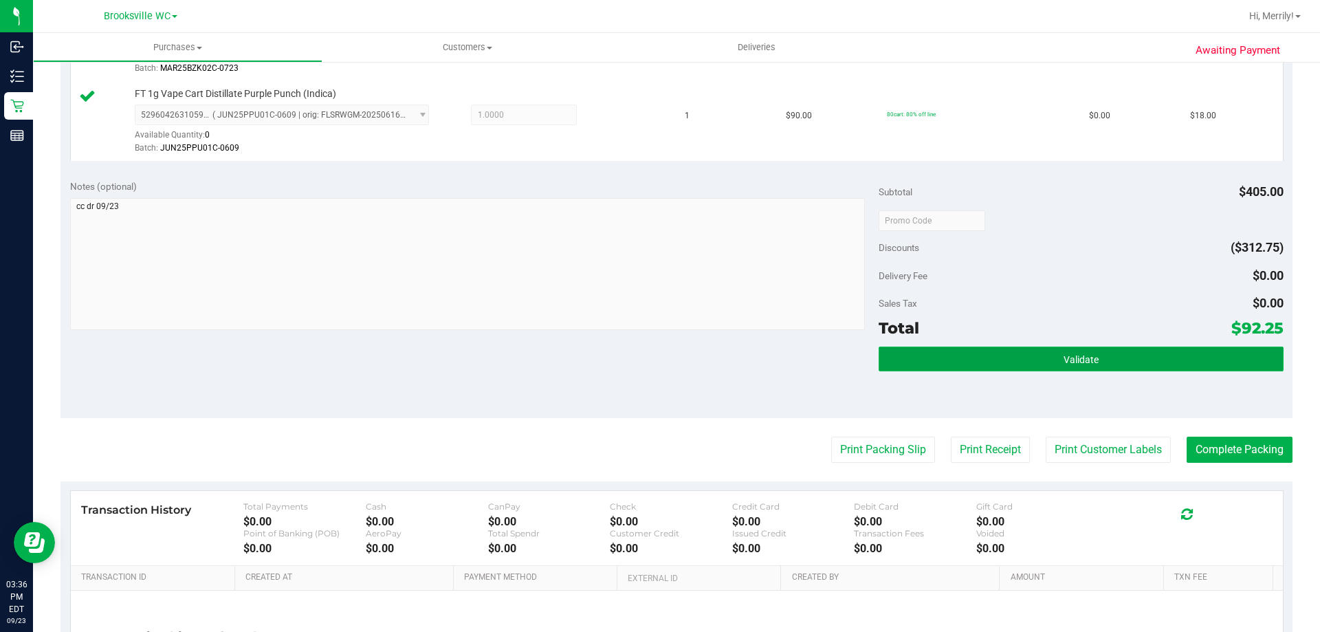
click at [1077, 356] on span "Validate" at bounding box center [1081, 359] width 35 height 11
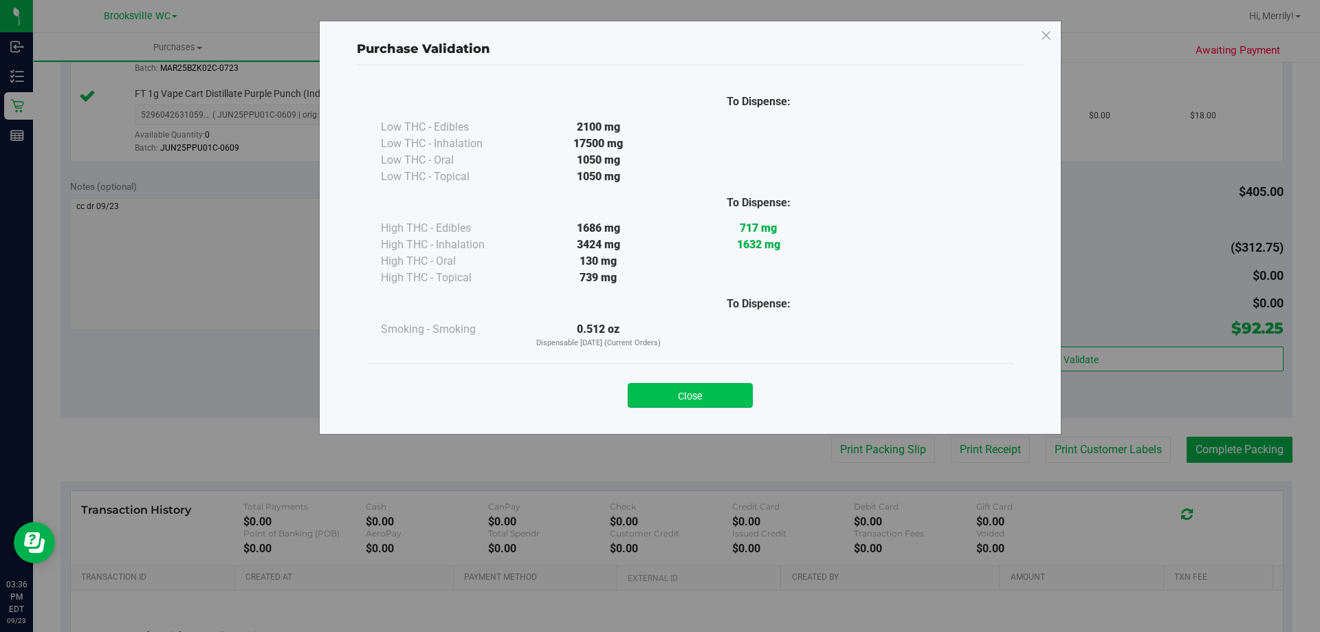
click at [702, 391] on button "Close" at bounding box center [690, 395] width 125 height 25
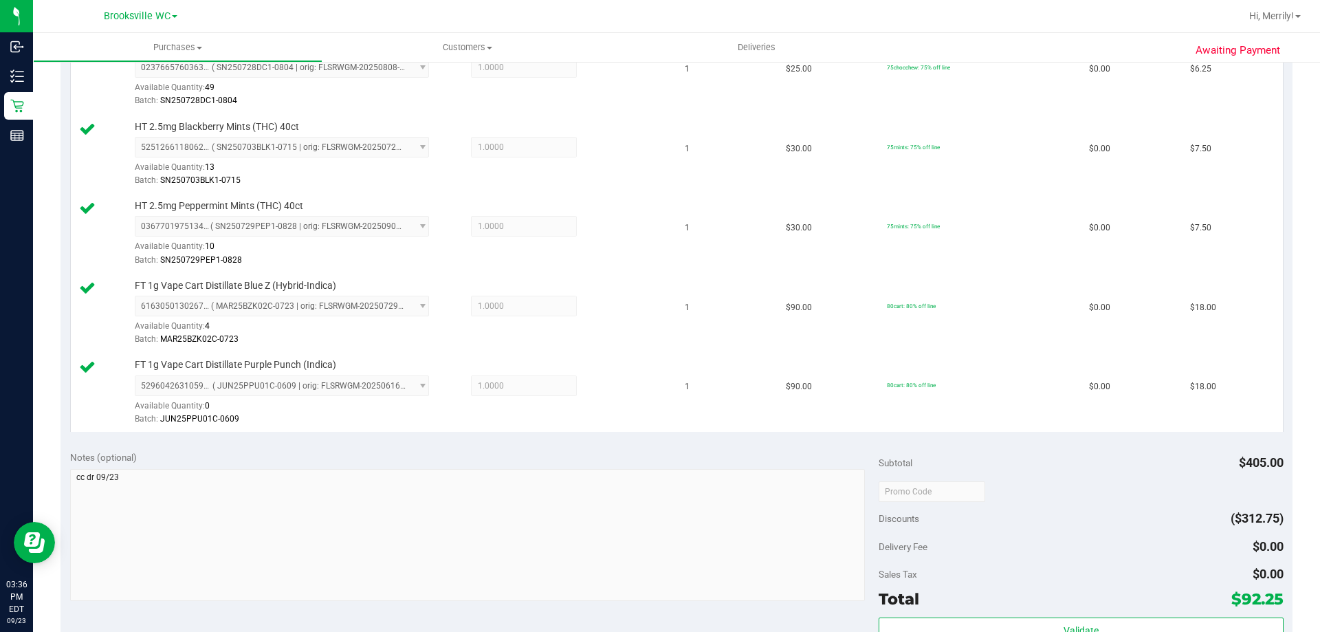
scroll to position [688, 0]
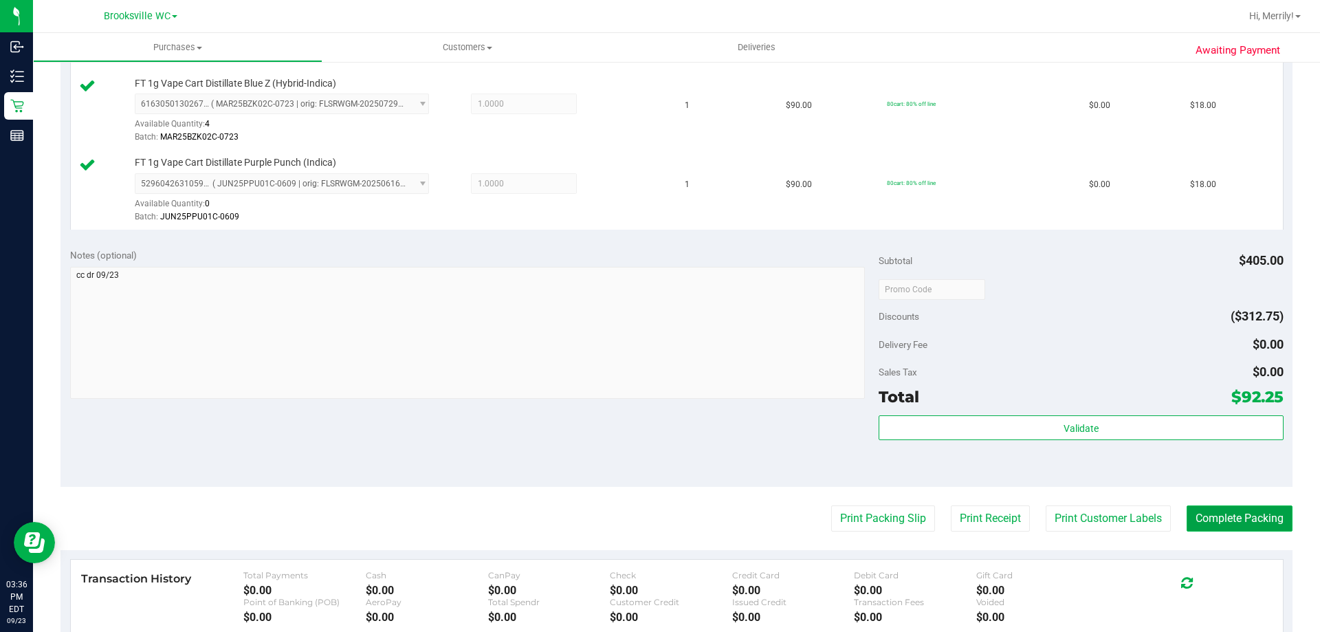
click at [1230, 523] on button "Complete Packing" at bounding box center [1240, 518] width 106 height 26
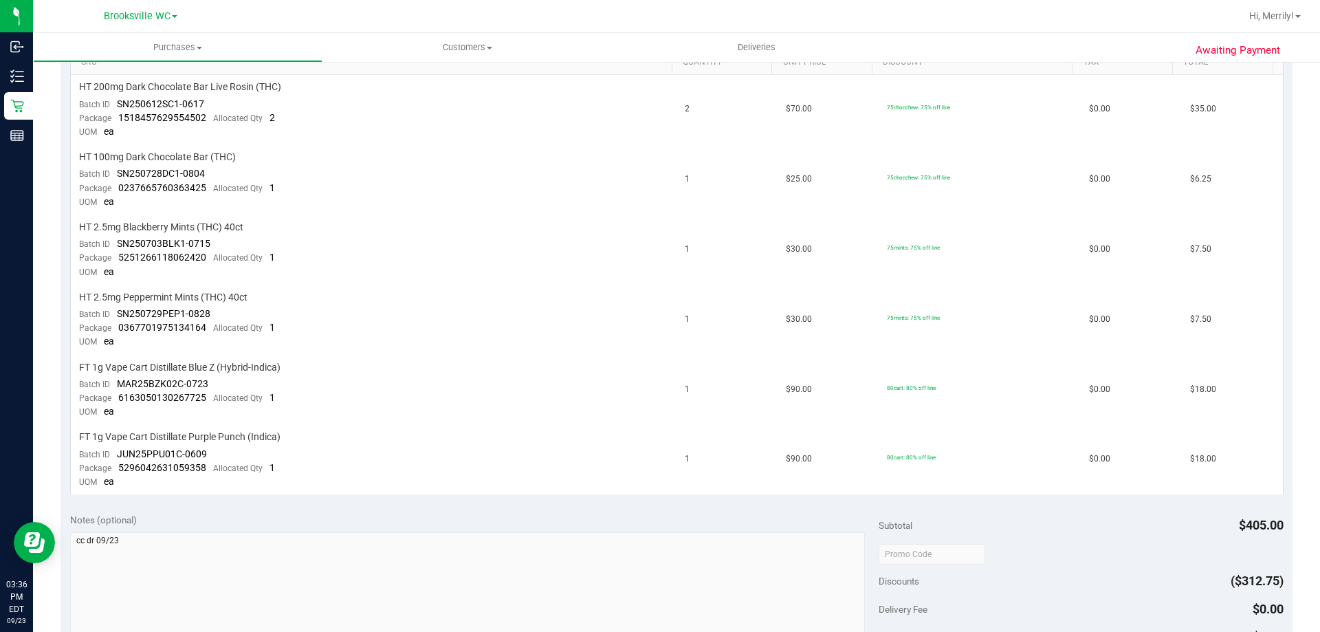
scroll to position [138, 0]
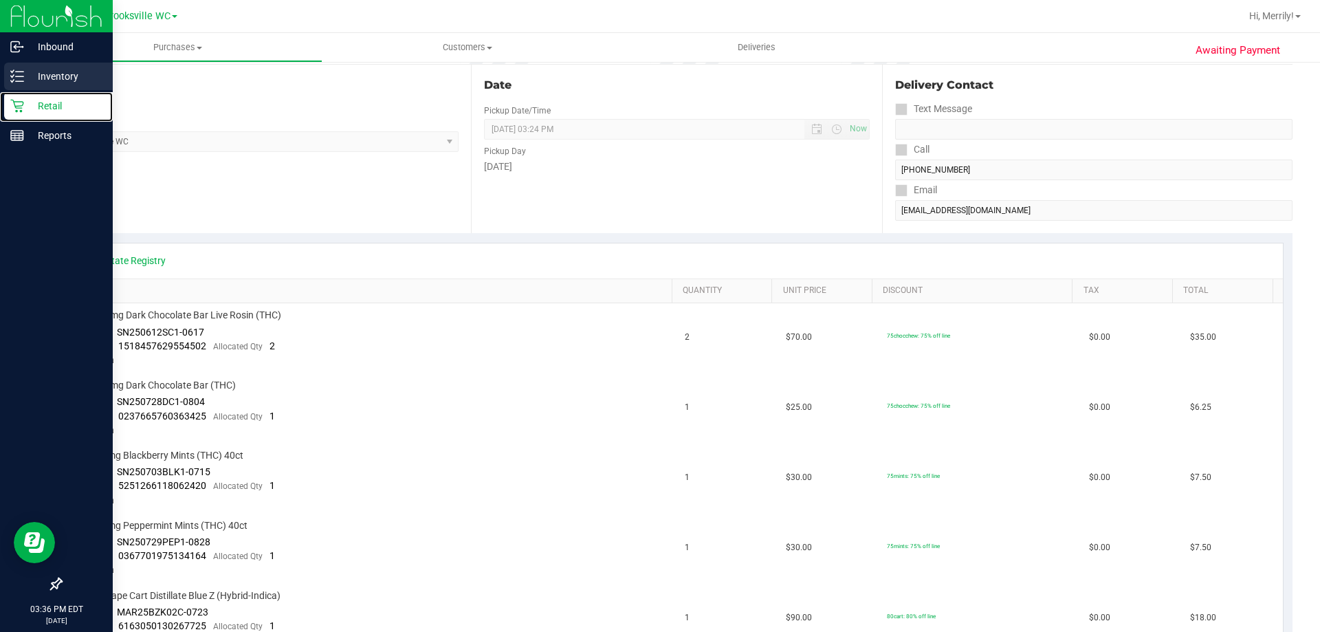
drag, startPoint x: 15, startPoint y: 102, endPoint x: 31, endPoint y: 86, distance: 22.9
click at [14, 102] on icon at bounding box center [17, 106] width 14 height 14
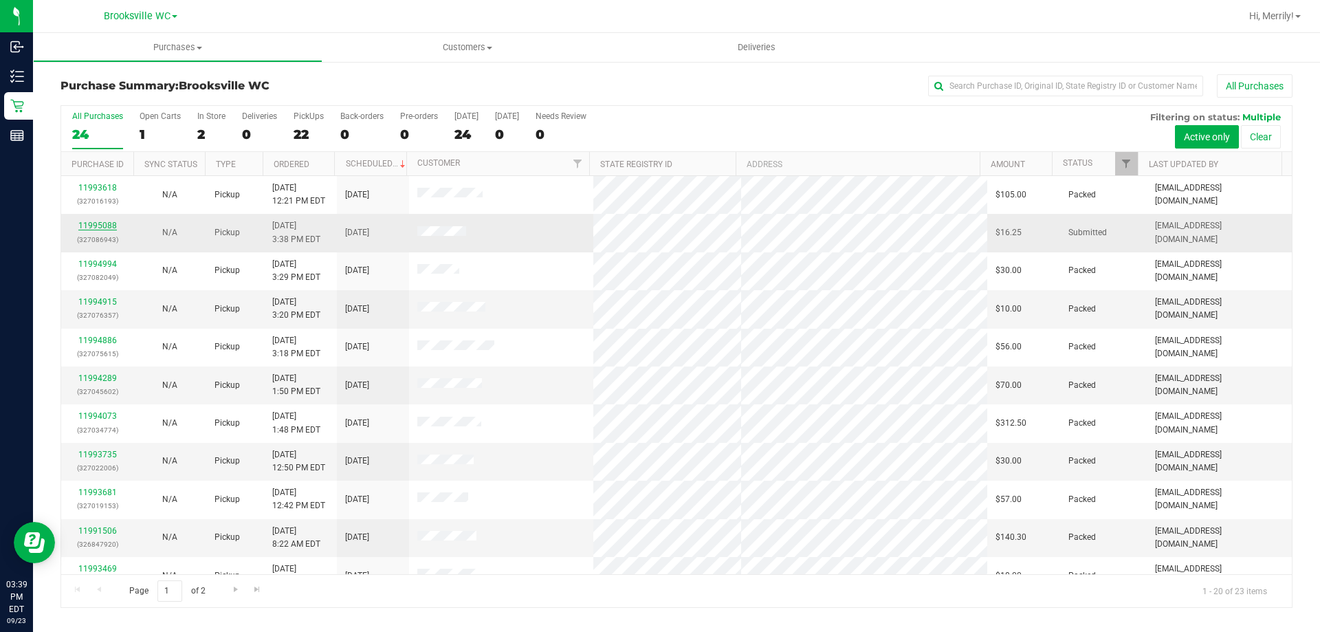
click at [96, 228] on link "11995088" at bounding box center [97, 226] width 39 height 10
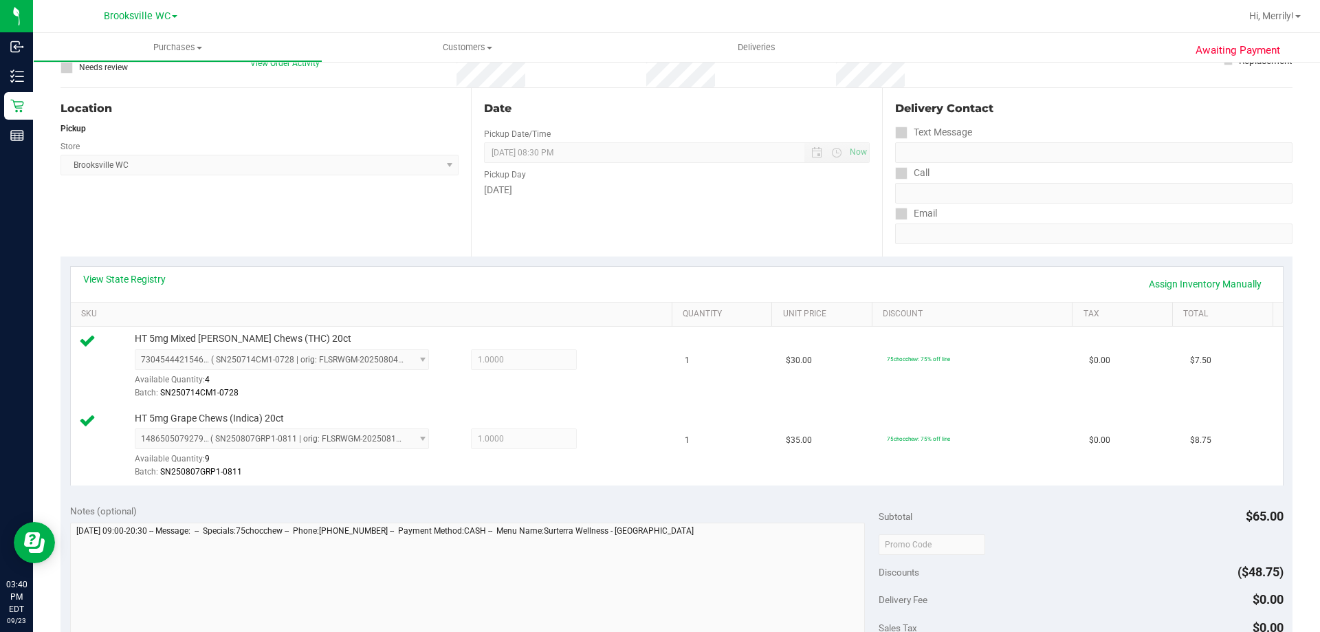
scroll to position [344, 0]
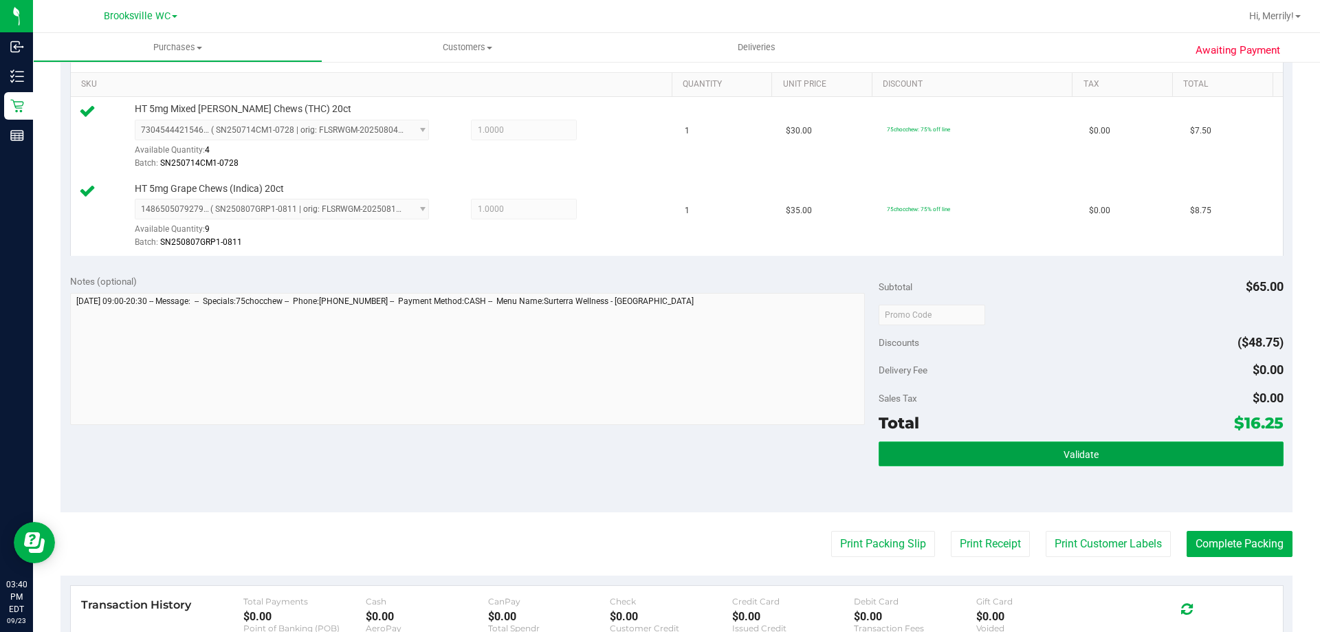
click at [1069, 454] on span "Validate" at bounding box center [1081, 454] width 35 height 11
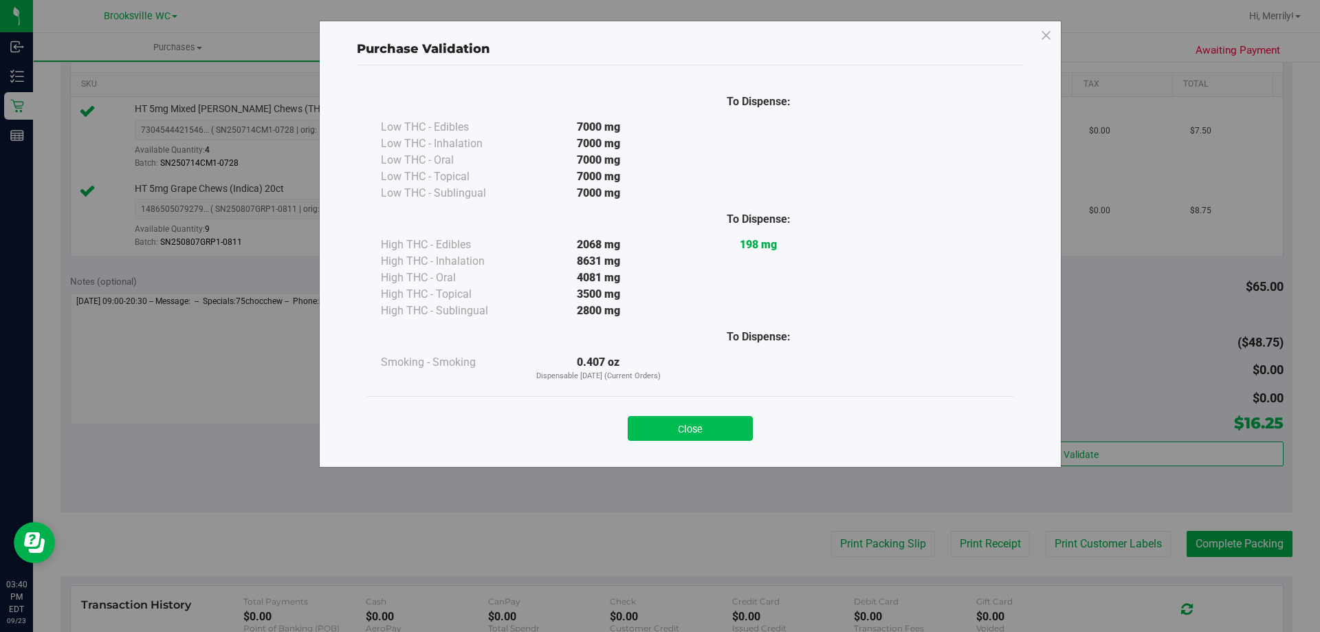
click at [712, 428] on button "Close" at bounding box center [690, 428] width 125 height 25
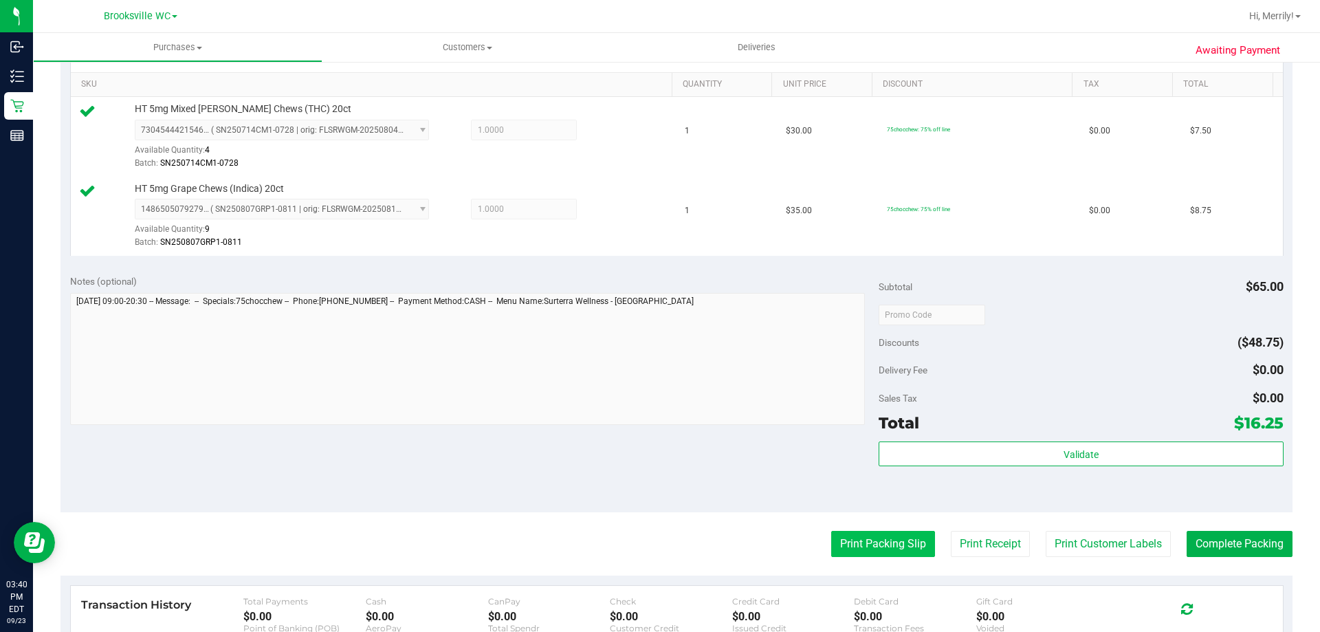
click at [867, 545] on button "Print Packing Slip" at bounding box center [883, 544] width 104 height 26
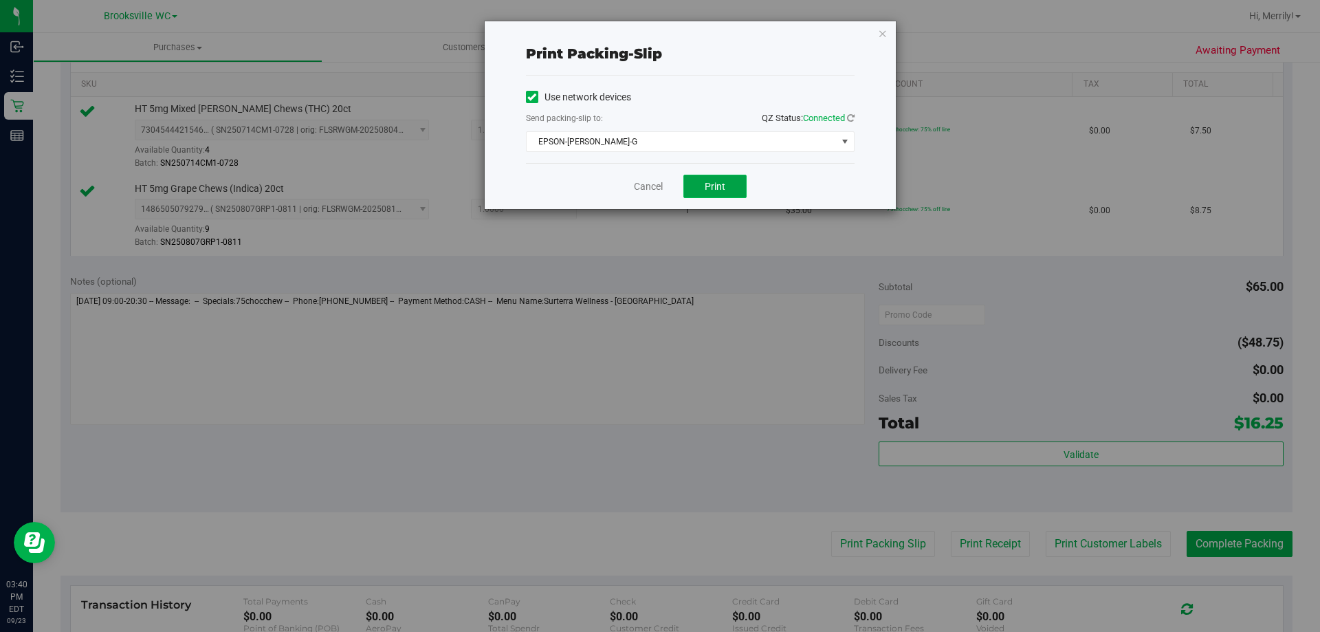
click at [708, 189] on span "Print" at bounding box center [715, 186] width 21 height 11
click at [655, 190] on link "Cancel" at bounding box center [648, 186] width 29 height 14
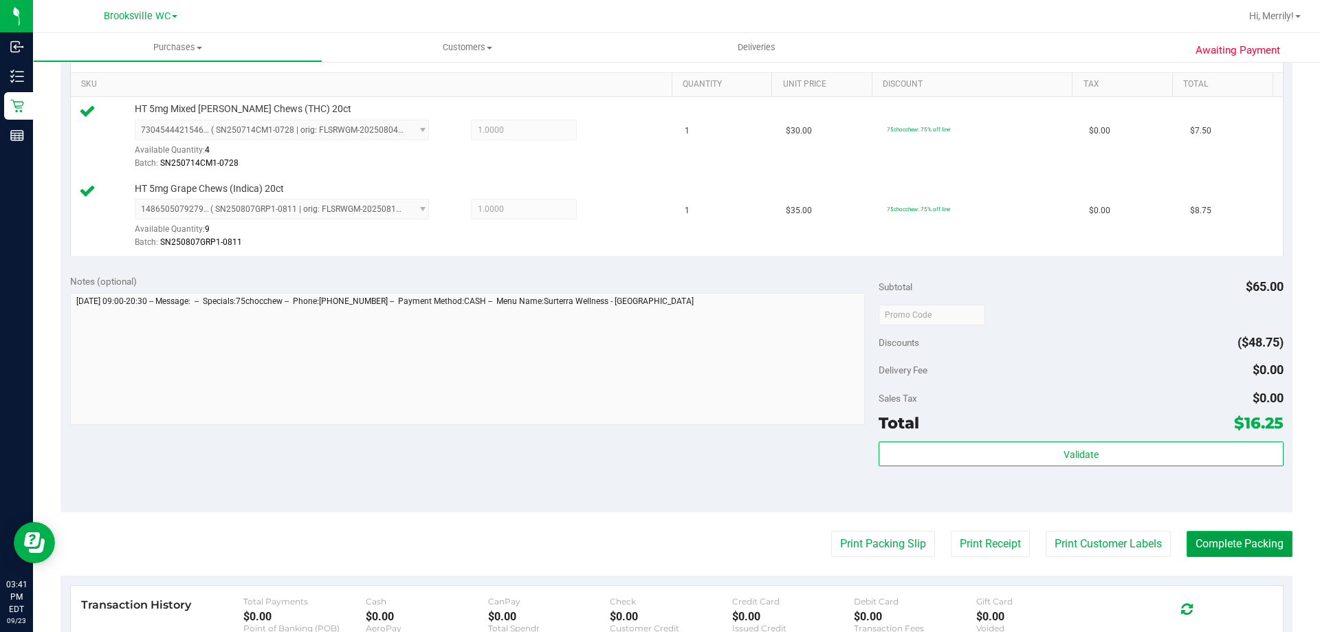
click at [1244, 543] on button "Complete Packing" at bounding box center [1240, 544] width 106 height 26
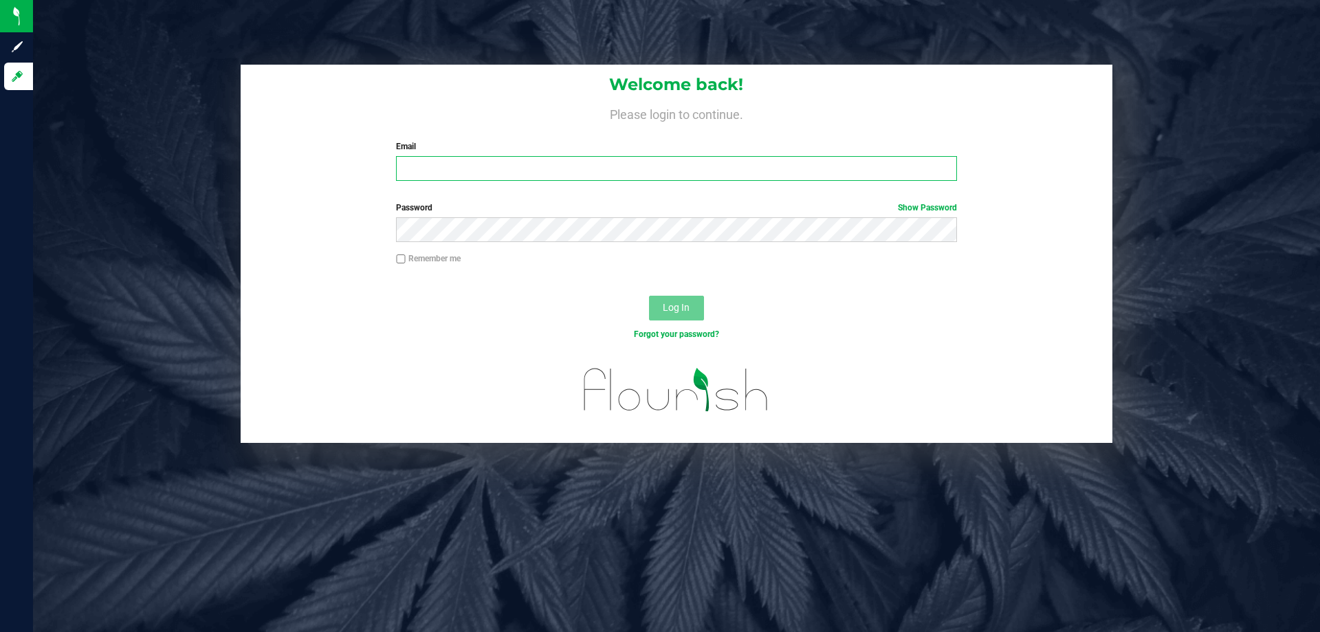
click at [458, 163] on input "Email" at bounding box center [676, 168] width 560 height 25
type input "jowillson@liveparallel.com"
click at [649, 296] on button "Log In" at bounding box center [676, 308] width 55 height 25
